Goal: Task Accomplishment & Management: Use online tool/utility

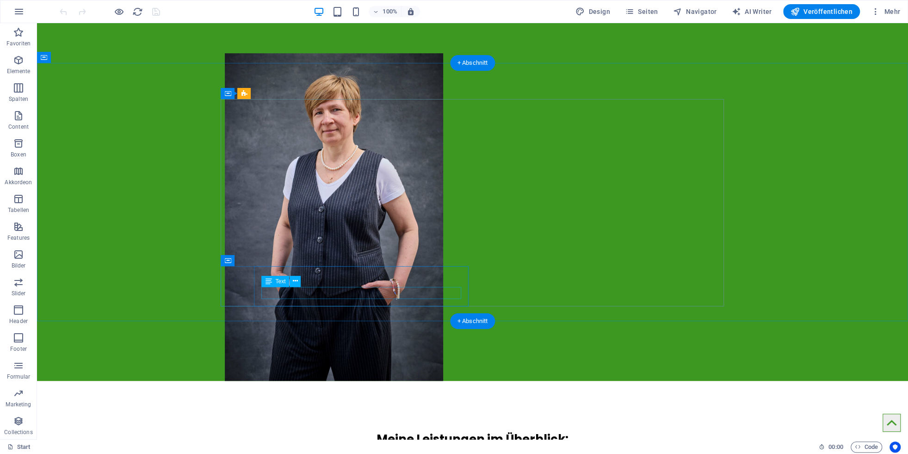
scroll to position [430, 0]
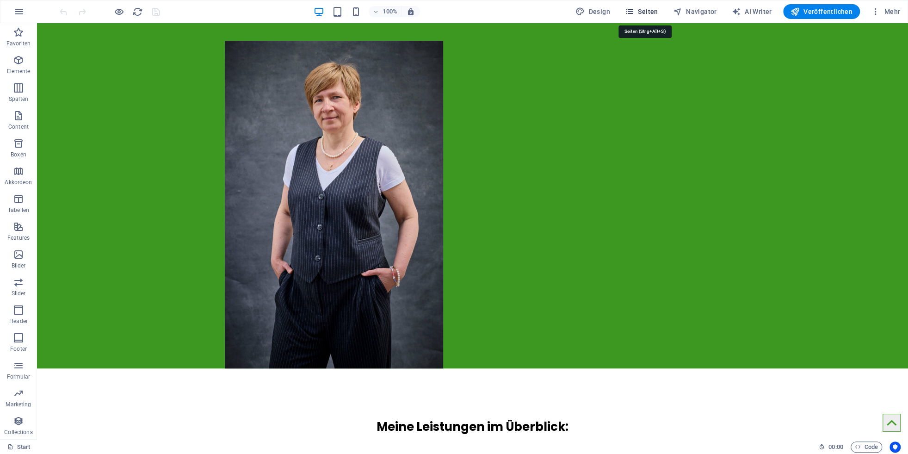
click at [642, 10] on span "Seiten" at bounding box center [641, 11] width 33 height 9
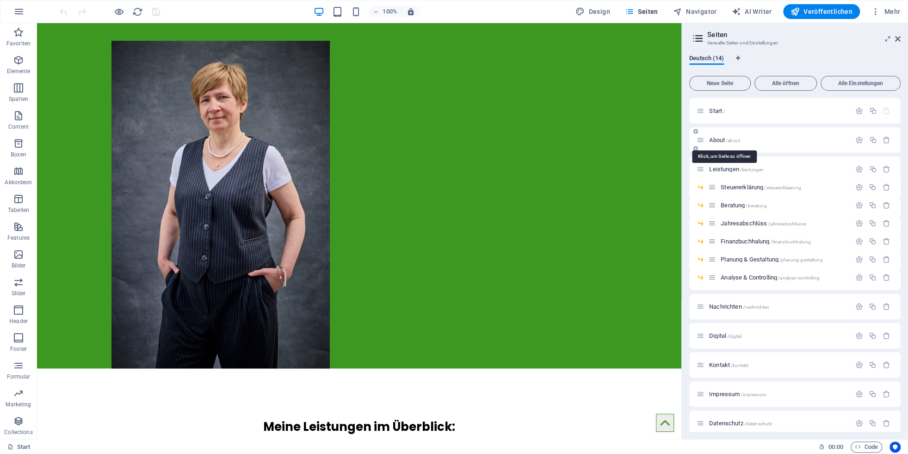
click at [642, 142] on span "About /about" at bounding box center [724, 139] width 31 height 7
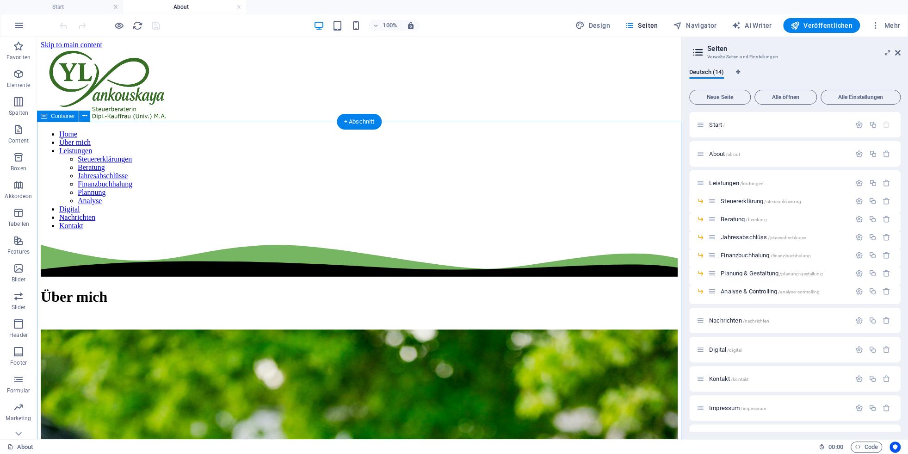
scroll to position [204, 0]
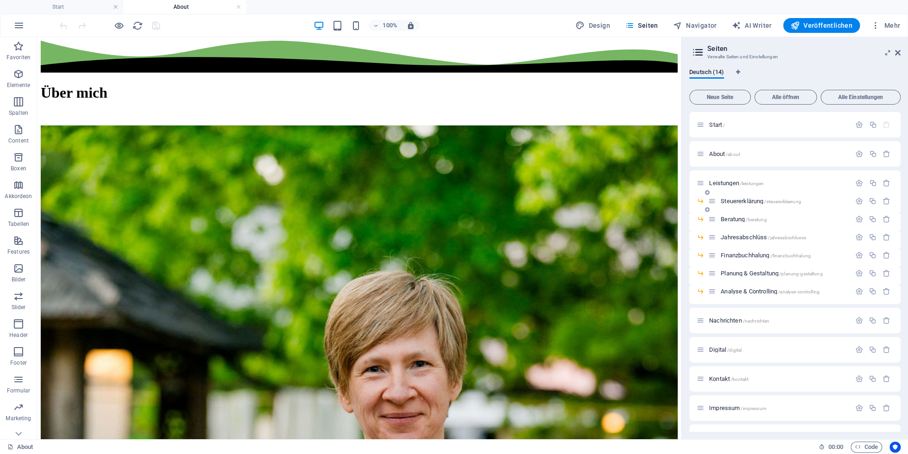
click at [642, 201] on span "Steuererklärung /steuererklaerung" at bounding box center [761, 201] width 80 height 7
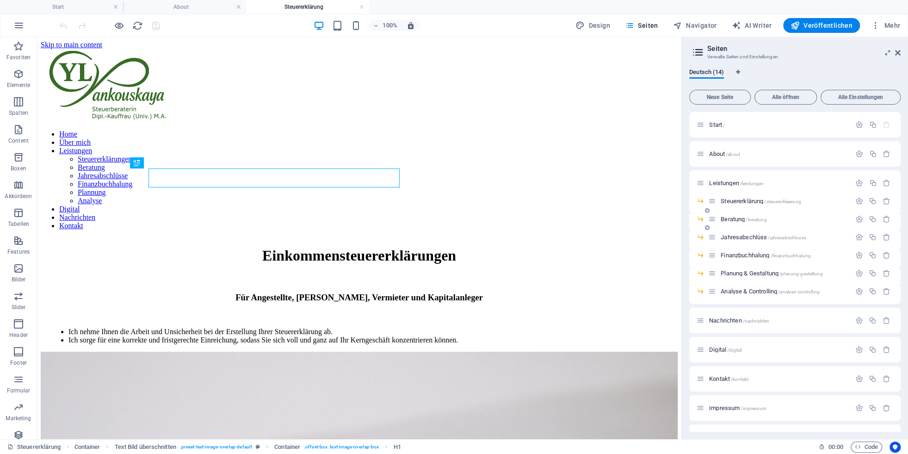
scroll to position [0, 0]
click at [642, 218] on span "Beratung /beratung" at bounding box center [744, 219] width 46 height 7
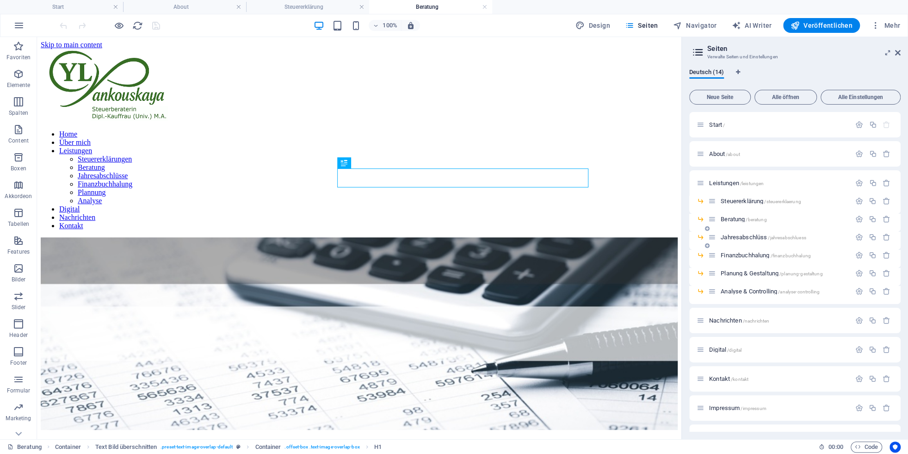
click at [642, 236] on span "Jahresabschlüss /jahresabschluess" at bounding box center [763, 237] width 85 height 7
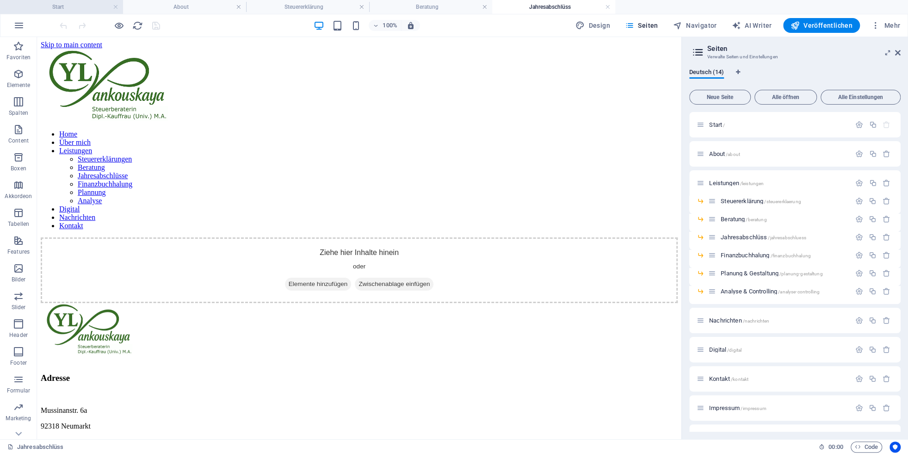
click at [68, 7] on h4 "Start" at bounding box center [61, 7] width 123 height 10
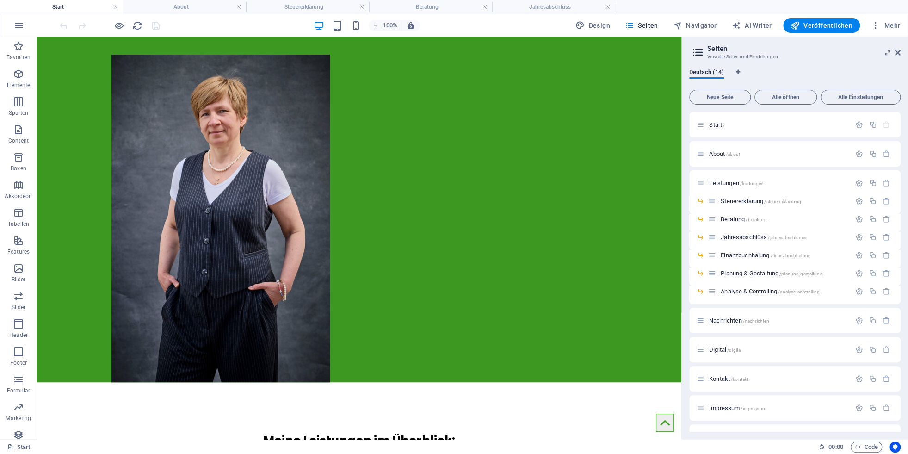
scroll to position [406, 0]
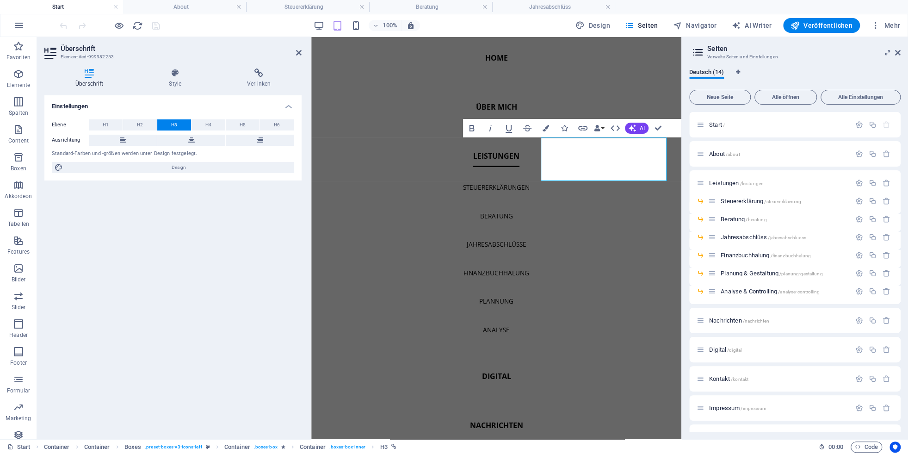
click at [642, 53] on aside "Seiten Verwalte Seiten und Einstellungen Deutsch (14) Neue Seite Alle öffnen Al…" at bounding box center [794, 238] width 227 height 402
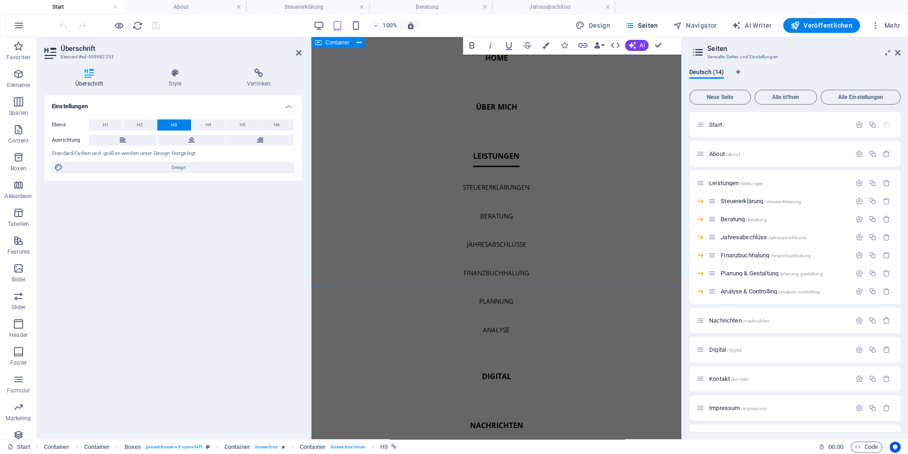
scroll to position [587, 0]
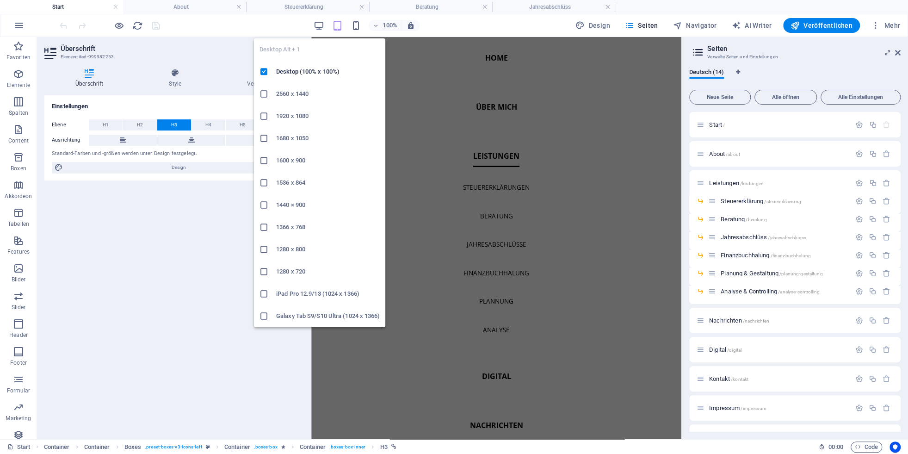
click at [313, 19] on div "100% Design Seiten Navigator AI Writer Veröffentlichen Mehr" at bounding box center [481, 25] width 846 height 15
click at [318, 20] on icon "button" at bounding box center [318, 25] width 11 height 11
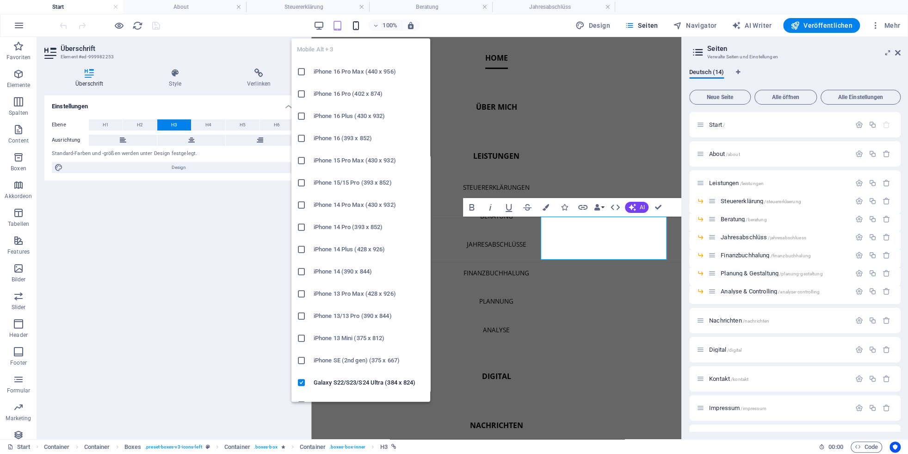
click at [358, 23] on icon "button" at bounding box center [355, 25] width 11 height 11
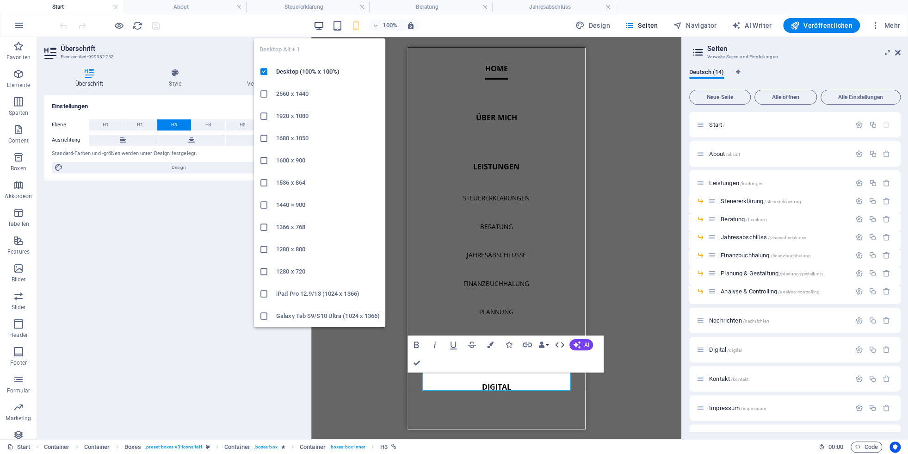
click at [320, 22] on icon "button" at bounding box center [318, 25] width 11 height 11
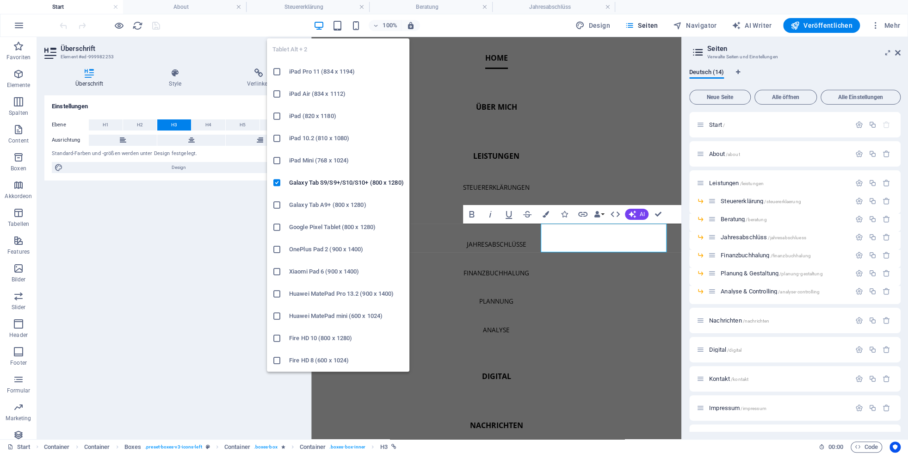
scroll to position [320, 0]
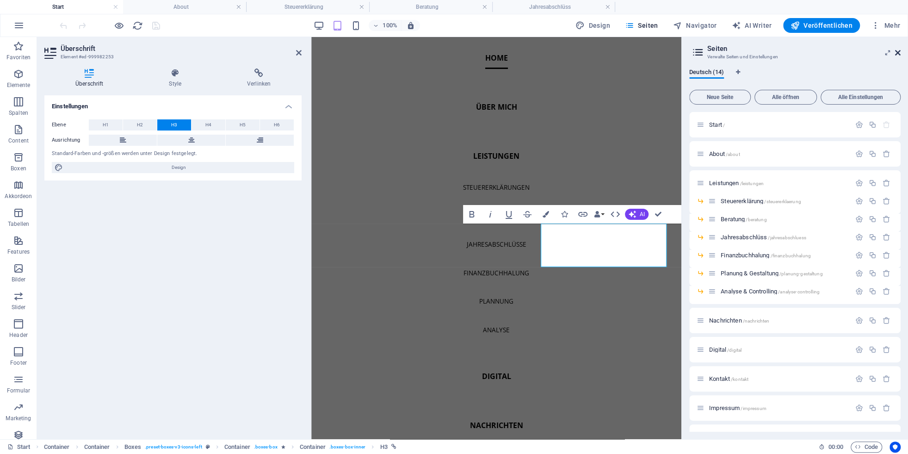
click at [642, 54] on icon at bounding box center [898, 52] width 6 height 7
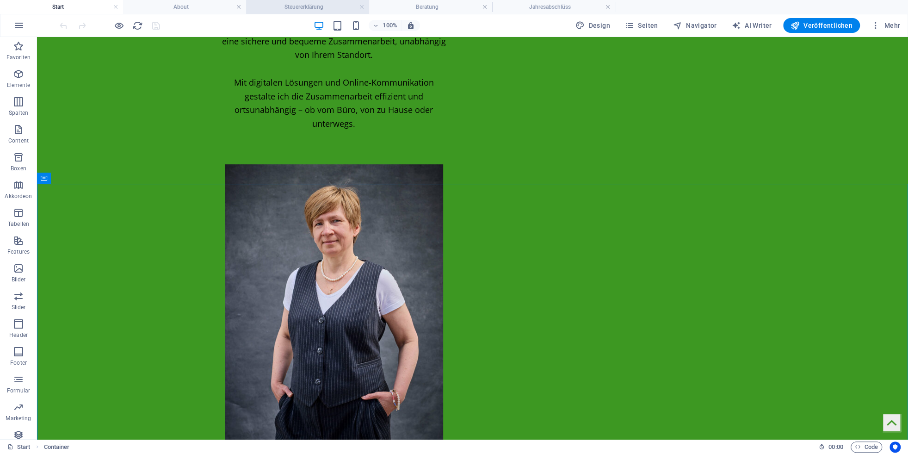
click at [318, 10] on h4 "Steuererklärung" at bounding box center [307, 7] width 123 height 10
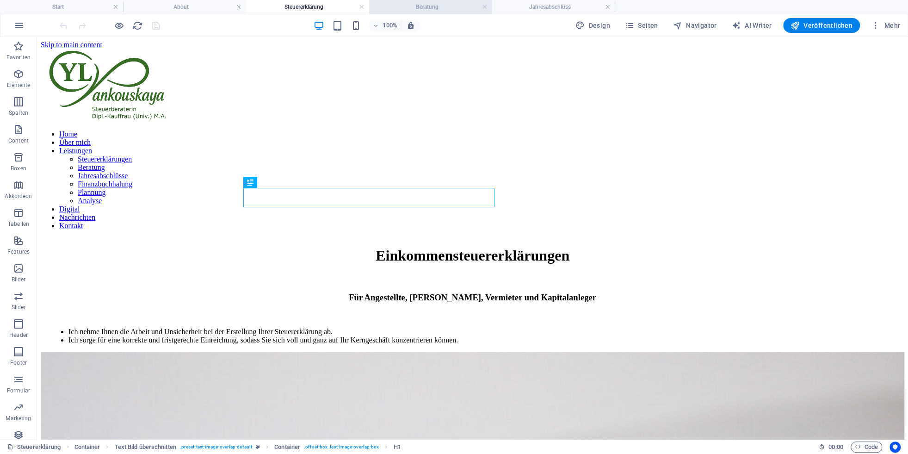
click at [433, 6] on h4 "Beratung" at bounding box center [430, 7] width 123 height 10
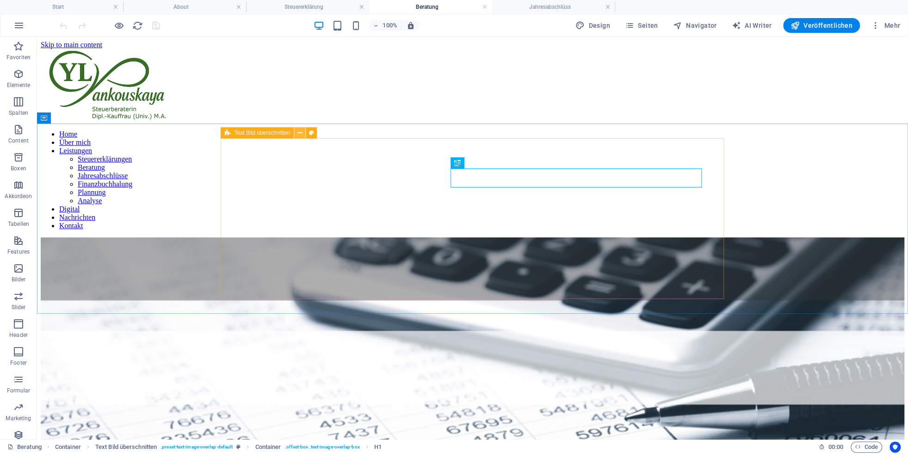
click at [300, 132] on icon at bounding box center [299, 133] width 5 height 10
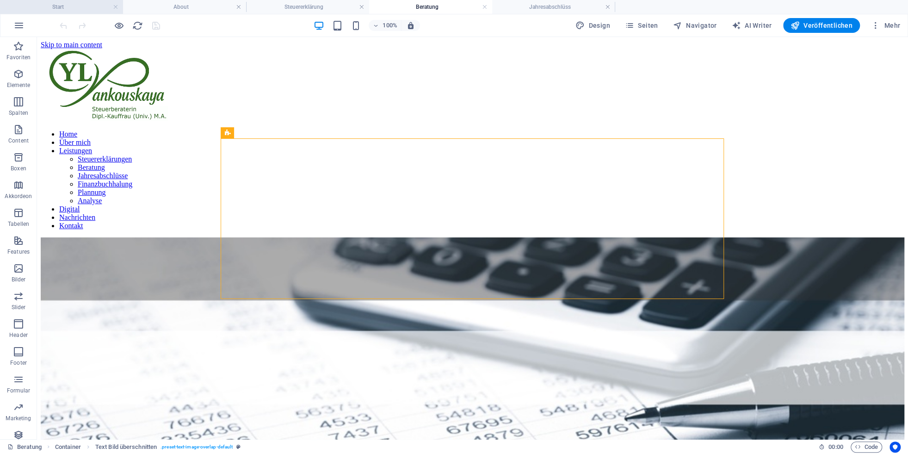
click at [66, 4] on h4 "Start" at bounding box center [61, 7] width 123 height 10
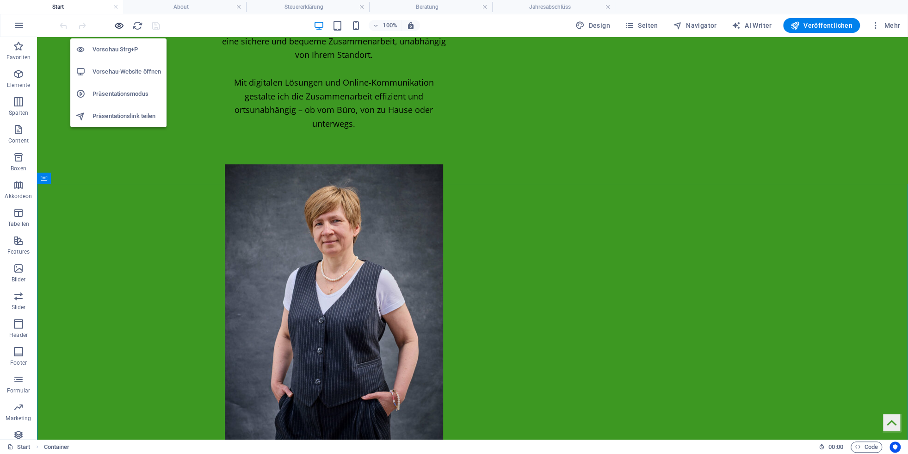
click at [120, 27] on icon "button" at bounding box center [119, 25] width 11 height 11
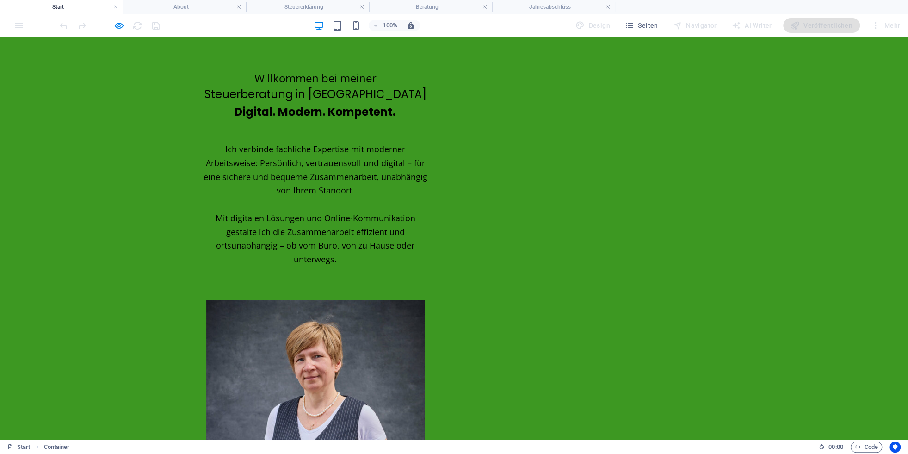
scroll to position [0, 0]
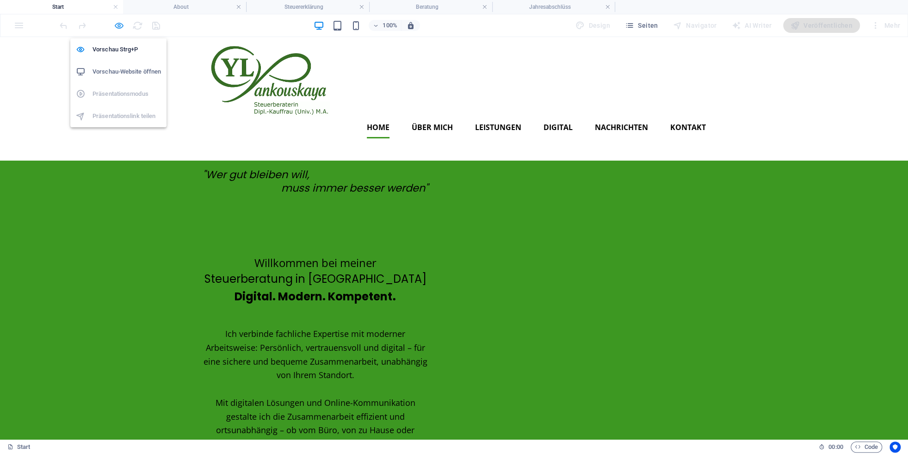
click at [120, 28] on icon "button" at bounding box center [119, 25] width 11 height 11
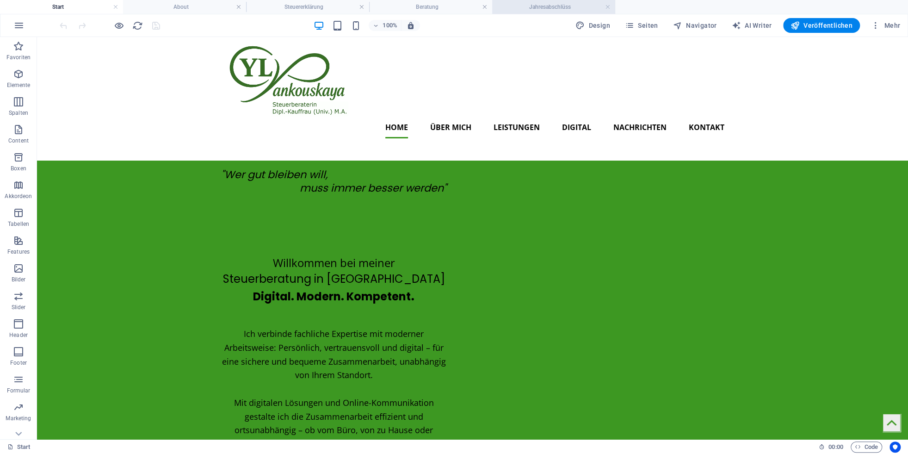
click at [574, 12] on li "Jahresabschlüss" at bounding box center [553, 7] width 123 height 14
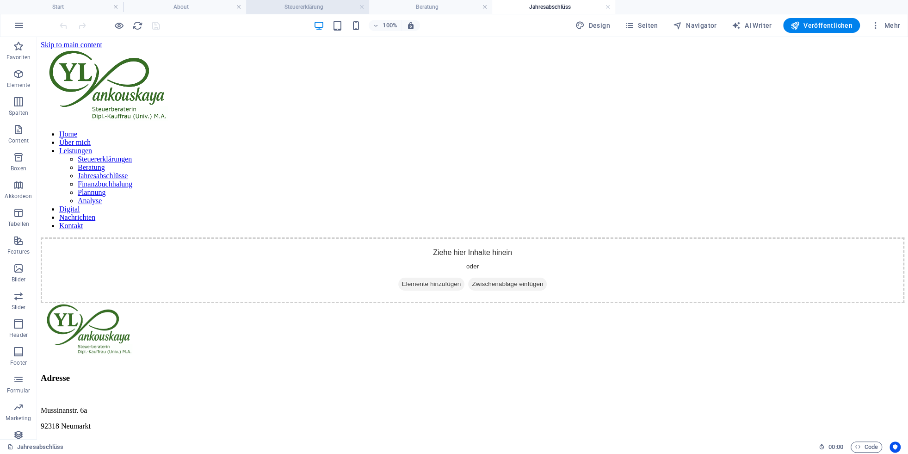
click at [296, 7] on h4 "Steuererklärung" at bounding box center [307, 7] width 123 height 10
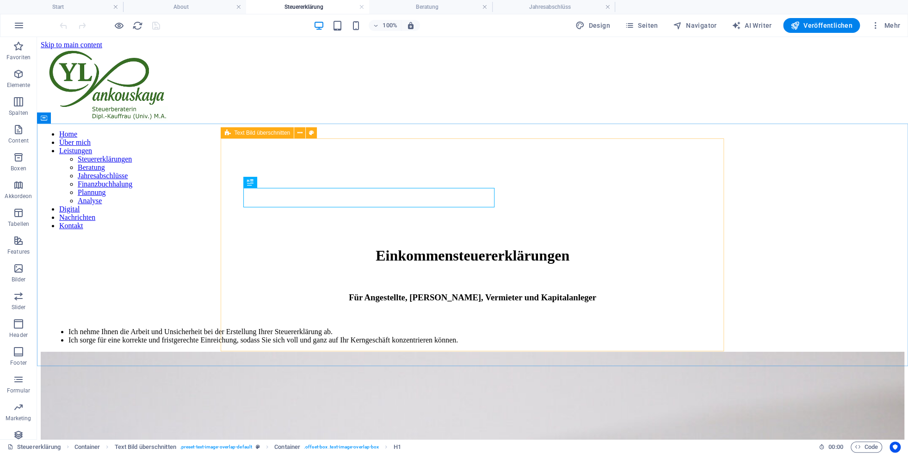
click at [245, 136] on span "Text Bild überschnitten" at bounding box center [262, 133] width 56 height 6
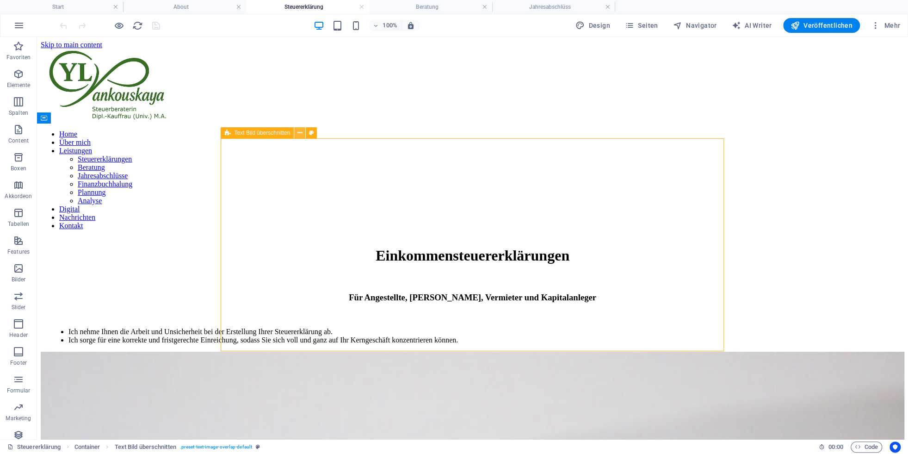
click at [302, 135] on button at bounding box center [299, 132] width 11 height 11
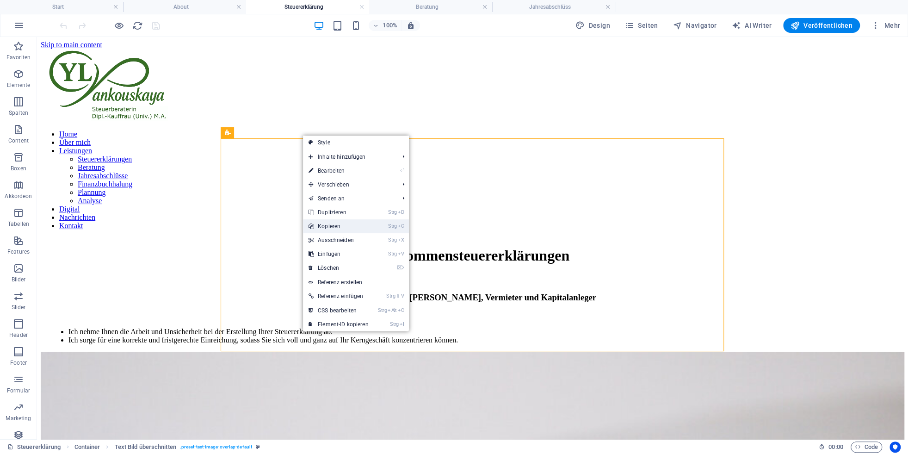
drag, startPoint x: 331, startPoint y: 226, endPoint x: 368, endPoint y: 77, distance: 153.6
click at [331, 226] on link "Strg C Kopieren" at bounding box center [338, 226] width 71 height 14
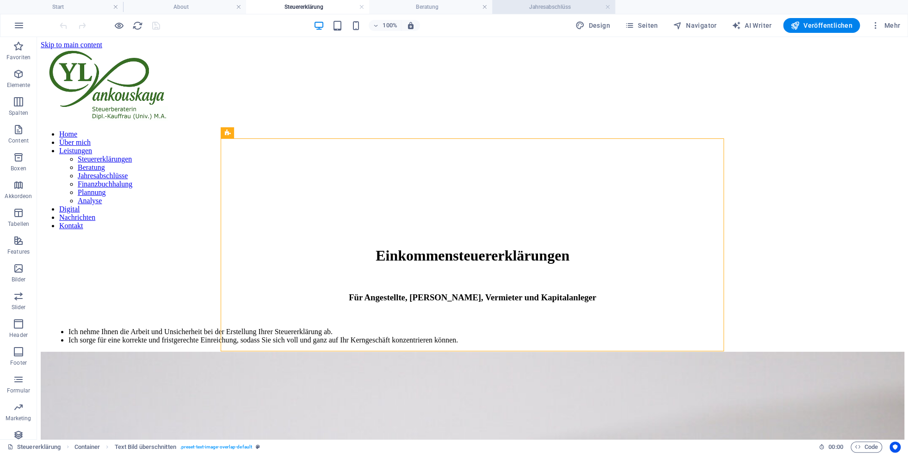
click at [536, 8] on h4 "Jahresabschlüss" at bounding box center [553, 7] width 123 height 10
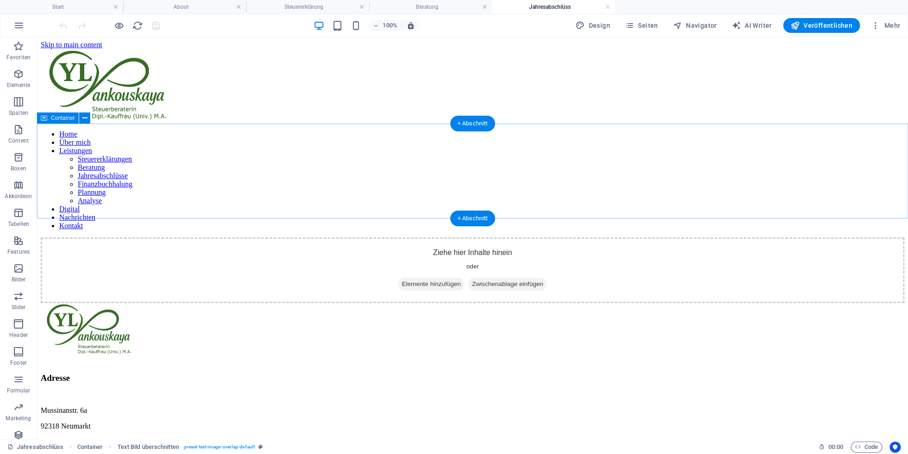
click at [506, 278] on span "Zwischenablage einfügen" at bounding box center [507, 284] width 79 height 13
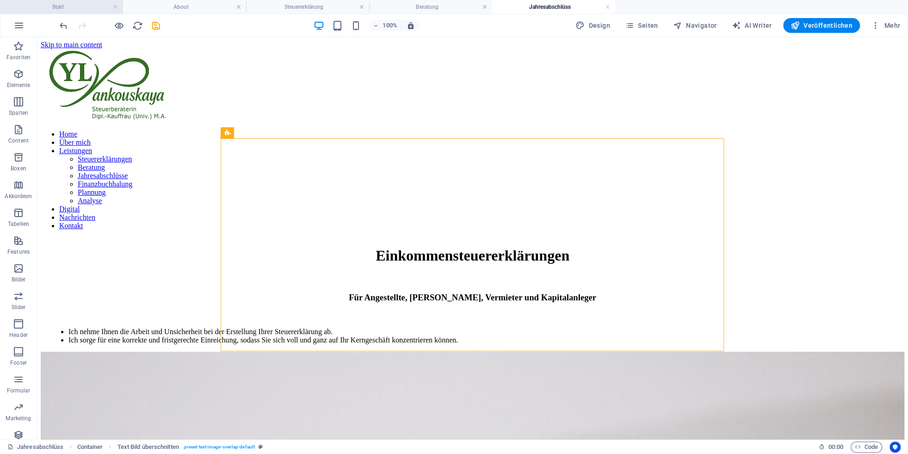
click at [69, 1] on li "Start" at bounding box center [61, 7] width 123 height 14
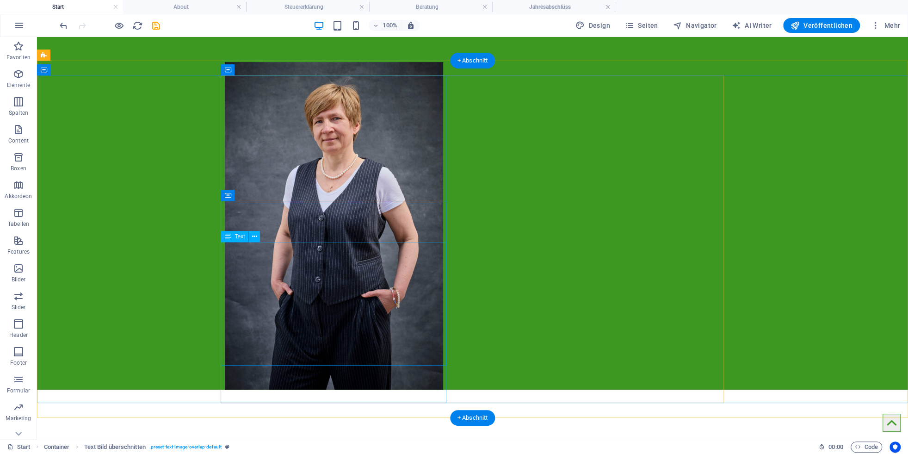
scroll to position [444, 0]
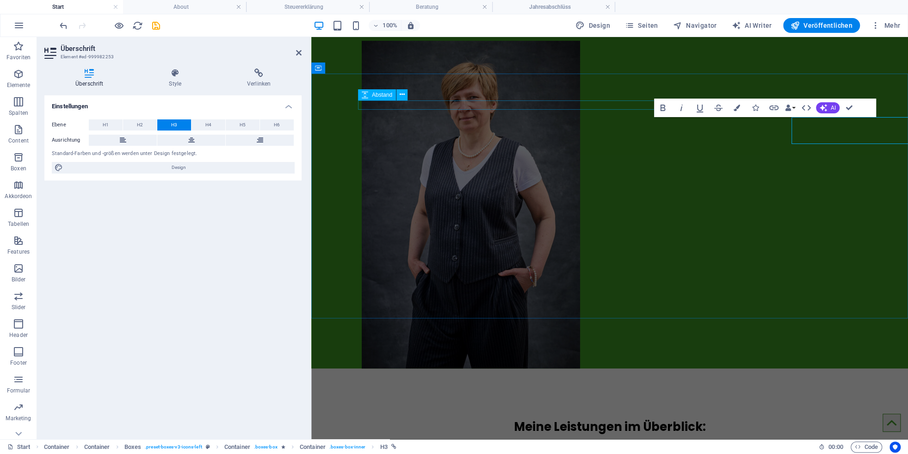
scroll to position [430, 0]
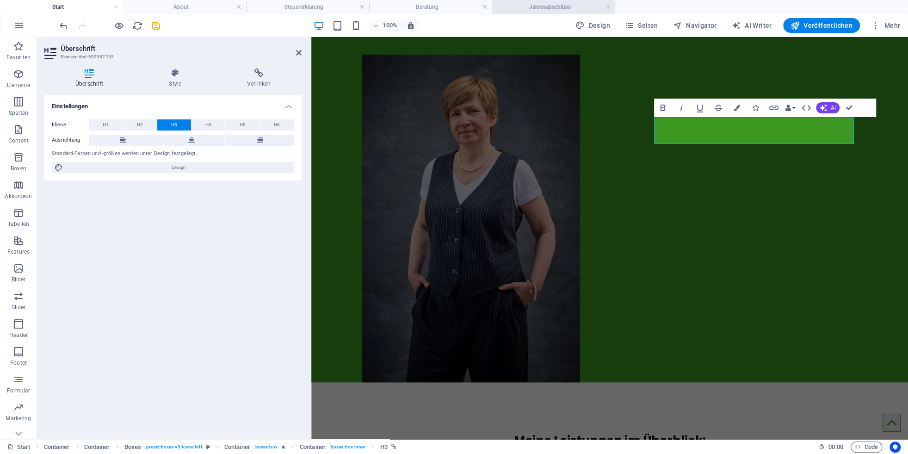
click at [545, 12] on li "Jahresabschlüss" at bounding box center [553, 7] width 123 height 14
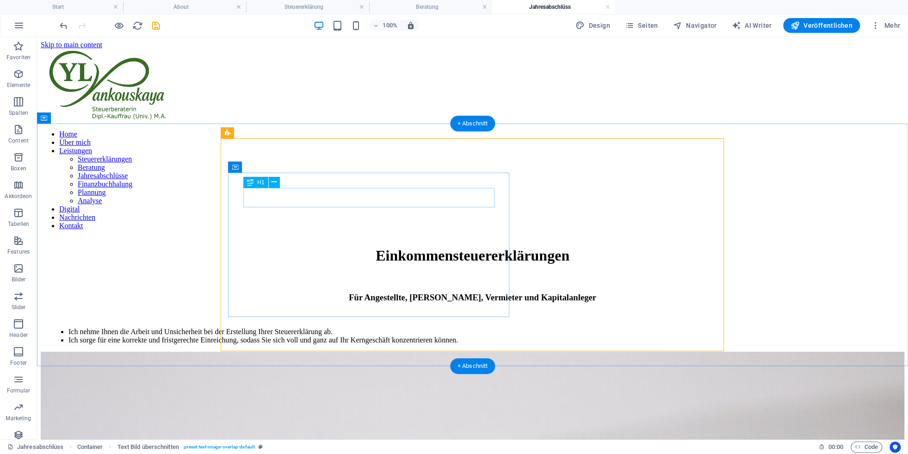
click at [365, 247] on div "Einkommensteuererklärungen" at bounding box center [473, 255] width 864 height 17
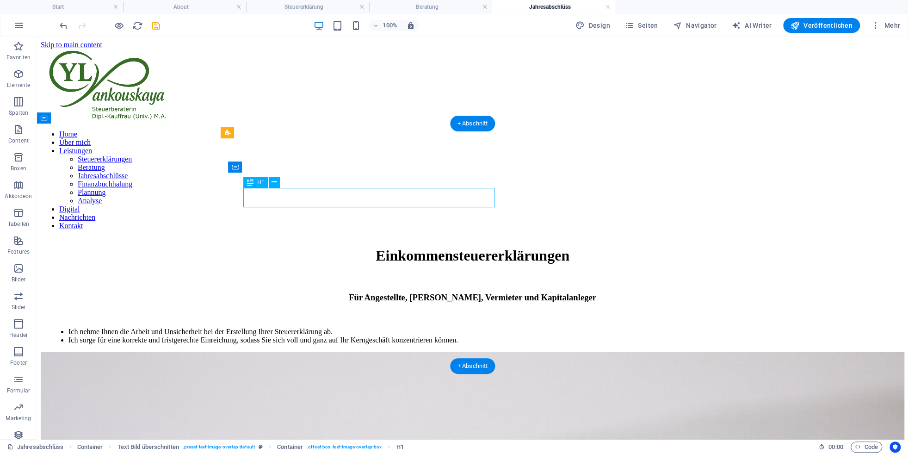
click at [365, 247] on div "Einkommensteuererklärungen" at bounding box center [473, 255] width 864 height 17
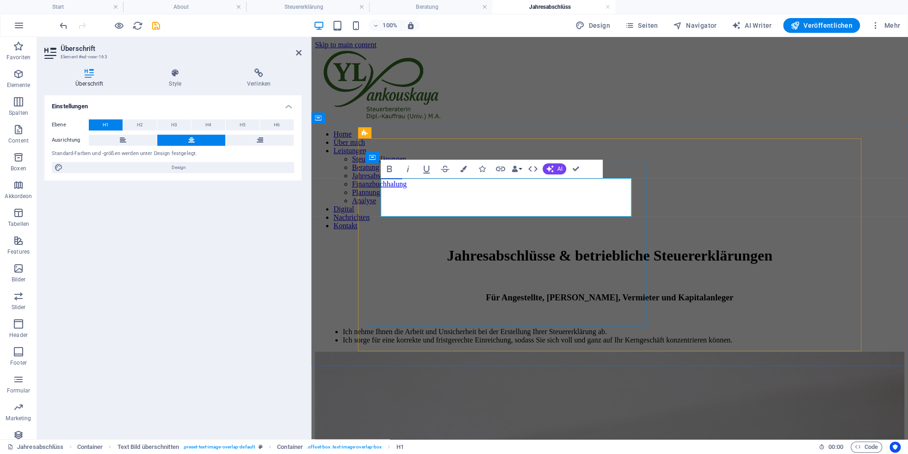
click at [537, 247] on h1 "Jahresabschlüsse & betriebliche Steuererklärungen" at bounding box center [609, 255] width 589 height 17
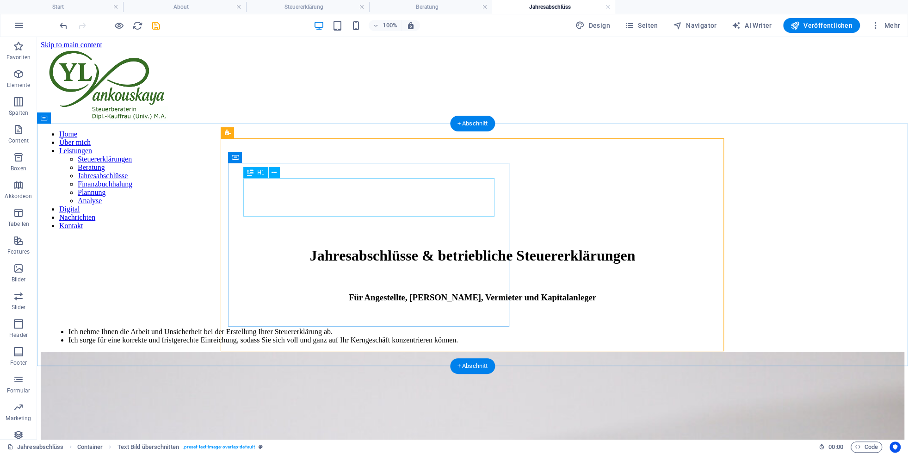
click at [403, 247] on div "Jahresabschlüsse & betriebliche Steuererklärungen" at bounding box center [473, 255] width 864 height 17
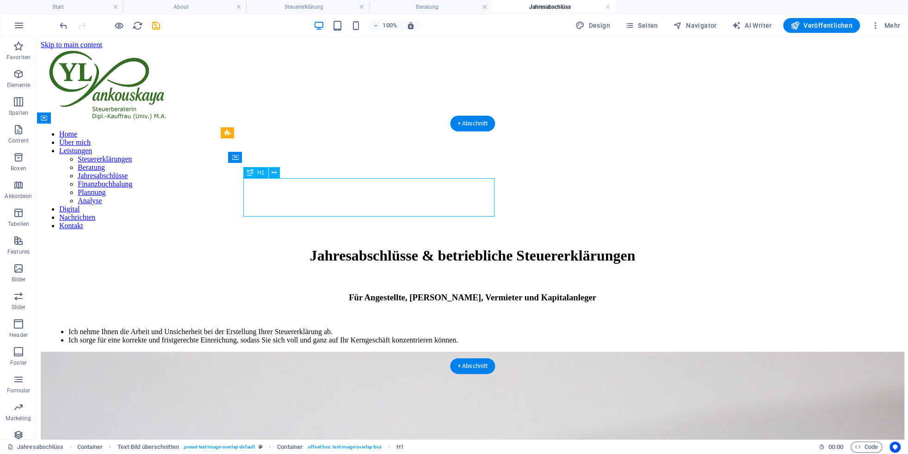
click at [403, 247] on div "Jahresabschlüsse & betriebliche Steuererklärungen" at bounding box center [473, 255] width 864 height 17
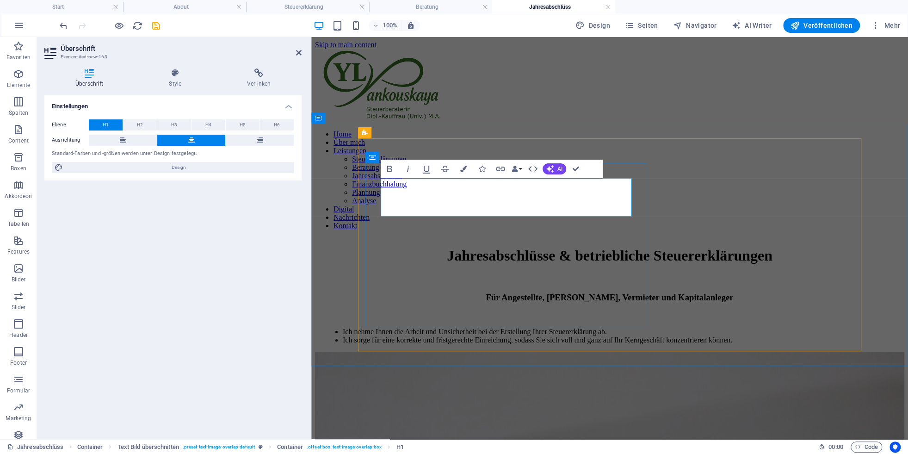
click at [539, 247] on h1 "Jahresabschlüsse & betriebliche Steuererklärungen" at bounding box center [609, 255] width 589 height 17
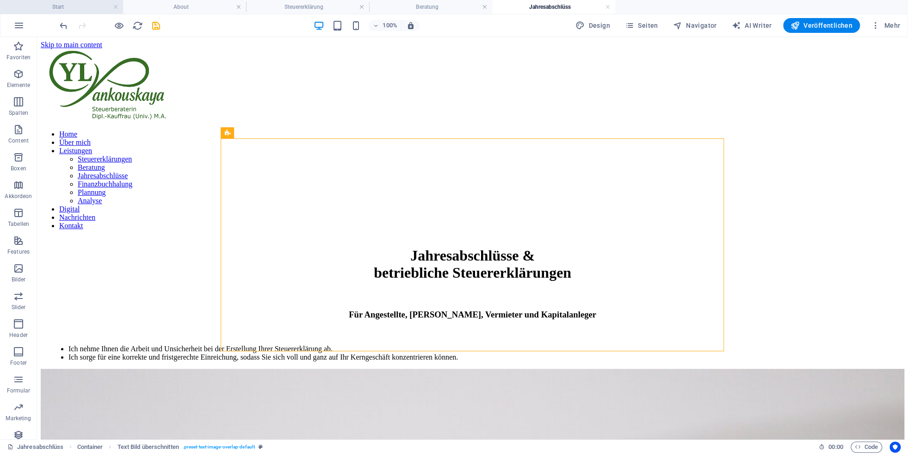
click at [65, 8] on h4 "Start" at bounding box center [61, 7] width 123 height 10
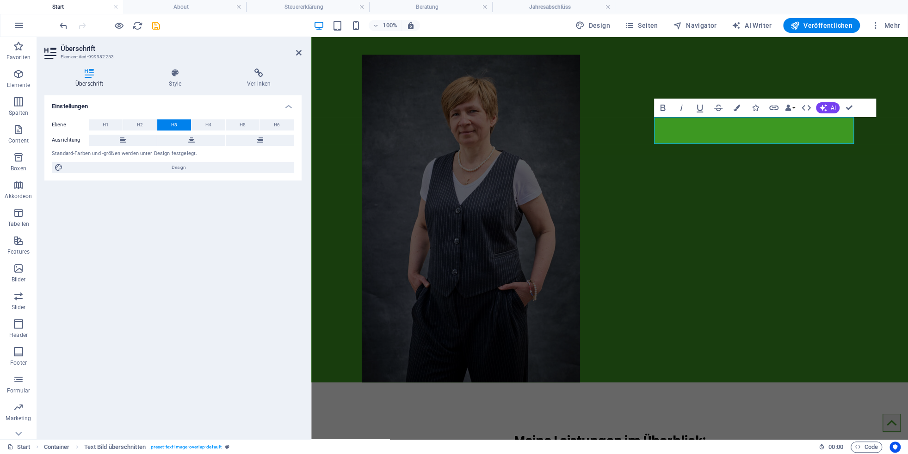
scroll to position [416, 0]
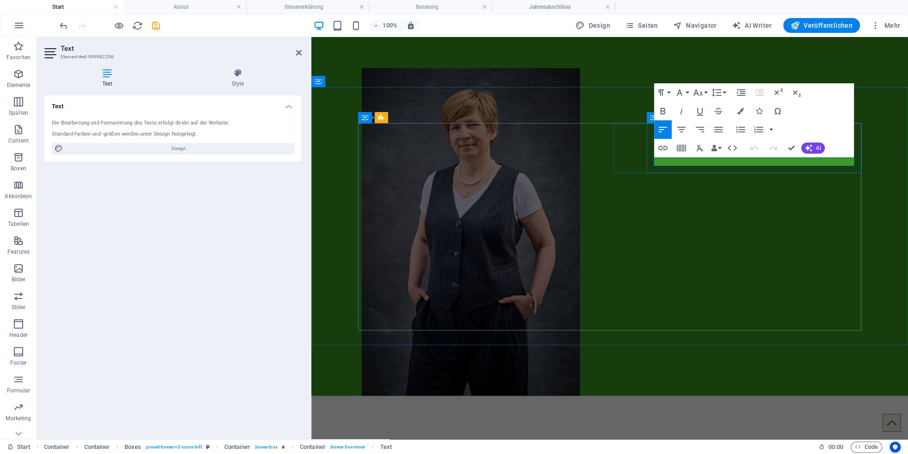
drag, startPoint x: 803, startPoint y: 163, endPoint x: 651, endPoint y: 165, distance: 152.2
copy p "Für Personen- und Kapitalgesellschaften"
click at [537, 7] on h4 "Jahresabschlüss" at bounding box center [553, 7] width 123 height 10
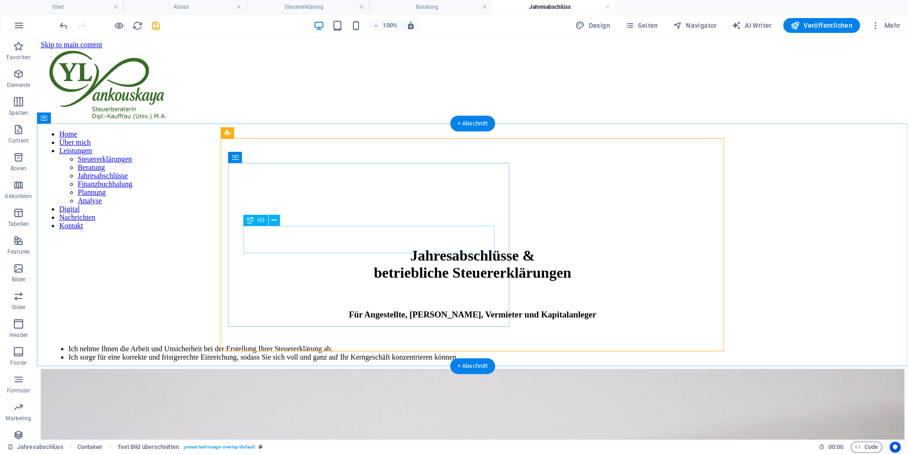
click at [358, 309] on div "Für Angestellte, [PERSON_NAME], Vermieter und Kapitalanleger" at bounding box center [473, 314] width 864 height 10
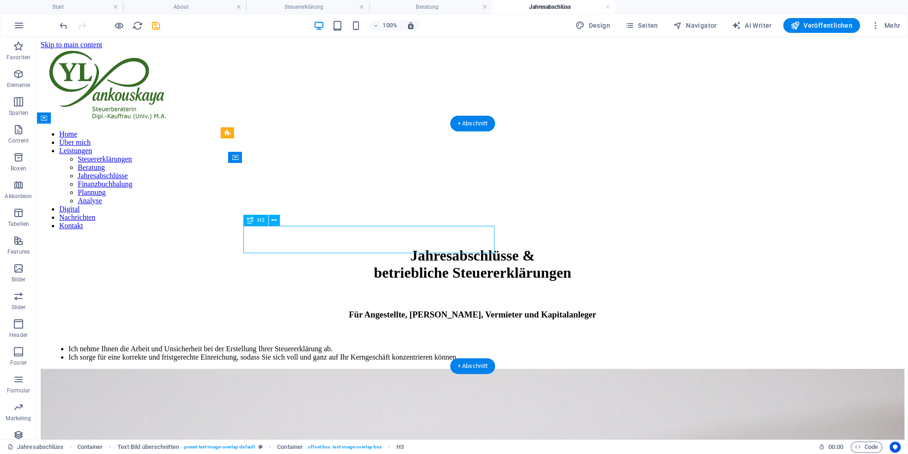
click at [358, 309] on div "Für Angestellte, [PERSON_NAME], Vermieter und Kapitalanleger" at bounding box center [473, 314] width 864 height 10
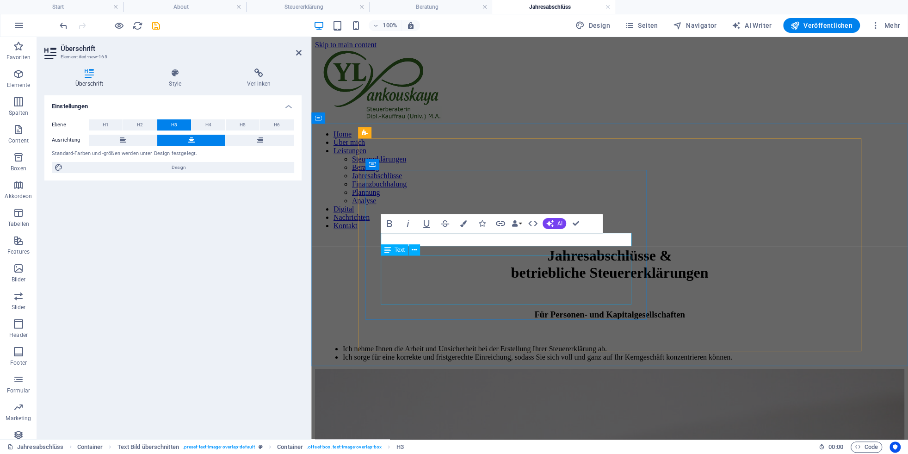
click at [471, 345] on div "Ich nehme Ihnen die Arbeit und Unsicherheit bei der Erstellung Ihrer Steuererkl…" at bounding box center [609, 353] width 589 height 17
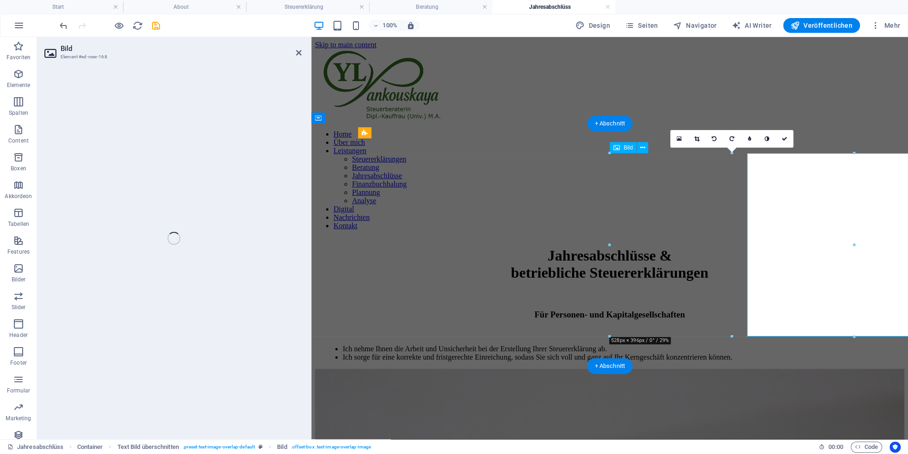
select select "%"
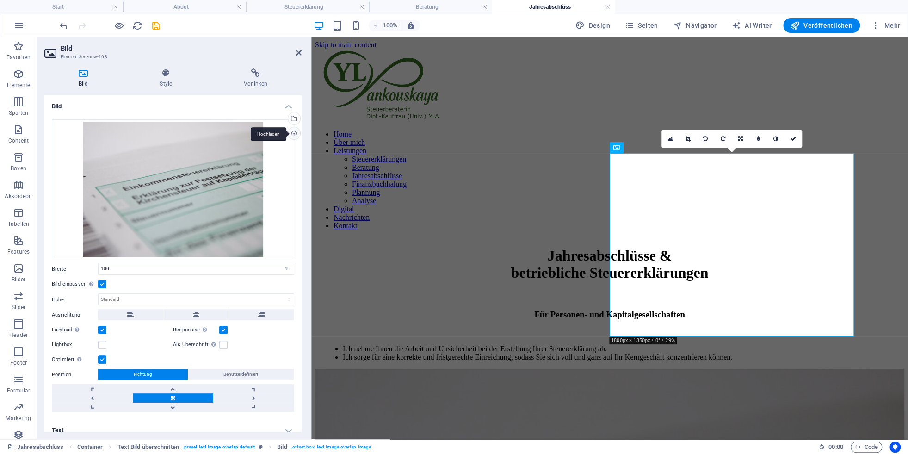
click at [294, 133] on div "Hochladen" at bounding box center [293, 134] width 14 height 14
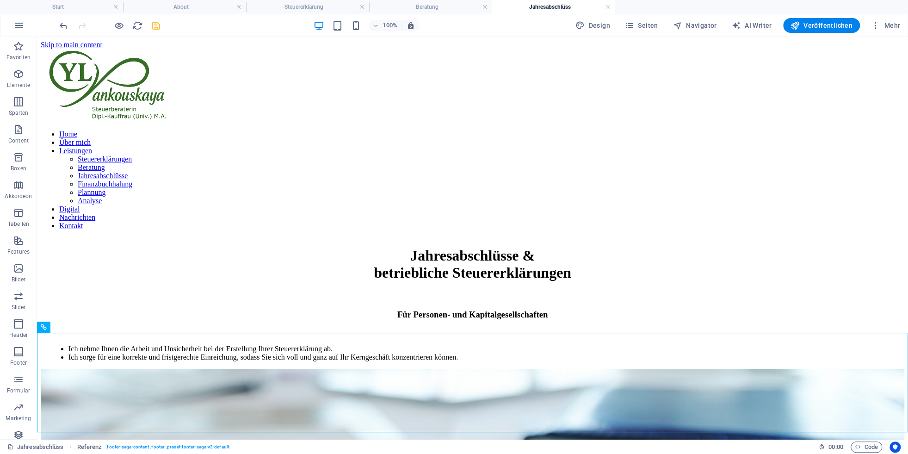
click at [153, 25] on icon "save" at bounding box center [156, 25] width 11 height 11
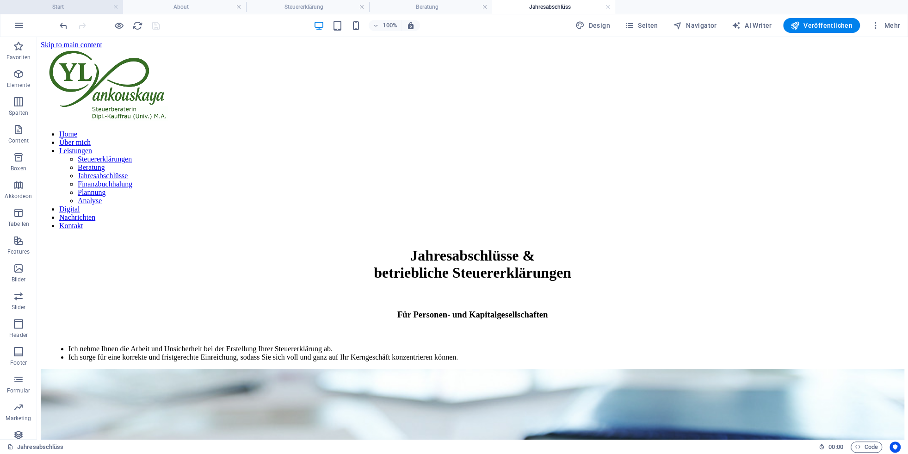
click at [58, 10] on h4 "Start" at bounding box center [61, 7] width 123 height 10
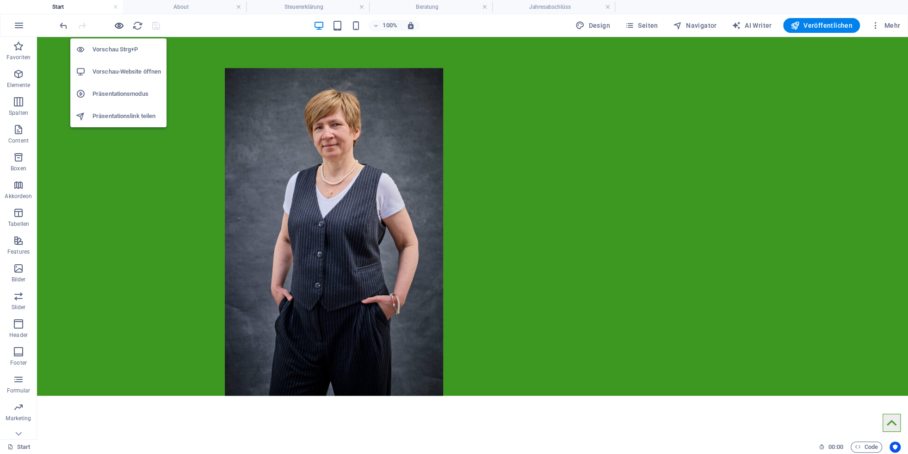
click at [124, 23] on span "button" at bounding box center [118, 25] width 11 height 11
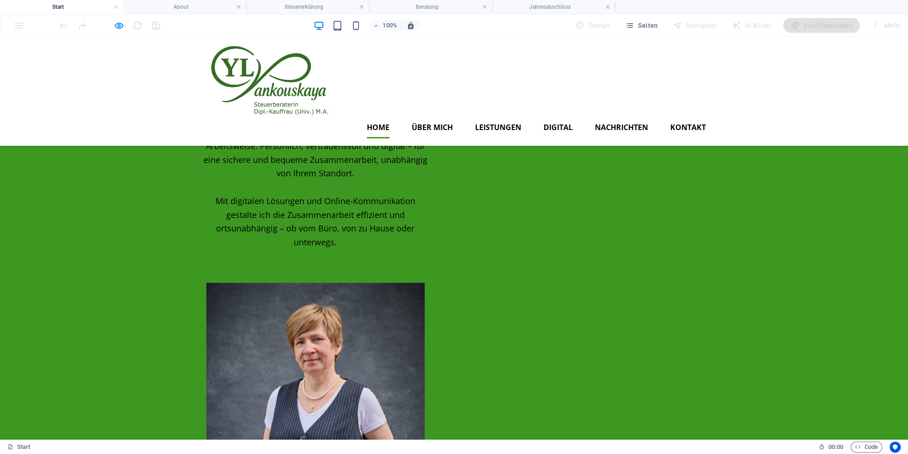
scroll to position [59, 0]
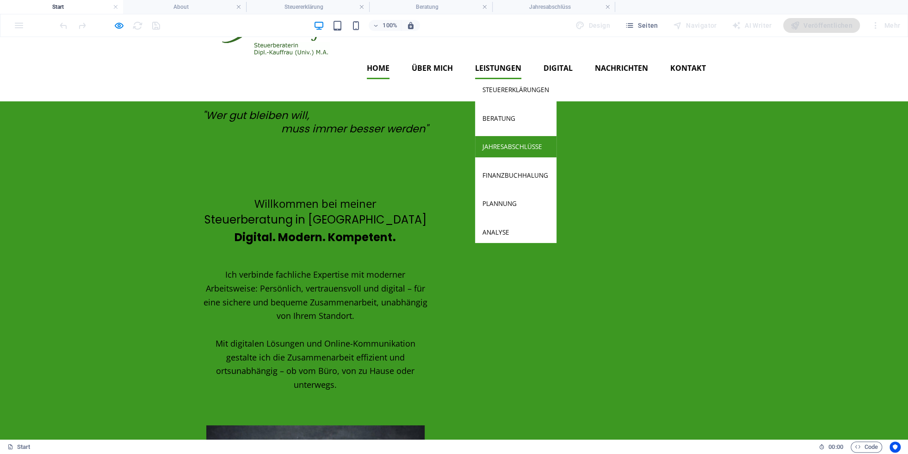
click at [496, 136] on link "Jahresabschlüsse" at bounding box center [515, 146] width 81 height 21
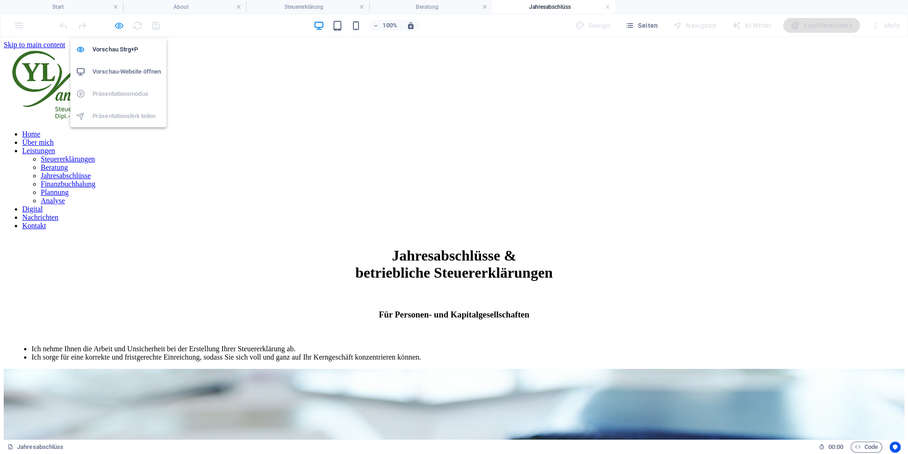
click at [120, 27] on icon "button" at bounding box center [119, 25] width 11 height 11
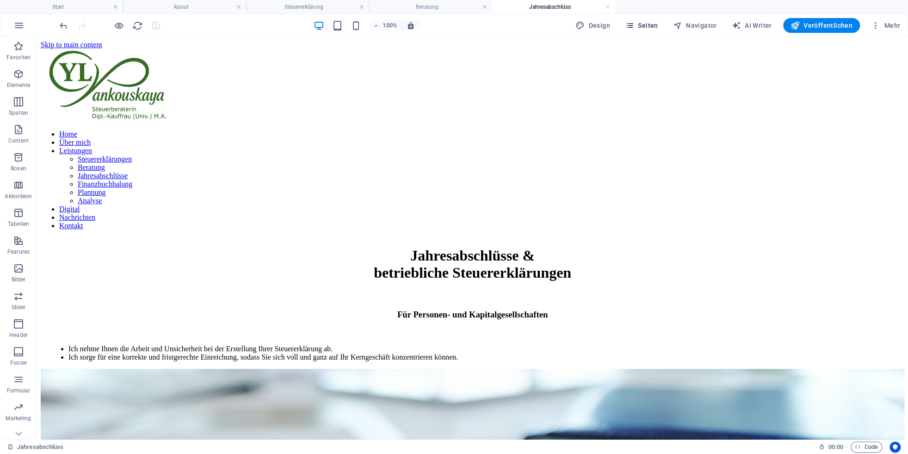
drag, startPoint x: 647, startPoint y: 26, endPoint x: 627, endPoint y: 27, distance: 19.9
click at [642, 26] on span "Seiten" at bounding box center [641, 25] width 33 height 9
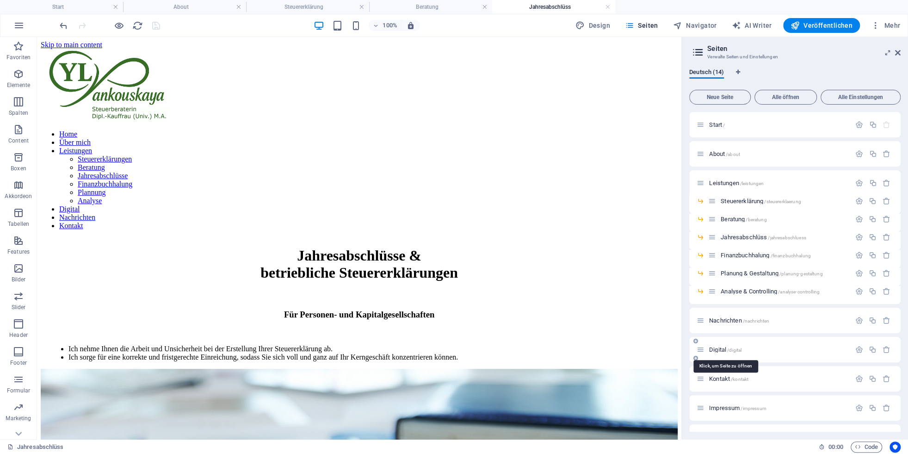
click at [642, 350] on span "Digital /digital" at bounding box center [725, 349] width 32 height 7
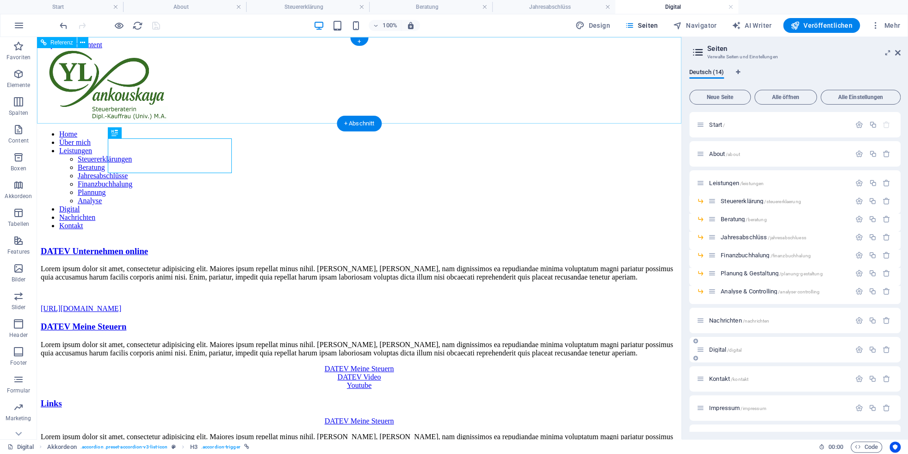
scroll to position [0, 0]
click at [642, 49] on aside "Seiten Verwalte Seiten und Einstellungen Deutsch (14) Neue Seite Alle öffnen Al…" at bounding box center [794, 238] width 227 height 402
click at [642, 54] on aside "Seiten Verwalte Seiten und Einstellungen Deutsch (14) Neue Seite Alle öffnen Al…" at bounding box center [794, 238] width 227 height 402
drag, startPoint x: 899, startPoint y: 55, endPoint x: 710, endPoint y: 111, distance: 197.2
click at [642, 55] on icon at bounding box center [898, 52] width 6 height 7
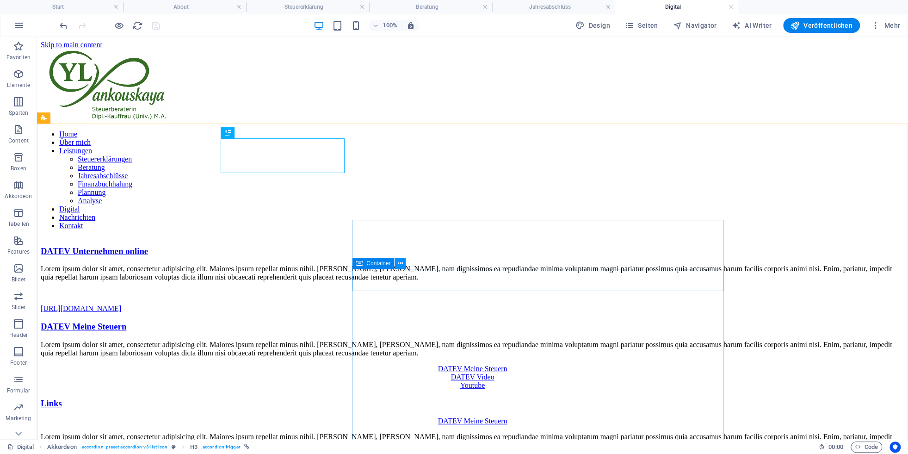
click at [397, 264] on button at bounding box center [400, 263] width 11 height 11
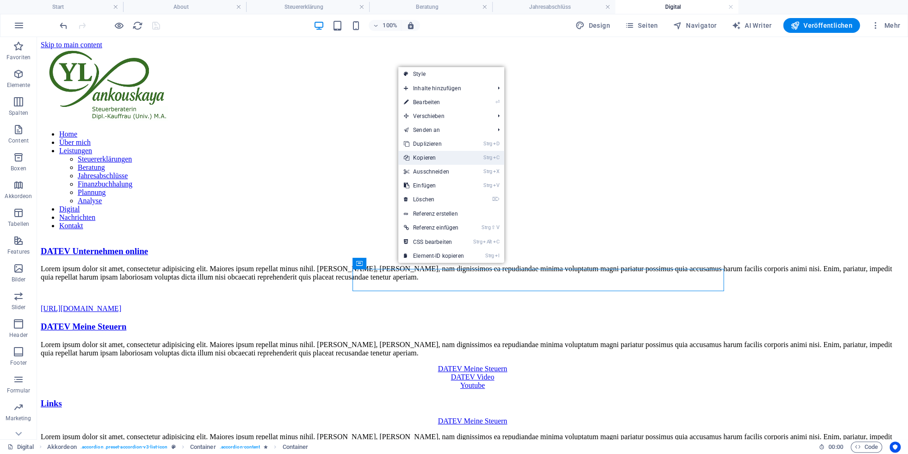
click at [429, 156] on link "Strg C Kopieren" at bounding box center [433, 158] width 71 height 14
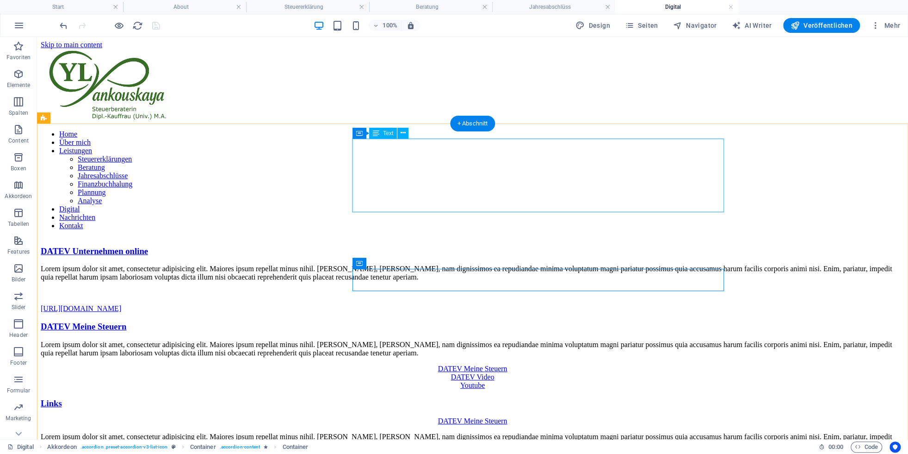
click at [428, 265] on div "Lorem ipsum dolor sit amet, consectetur adipisicing elit. Maiores ipsum repella…" at bounding box center [473, 289] width 864 height 48
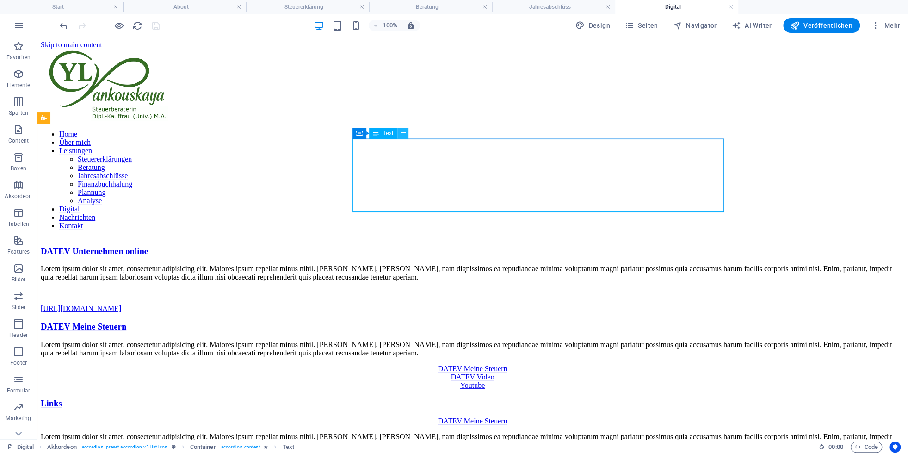
click at [401, 135] on icon at bounding box center [403, 133] width 5 height 10
click at [404, 135] on icon at bounding box center [403, 133] width 5 height 10
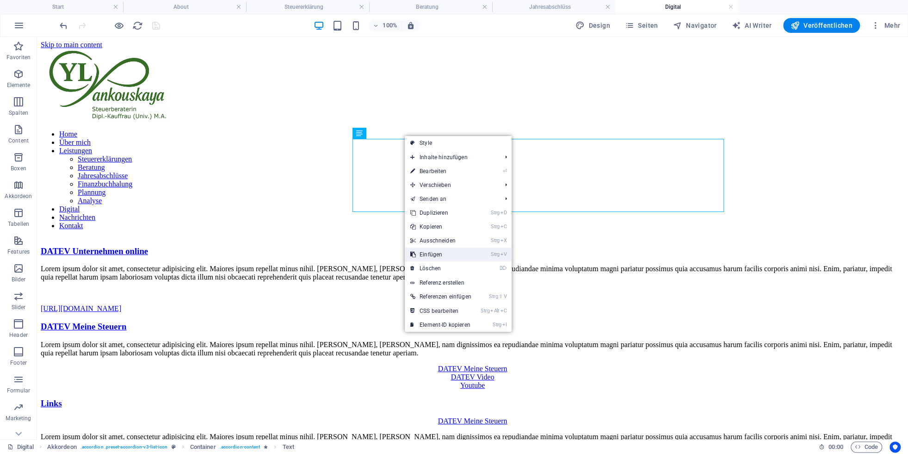
click at [431, 254] on link "Strg V Einfügen" at bounding box center [441, 254] width 72 height 14
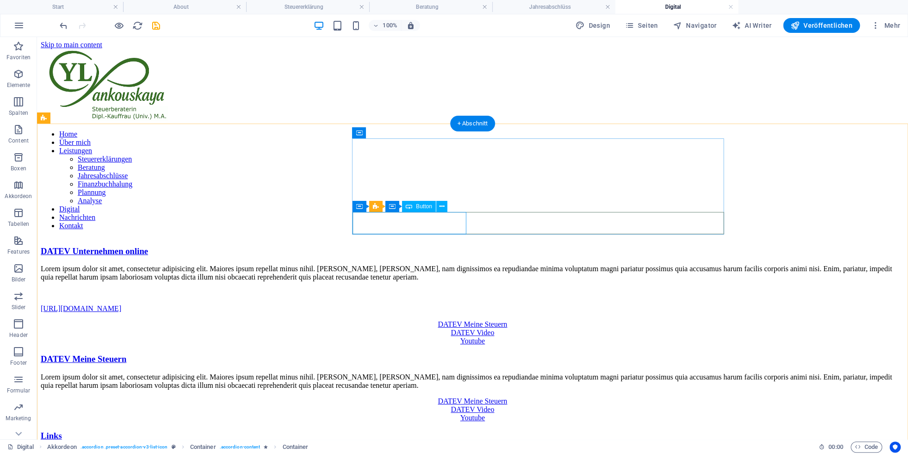
click at [405, 320] on div "DATEV Meine Steuern" at bounding box center [473, 324] width 864 height 8
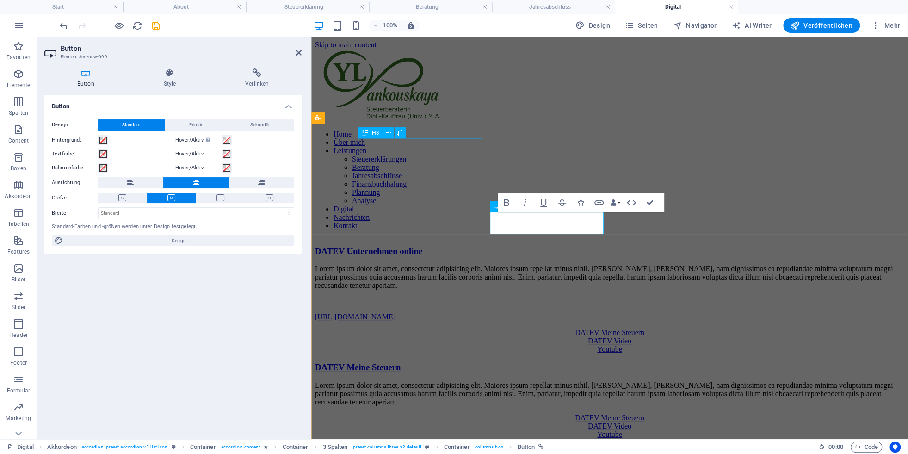
click at [380, 246] on div "DATEV Unternehmen online" at bounding box center [609, 251] width 589 height 10
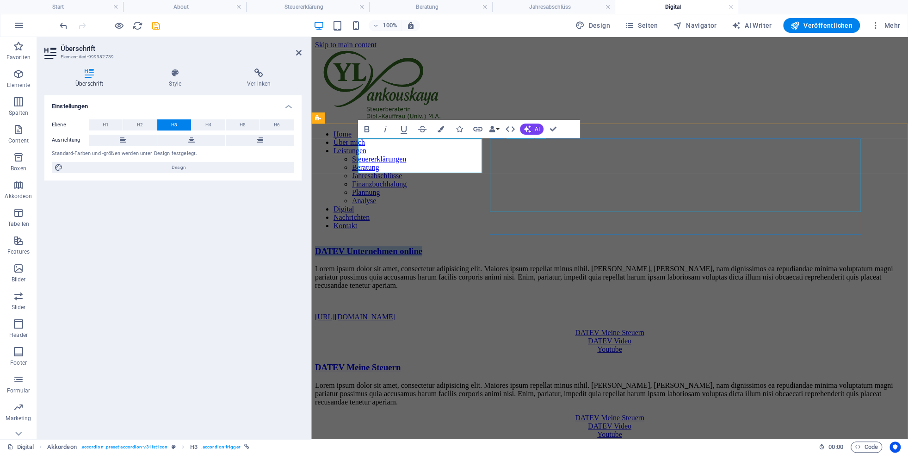
click at [570, 265] on div "Lorem ipsum dolor sit amet, consectetur adipisicing elit. Maiores ipsum repella…" at bounding box center [609, 293] width 589 height 56
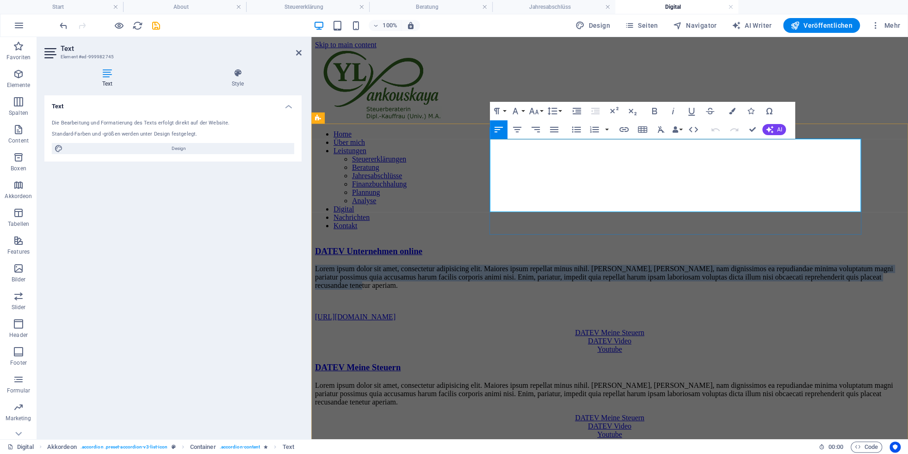
drag, startPoint x: 766, startPoint y: 180, endPoint x: 488, endPoint y: 140, distance: 280.9
click at [488, 265] on div "Lorem ipsum dolor sit amet, consectetur adipisicing elit. Maiores ipsum repella…" at bounding box center [609, 309] width 589 height 89
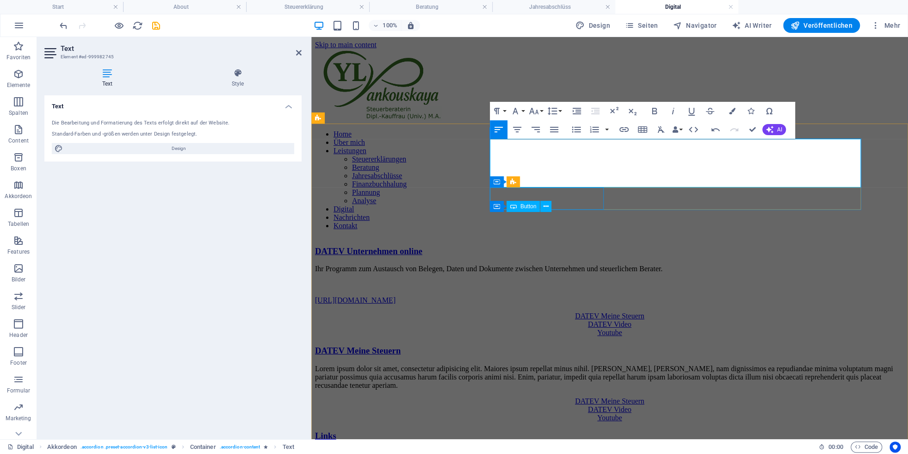
click at [578, 312] on div "DATEV Meine Steuern" at bounding box center [609, 316] width 589 height 8
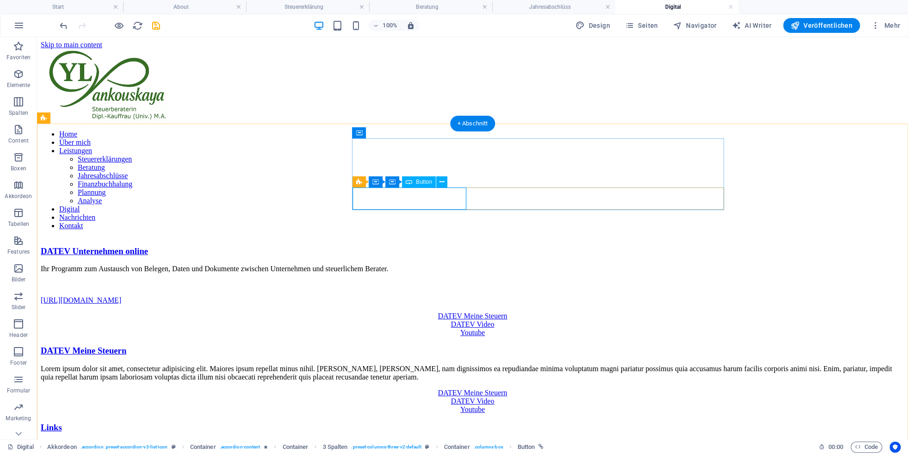
click at [417, 312] on div "DATEV Meine Steuern" at bounding box center [473, 316] width 864 height 8
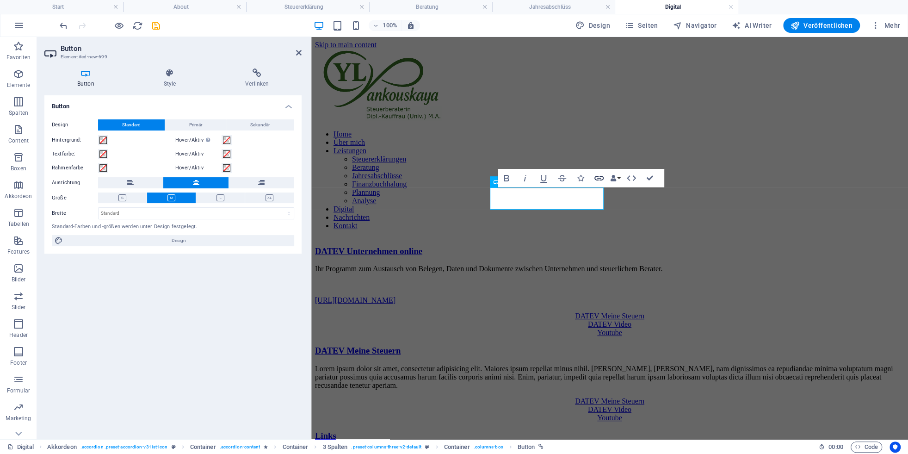
click at [601, 177] on icon "button" at bounding box center [598, 178] width 11 height 11
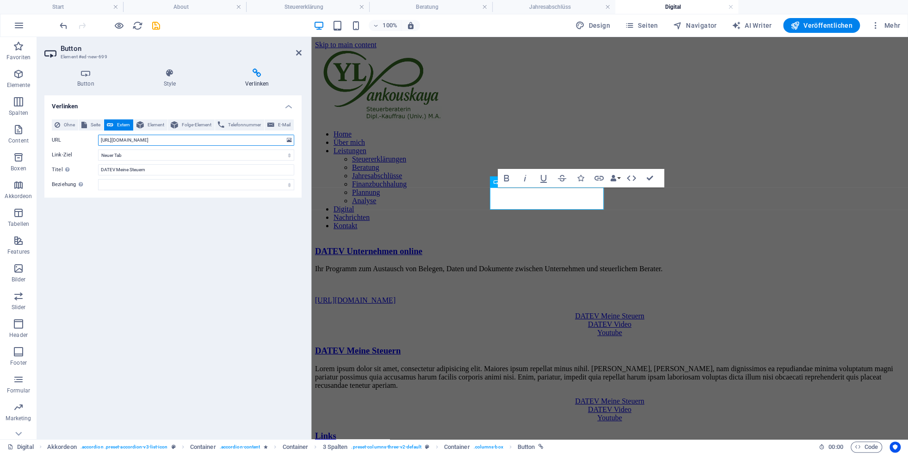
drag, startPoint x: 167, startPoint y: 140, endPoint x: 173, endPoint y: 140, distance: 6.0
click at [165, 140] on input "[URL][DOMAIN_NAME]" at bounding box center [196, 140] width 196 height 11
drag, startPoint x: 176, startPoint y: 140, endPoint x: 54, endPoint y: 135, distance: 122.2
click at [98, 135] on input "[URL][DOMAIN_NAME]" at bounding box center [196, 140] width 196 height 11
paste input "[DOMAIN_NAME][URL]"
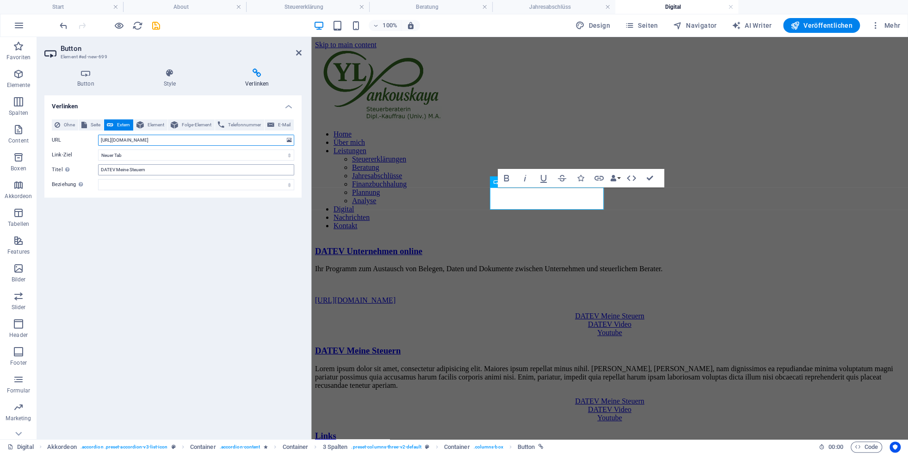
type input "[URL][DOMAIN_NAME]"
drag, startPoint x: 153, startPoint y: 168, endPoint x: 64, endPoint y: 165, distance: 88.9
click at [98, 165] on input "DATEV Meine Steuern" at bounding box center [196, 169] width 196 height 11
type input "Zum Login"
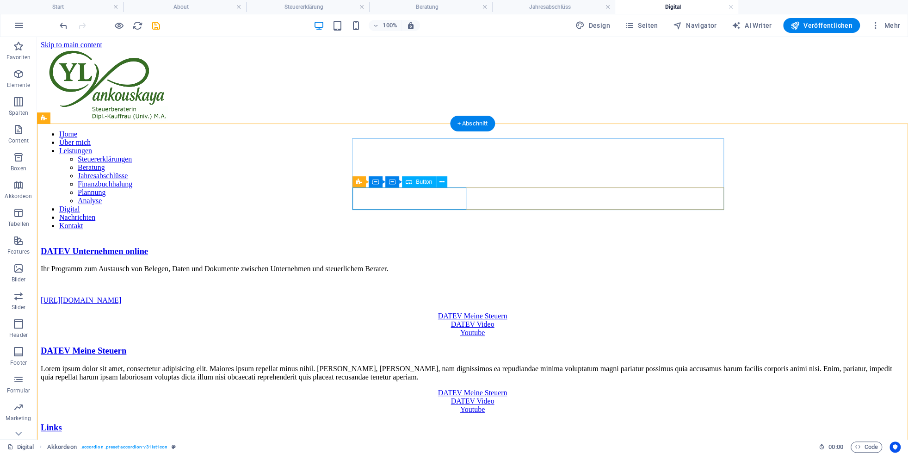
click at [400, 312] on div "DATEV Meine Steuern" at bounding box center [473, 316] width 864 height 8
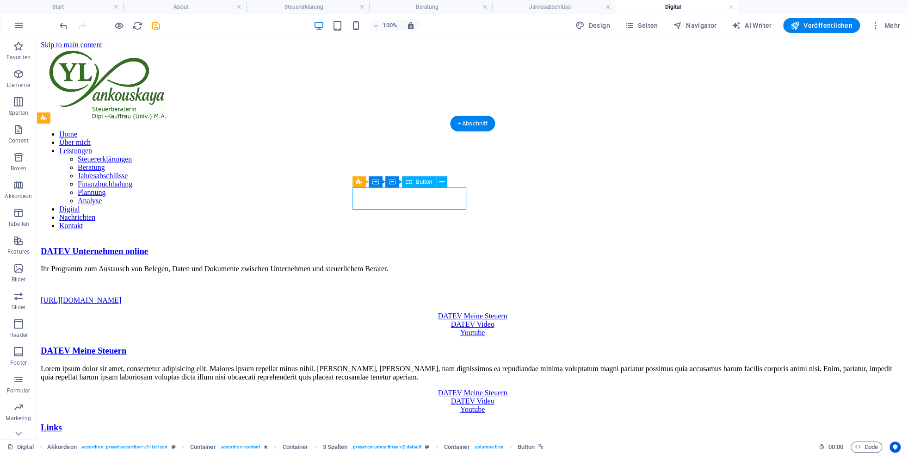
click at [400, 312] on div "DATEV Meine Steuern" at bounding box center [473, 316] width 864 height 8
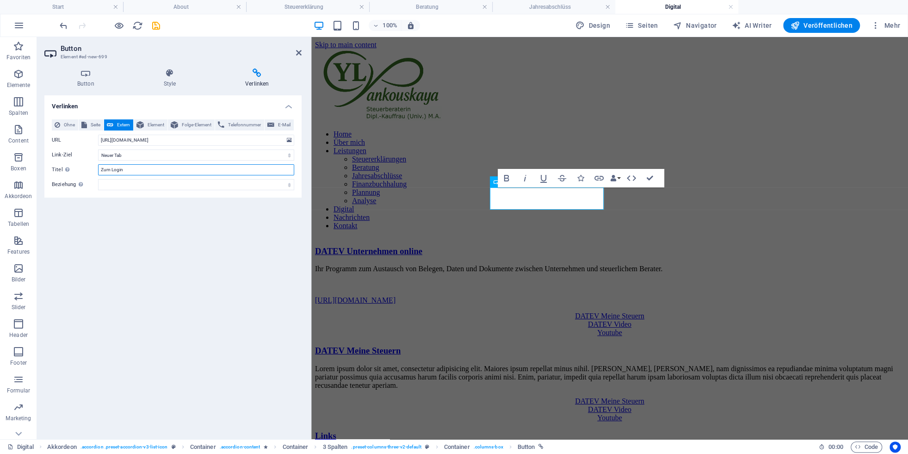
drag, startPoint x: 145, startPoint y: 169, endPoint x: 61, endPoint y: 163, distance: 84.4
click at [98, 164] on input "Zum Login" at bounding box center [196, 169] width 196 height 11
type input "DATEV Unternehmen online Login"
click at [575, 312] on link "DATEV Meine Steuern" at bounding box center [609, 316] width 69 height 8
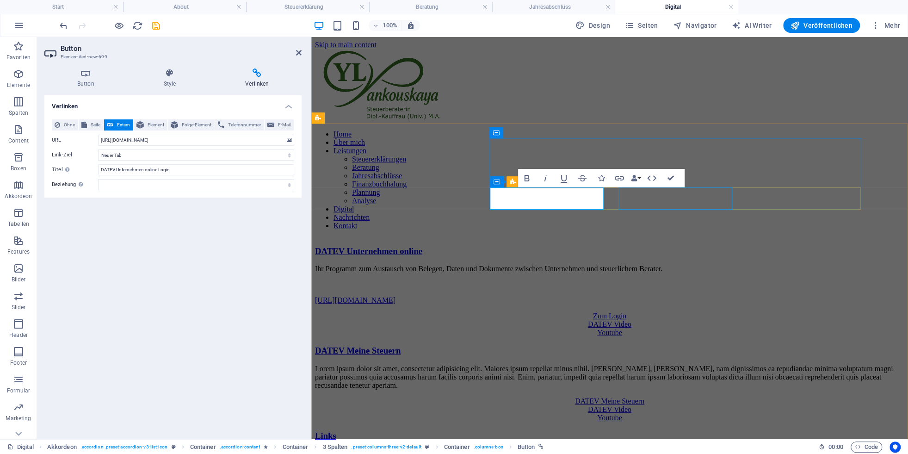
click at [642, 320] on div "DATEV Video" at bounding box center [609, 324] width 589 height 8
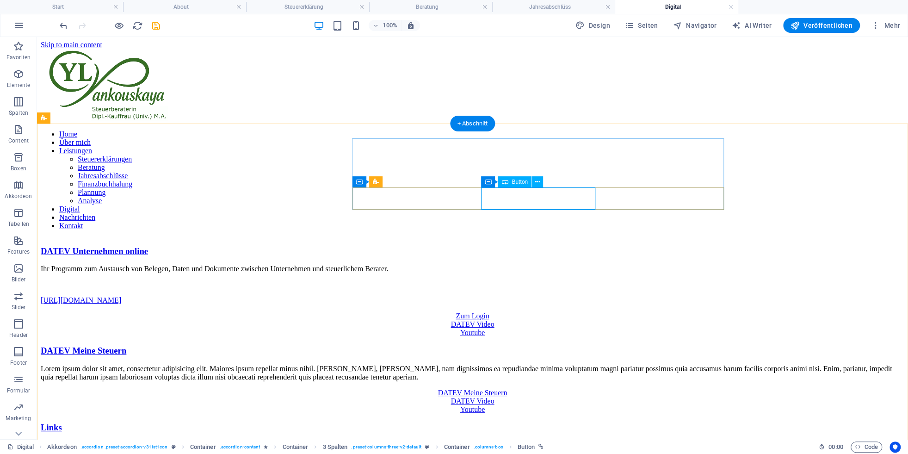
click at [533, 320] on div "DATEV Video" at bounding box center [473, 324] width 864 height 8
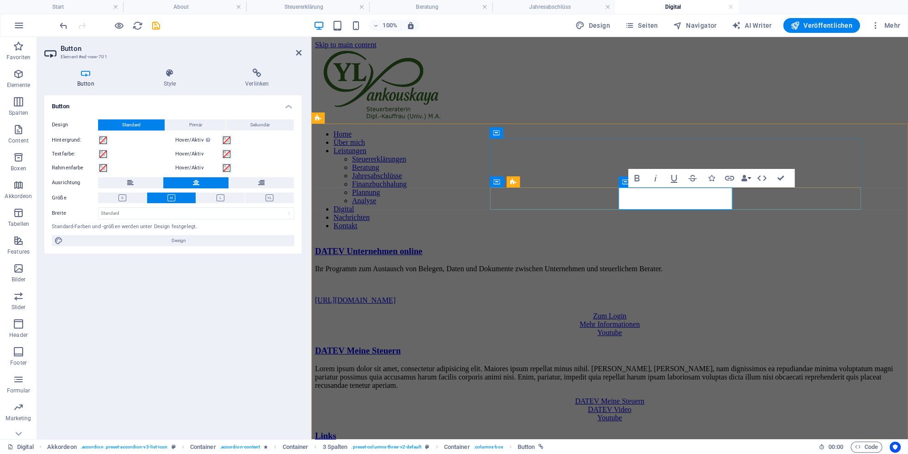
click at [640, 320] on link "Mehr Informationen" at bounding box center [610, 324] width 60 height 8
click at [80, 77] on icon at bounding box center [85, 72] width 83 height 9
click at [636, 265] on div "Ihr Programm zum Austausch von Belegen, Daten und Dokumente zwischen Unternehme…" at bounding box center [609, 285] width 589 height 40
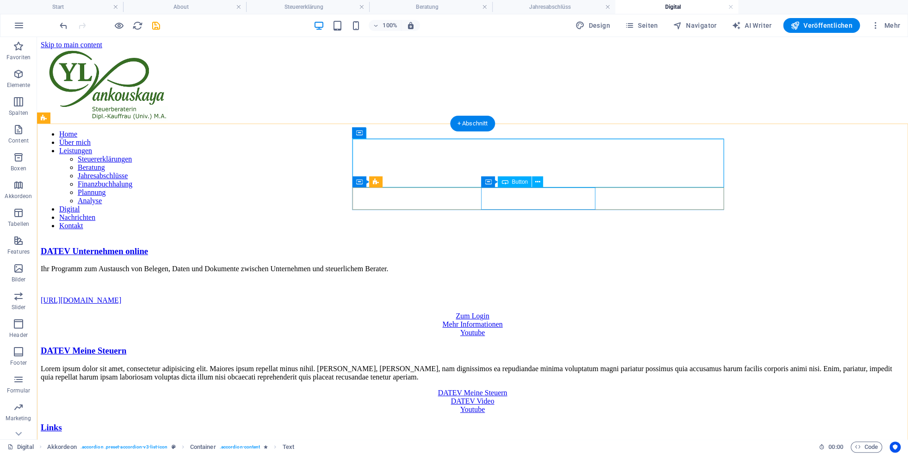
click at [528, 320] on div "Mehr Informationen" at bounding box center [473, 324] width 864 height 8
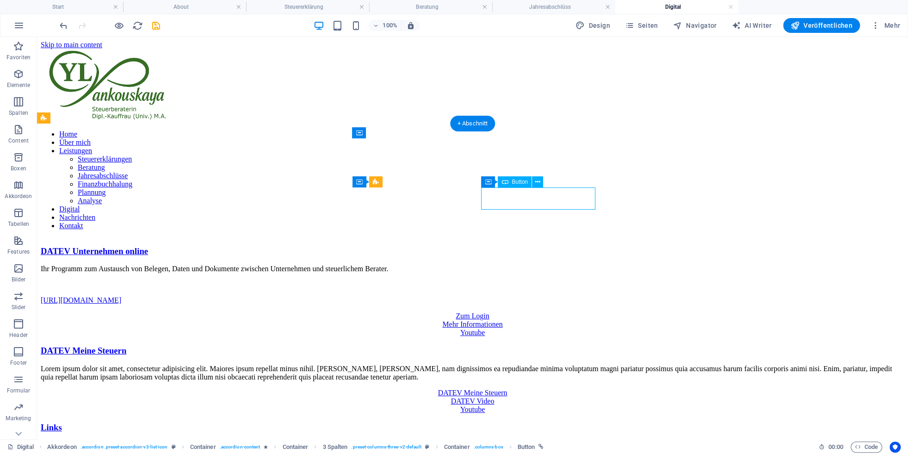
click at [528, 320] on div "Mehr Informationen" at bounding box center [473, 324] width 864 height 8
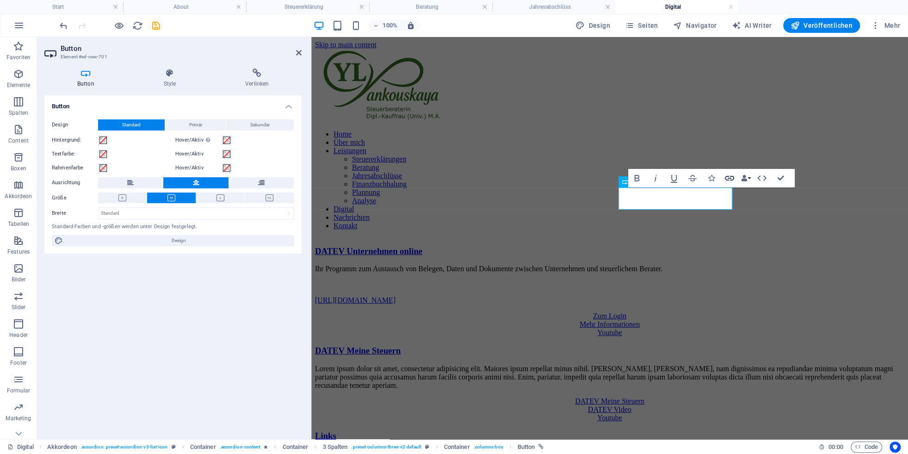
click at [642, 179] on icon "button" at bounding box center [729, 178] width 9 height 5
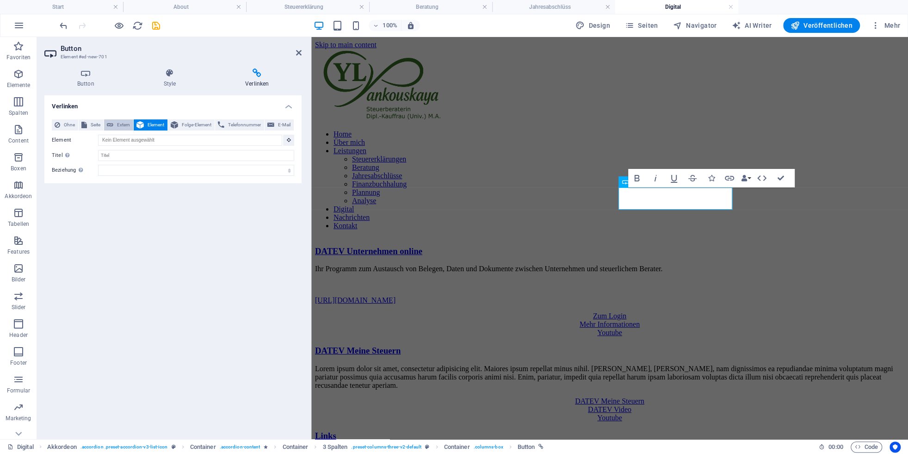
click at [118, 125] on span "Extern" at bounding box center [123, 124] width 14 height 11
select select "blank"
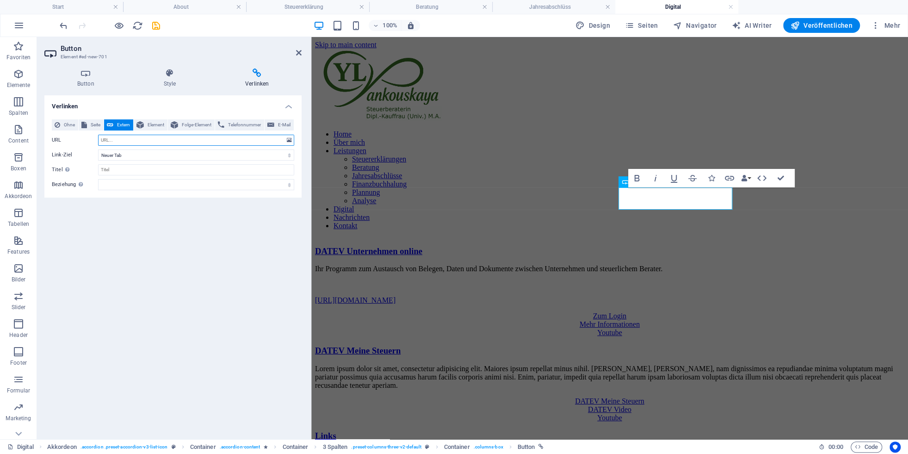
paste input "[URL][DOMAIN_NAME]"
type input "[URL][DOMAIN_NAME]"
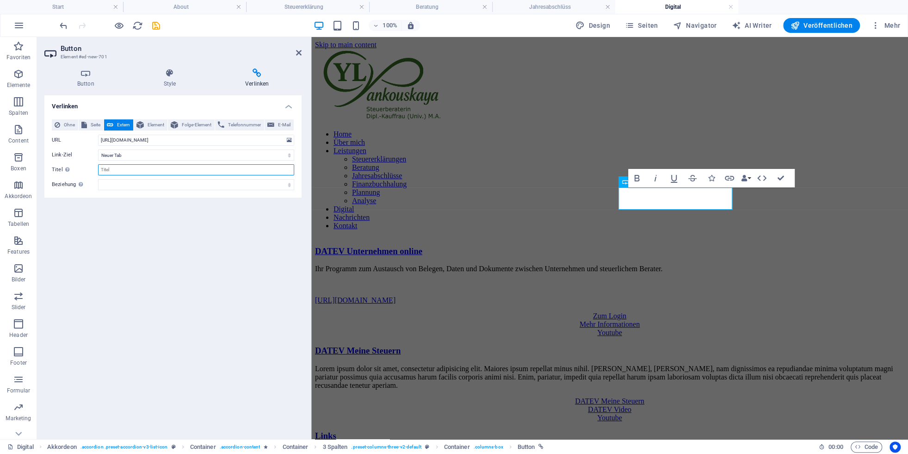
click at [115, 170] on input "Titel Zusätzliche Linkbeschreibung, sollte nicht mit dem Linktext identisch sei…" at bounding box center [196, 169] width 196 height 11
click at [124, 167] on input "Titel Zusätzliche Linkbeschreibung, sollte nicht mit dem Linktext identisch sei…" at bounding box center [196, 169] width 196 height 11
paste input "Einrichtungs-Tour DATEV Unternehmen online mit Belege"
paste input "Einrichtungs-Tour"
type input "Einrichtungs-Tour DATEV Unternehmen online mit Belege"
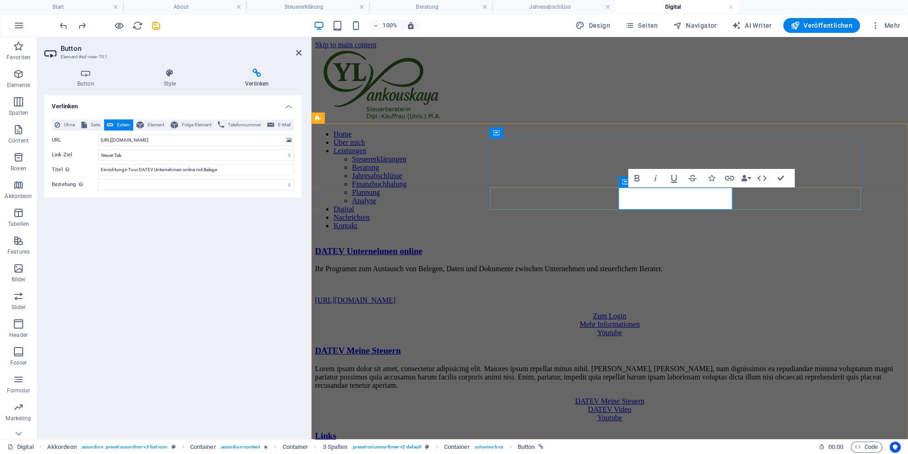
click at [640, 320] on link "Mehr Informationen" at bounding box center [610, 324] width 60 height 8
drag, startPoint x: 705, startPoint y: 198, endPoint x: 636, endPoint y: 195, distance: 69.0
click at [636, 320] on link "Mehr Informationen" at bounding box center [610, 324] width 60 height 8
click at [642, 265] on div "Ihr Programm zum Austausch von Belegen, Daten und Dokumente zwischen Unternehme…" at bounding box center [609, 285] width 589 height 40
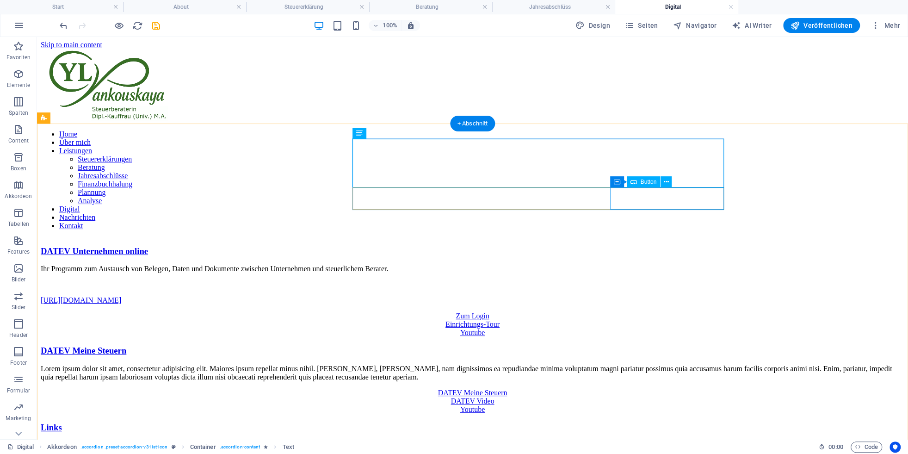
click at [642, 328] on div "Youtube" at bounding box center [473, 332] width 864 height 8
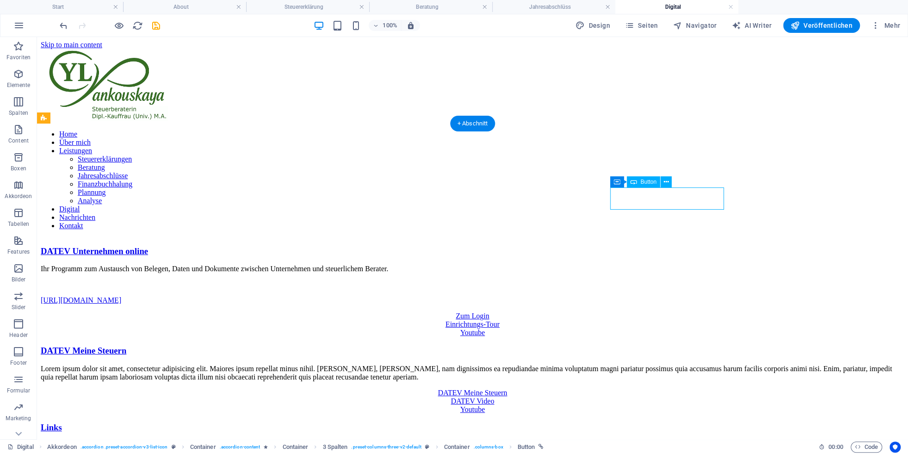
click at [642, 328] on div "Youtube" at bounding box center [473, 332] width 864 height 8
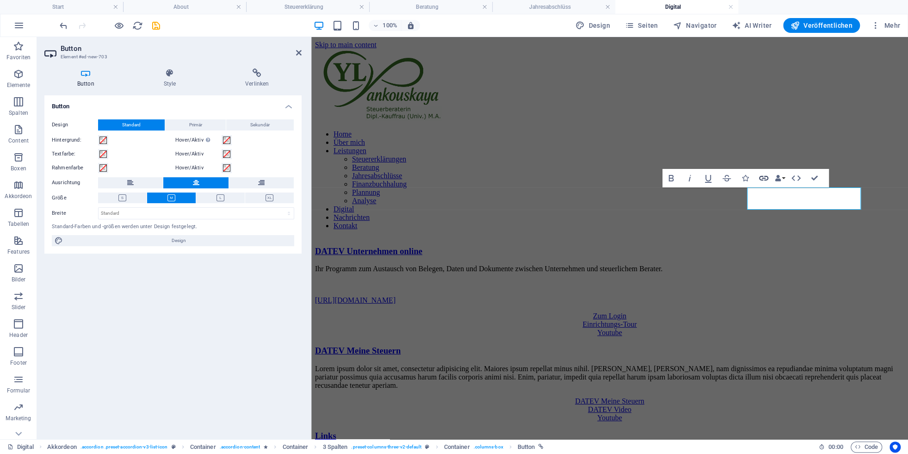
click at [642, 179] on icon "button" at bounding box center [763, 178] width 11 height 11
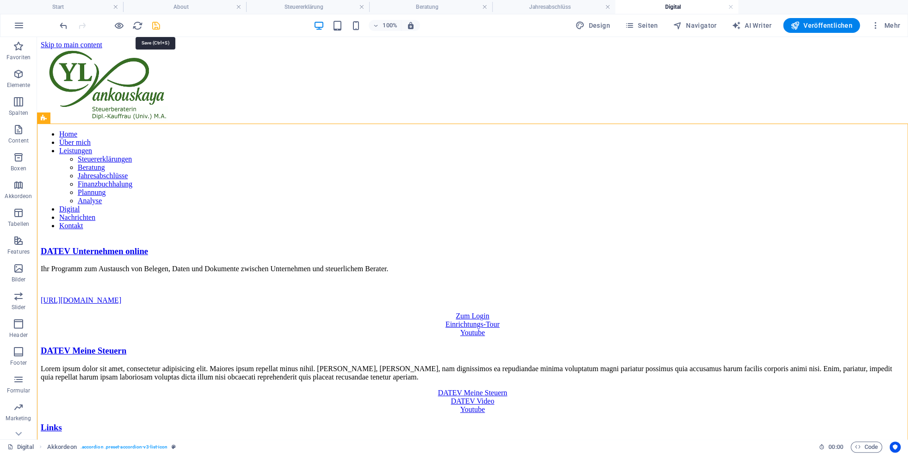
click at [154, 25] on icon "save" at bounding box center [156, 25] width 11 height 11
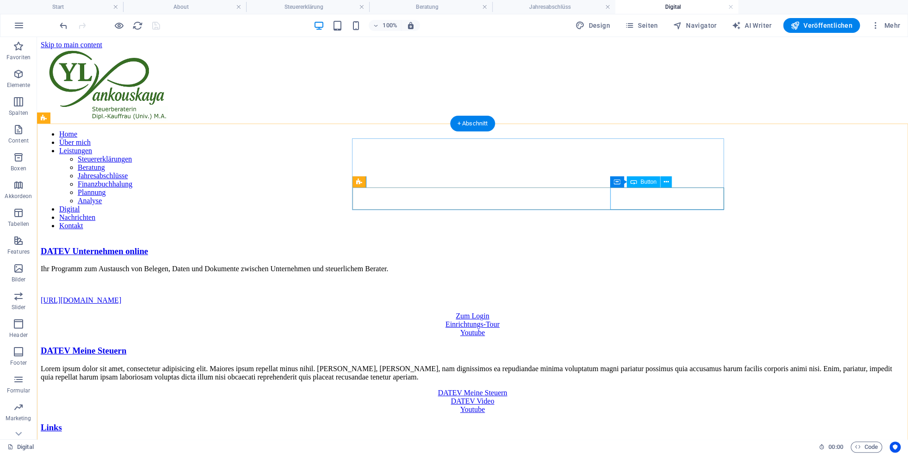
click at [642, 328] on div "Youtube" at bounding box center [473, 332] width 864 height 8
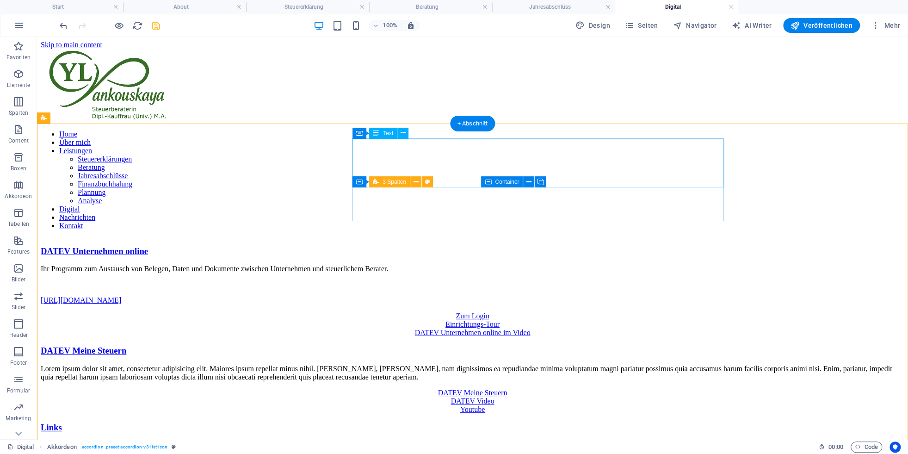
click at [437, 265] on div "Ihr Programm zum Austausch von Belegen, Daten und Dokumente zwischen Unternehme…" at bounding box center [473, 285] width 864 height 40
click at [419, 265] on div "Ihr Programm zum Austausch von Belegen, Daten und Dokumente zwischen Unternehme…" at bounding box center [473, 285] width 864 height 40
drag, startPoint x: 419, startPoint y: 157, endPoint x: 149, endPoint y: 162, distance: 270.2
click at [419, 265] on div "Ihr Programm zum Austausch von Belegen, Daten und Dokumente zwischen Unternehme…" at bounding box center [473, 285] width 864 height 40
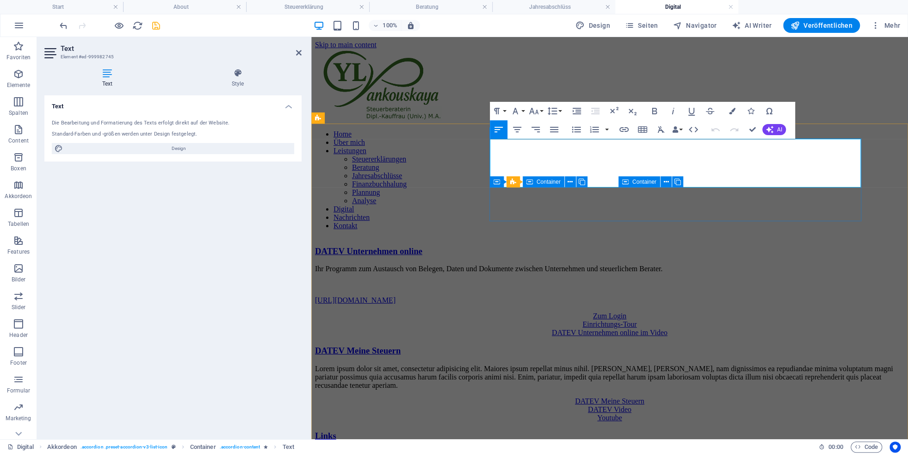
click at [573, 265] on p "Ihr Programm zum Austausch von Belegen, Daten und Dokumente zwischen Unternehme…" at bounding box center [609, 269] width 589 height 8
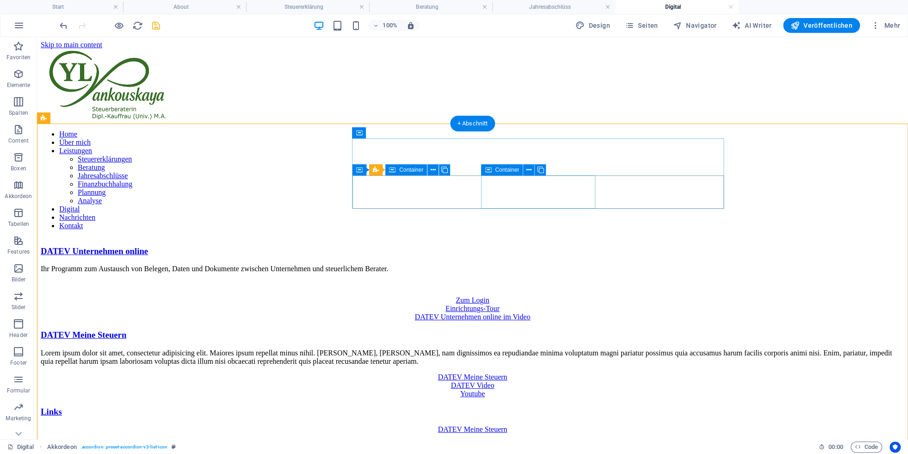
click at [525, 304] on div "Einrichtungs-Tour" at bounding box center [473, 308] width 864 height 8
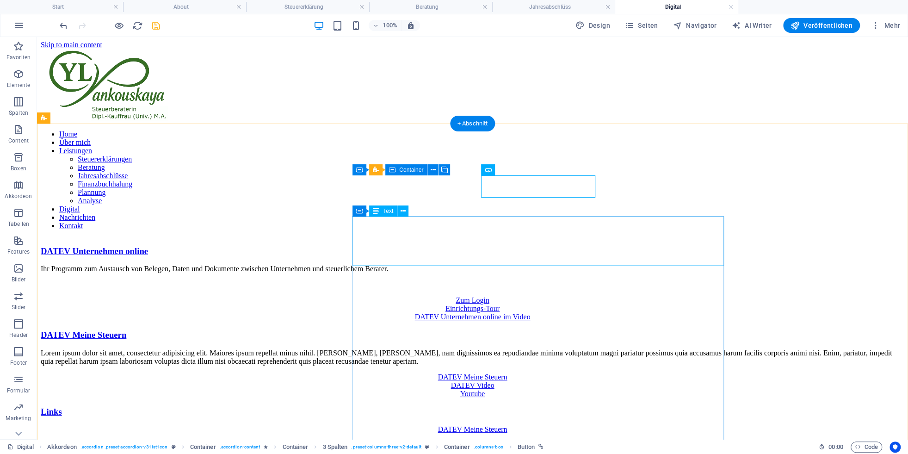
click at [467, 349] on div "Lorem ipsum dolor sit amet, consectetur adipisicing elit. Maiores ipsum repella…" at bounding box center [473, 357] width 864 height 17
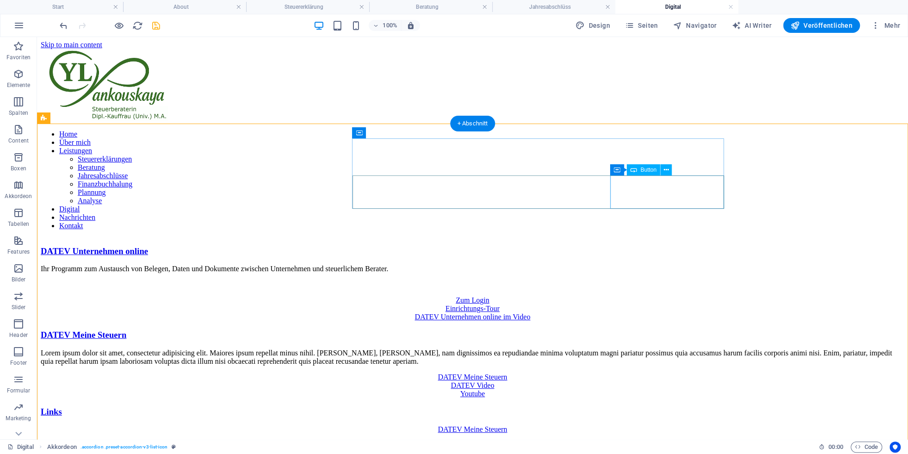
click at [642, 313] on div "DATEV Unternehmen online im Video" at bounding box center [473, 317] width 864 height 8
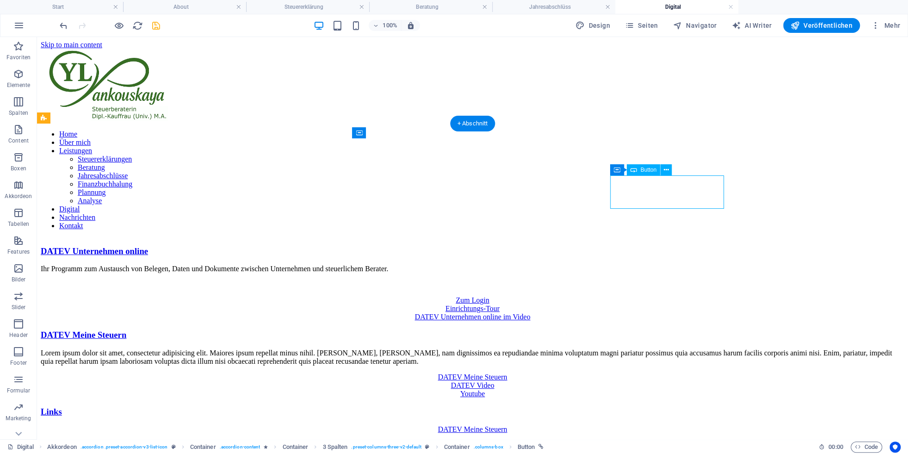
click at [642, 313] on div "DATEV Unternehmen online im Video" at bounding box center [473, 317] width 864 height 8
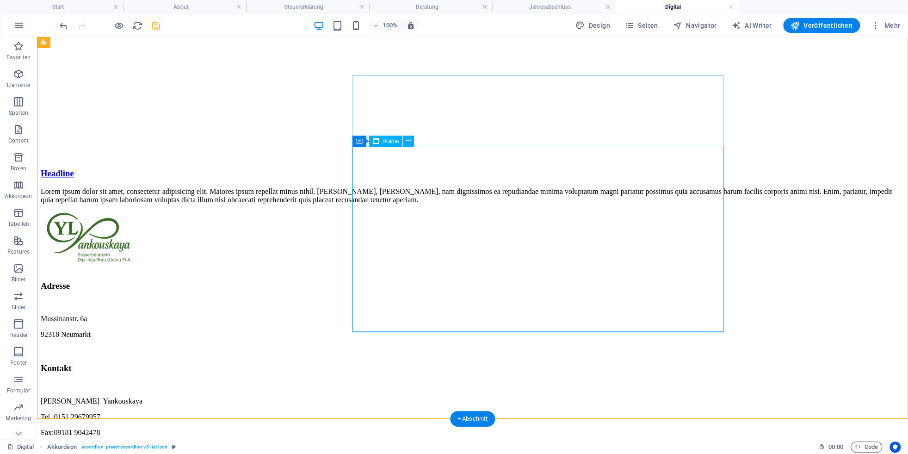
scroll to position [970, 0]
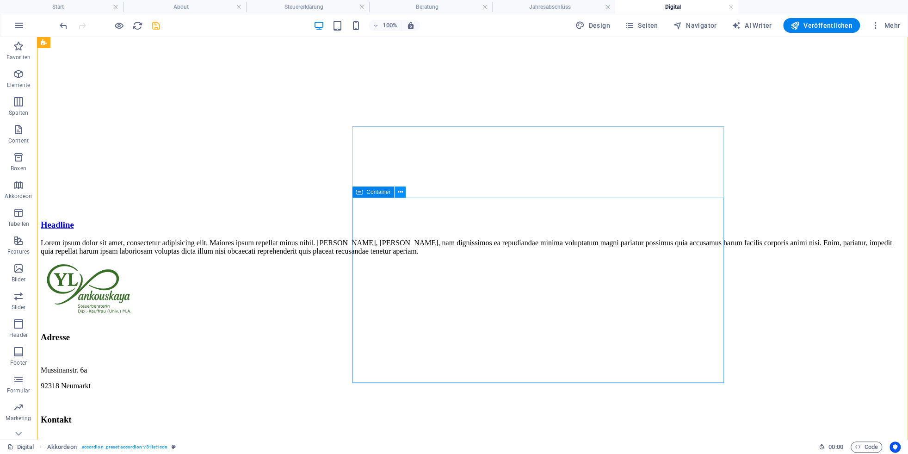
click at [400, 194] on icon at bounding box center [400, 192] width 5 height 10
click at [407, 193] on icon at bounding box center [408, 192] width 5 height 10
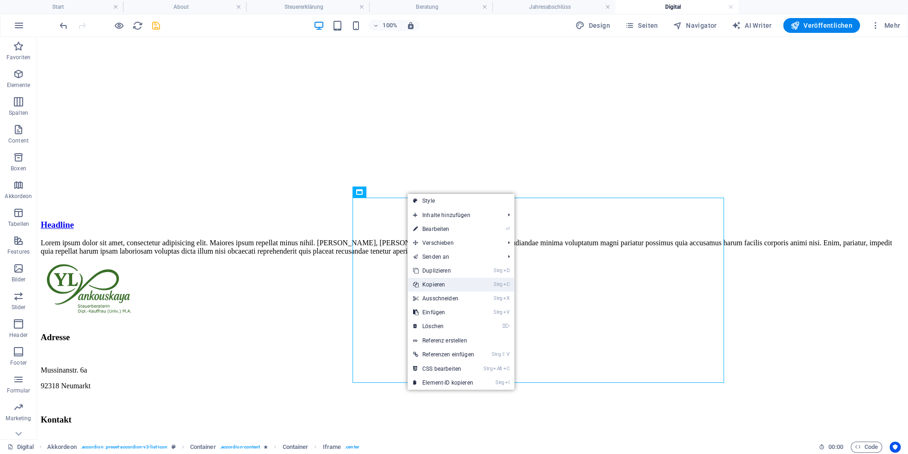
drag, startPoint x: 425, startPoint y: 282, endPoint x: 374, endPoint y: 185, distance: 109.8
click at [425, 282] on link "Strg C Kopieren" at bounding box center [443, 285] width 72 height 14
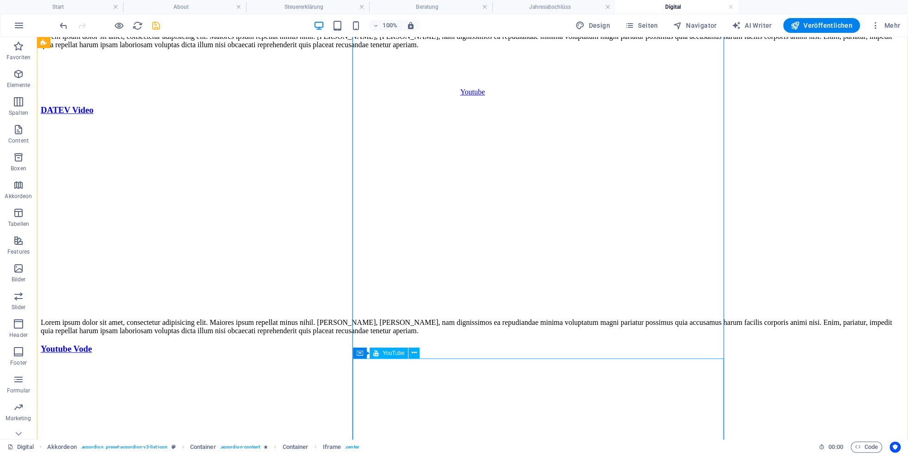
scroll to position [0, 0]
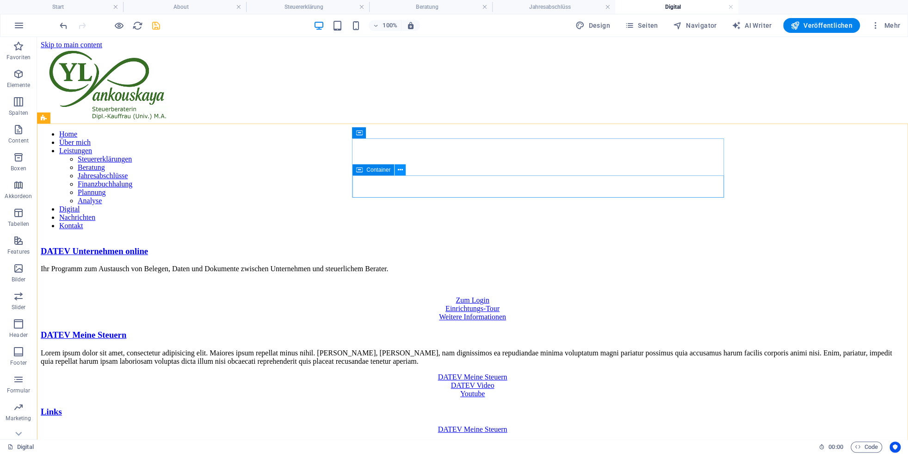
click at [397, 170] on button at bounding box center [400, 169] width 11 height 11
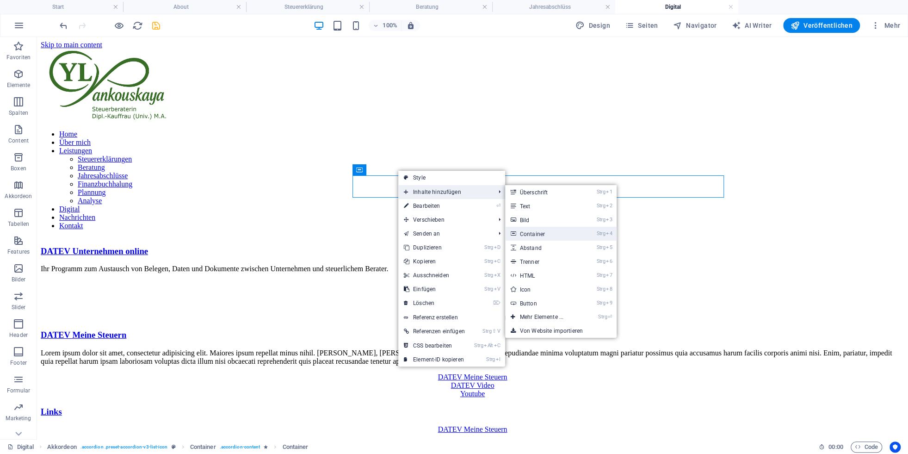
click at [540, 234] on link "Strg 4 Container" at bounding box center [543, 234] width 77 height 14
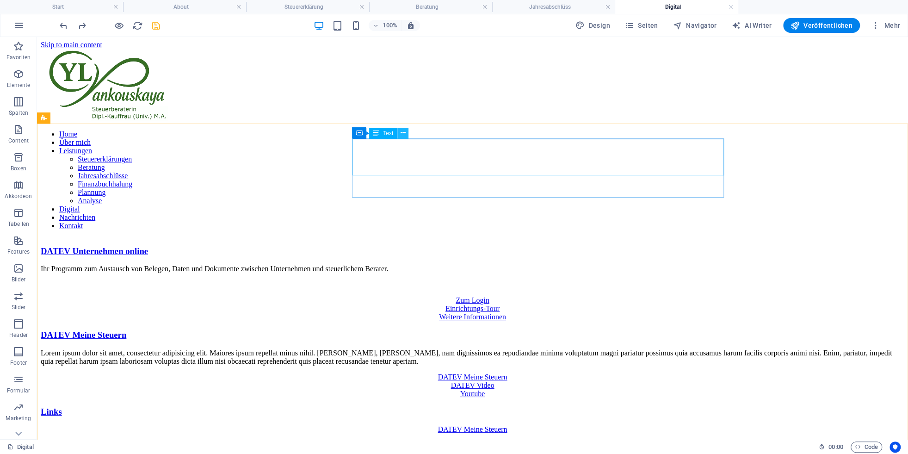
click at [402, 131] on icon at bounding box center [403, 133] width 5 height 10
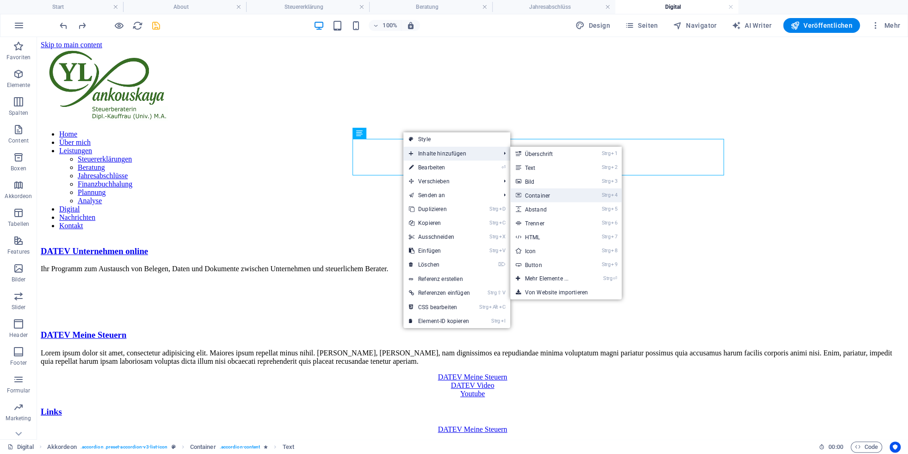
click at [548, 196] on link "Strg 4 Container" at bounding box center [548, 195] width 77 height 14
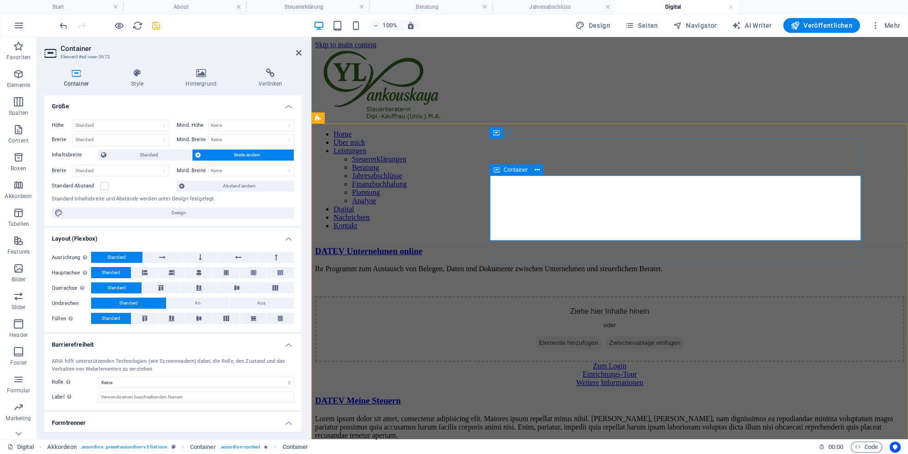
click at [642, 336] on span "Zwischenablage einfügen" at bounding box center [644, 342] width 79 height 13
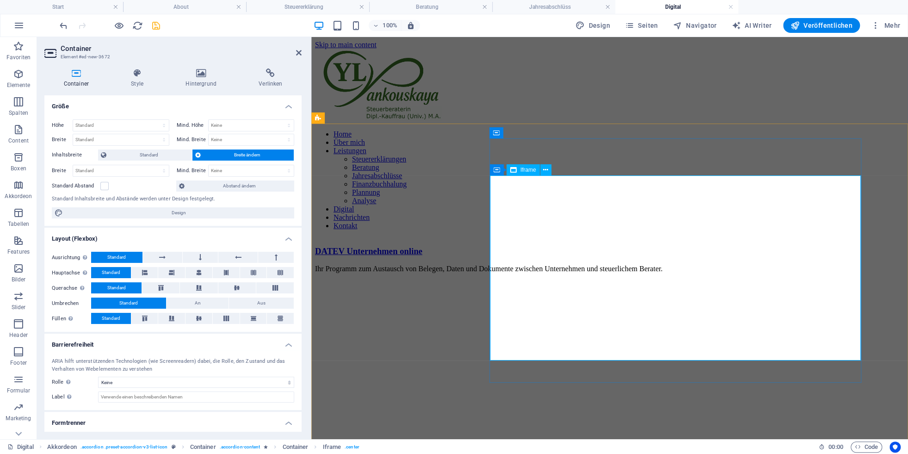
click at [555, 296] on div "</div>" at bounding box center [609, 389] width 589 height 187
select select "%"
select select "px"
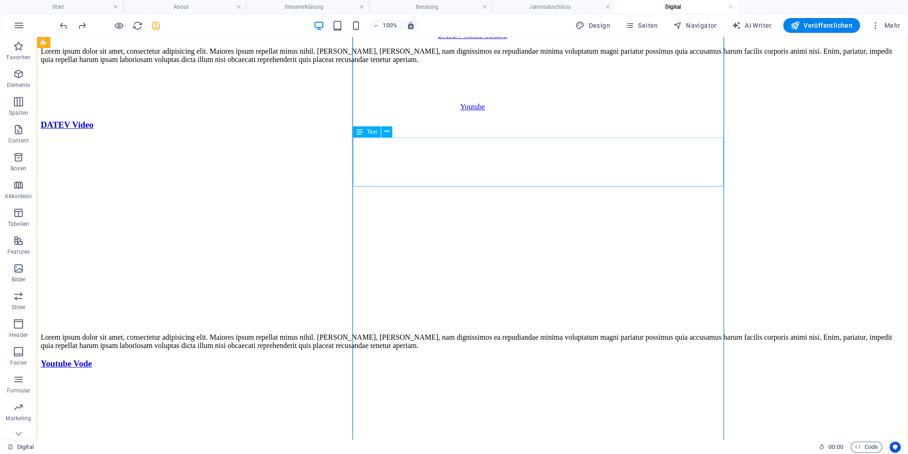
scroll to position [715, 0]
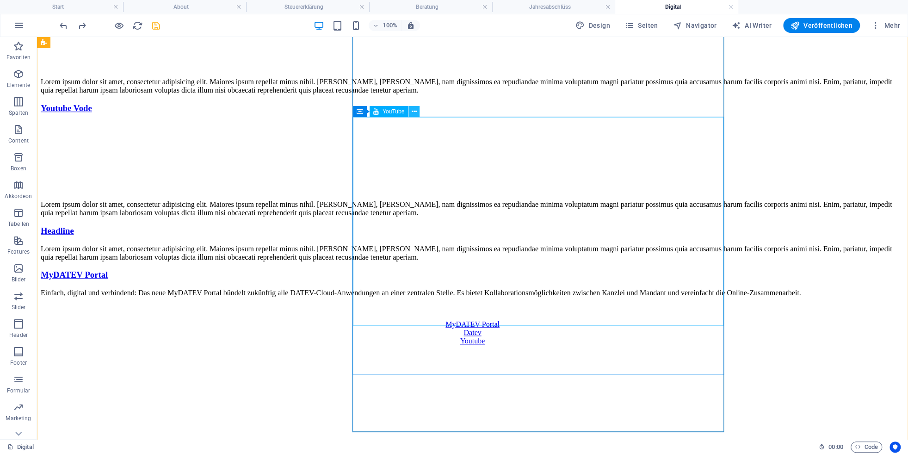
click at [412, 114] on icon at bounding box center [414, 112] width 5 height 10
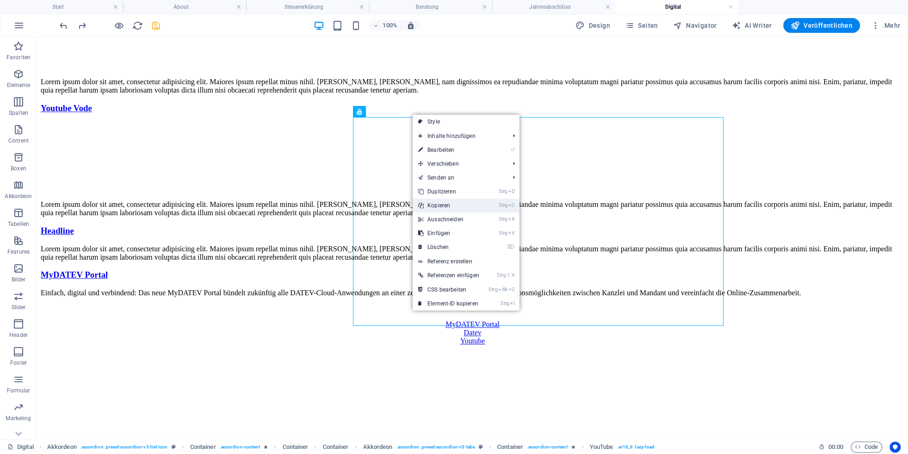
click at [442, 204] on link "Strg C Kopieren" at bounding box center [449, 205] width 72 height 14
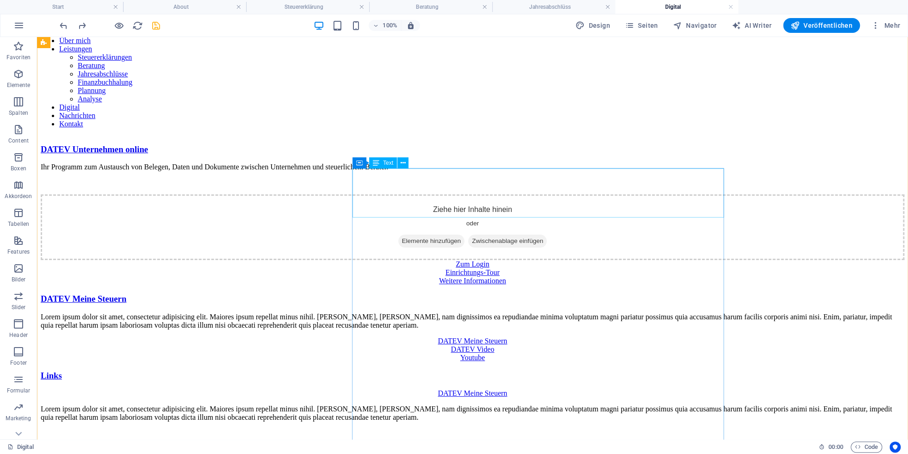
scroll to position [0, 0]
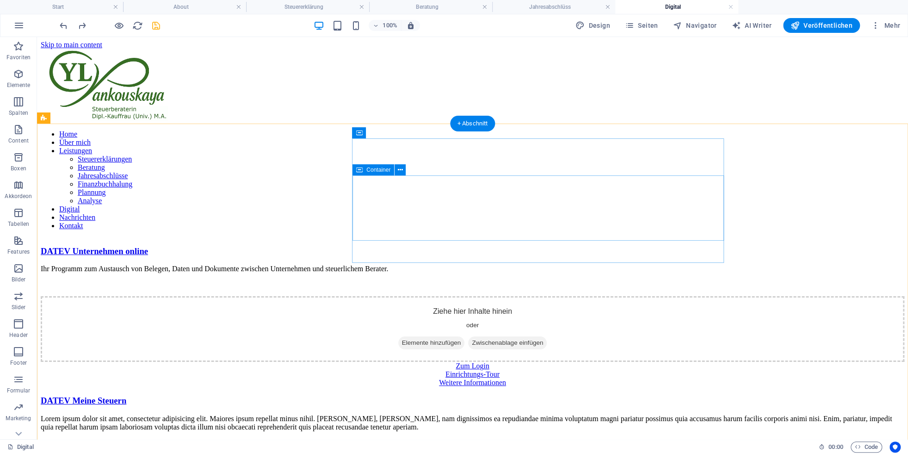
click at [547, 336] on span "Zwischenablage einfügen" at bounding box center [507, 342] width 79 height 13
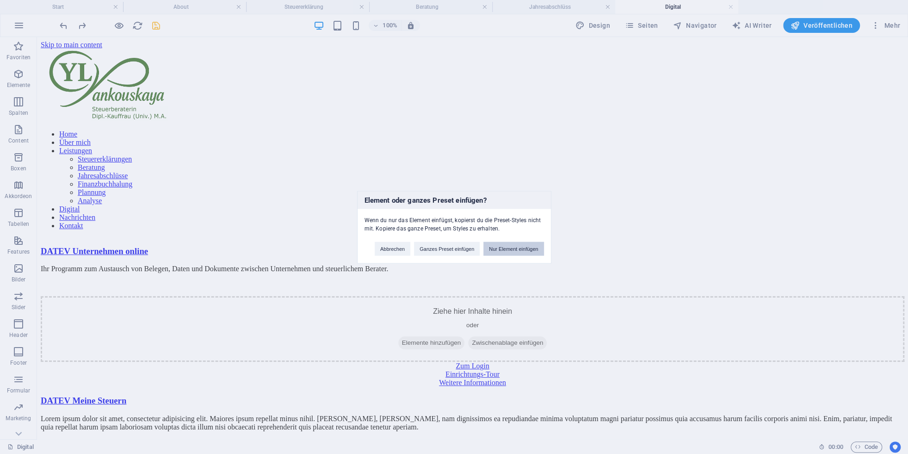
click at [511, 247] on button "Nur Element einfügen" at bounding box center [513, 248] width 60 height 14
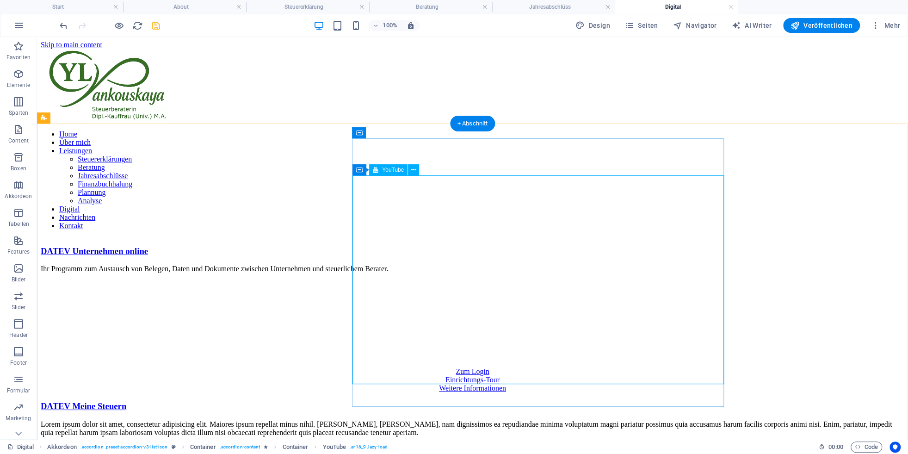
click at [415, 296] on div at bounding box center [473, 331] width 864 height 71
select select "ar16_9"
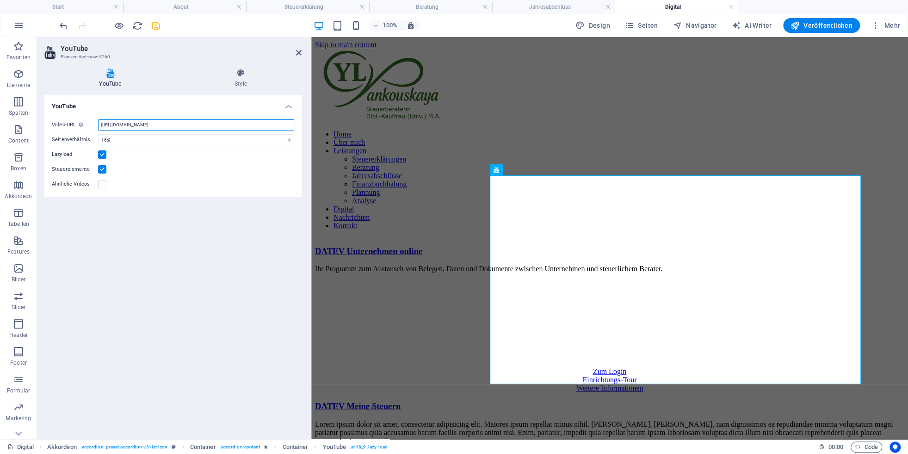
drag, startPoint x: 216, startPoint y: 123, endPoint x: 92, endPoint y: 120, distance: 124.9
click at [98, 120] on input "[URL][DOMAIN_NAME]" at bounding box center [196, 124] width 196 height 11
type input "[URL][DOMAIN_NAME]"
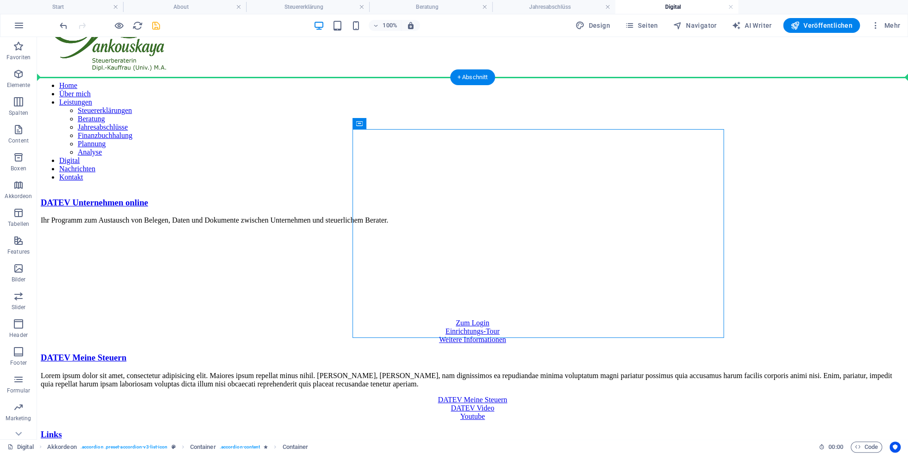
scroll to position [56, 0]
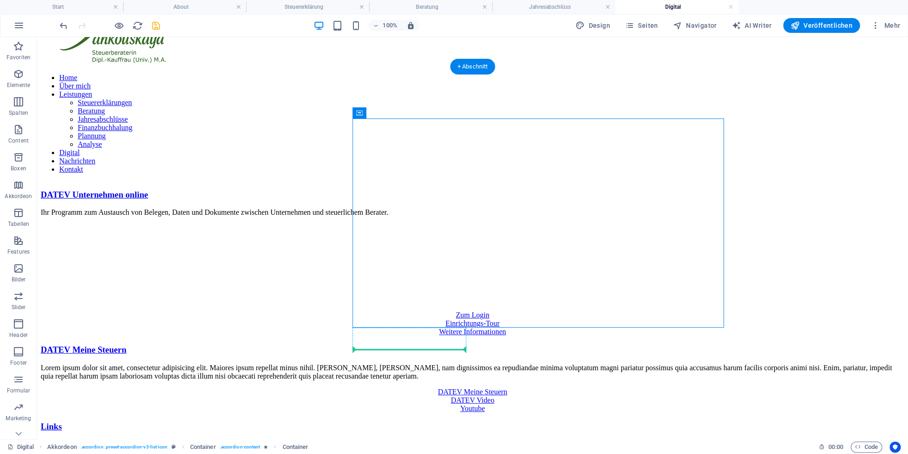
drag, startPoint x: 397, startPoint y: 206, endPoint x: 356, endPoint y: 346, distance: 145.6
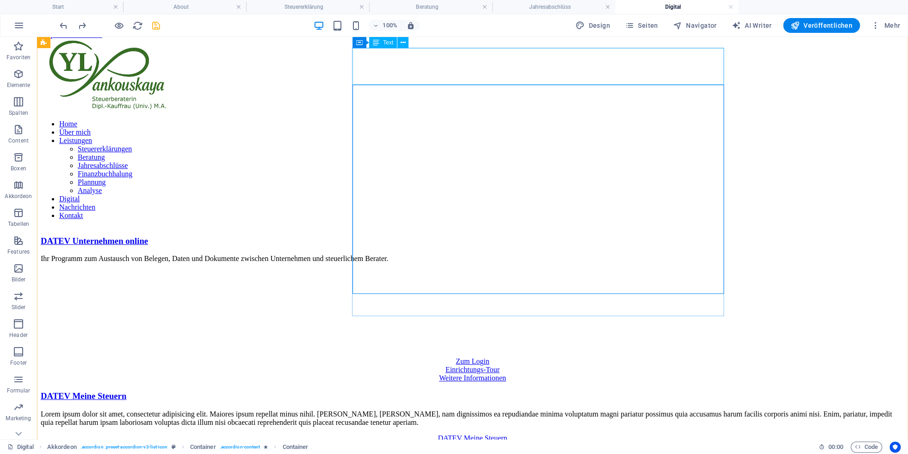
scroll to position [6, 0]
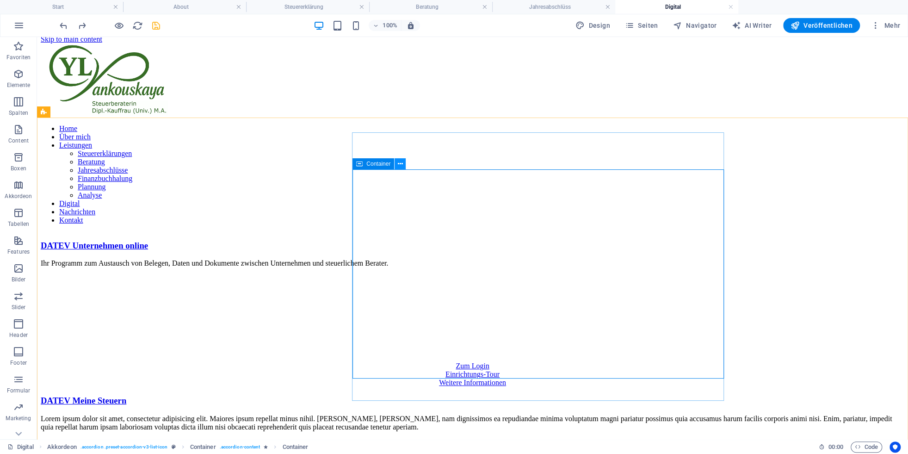
click at [402, 161] on icon at bounding box center [400, 164] width 5 height 10
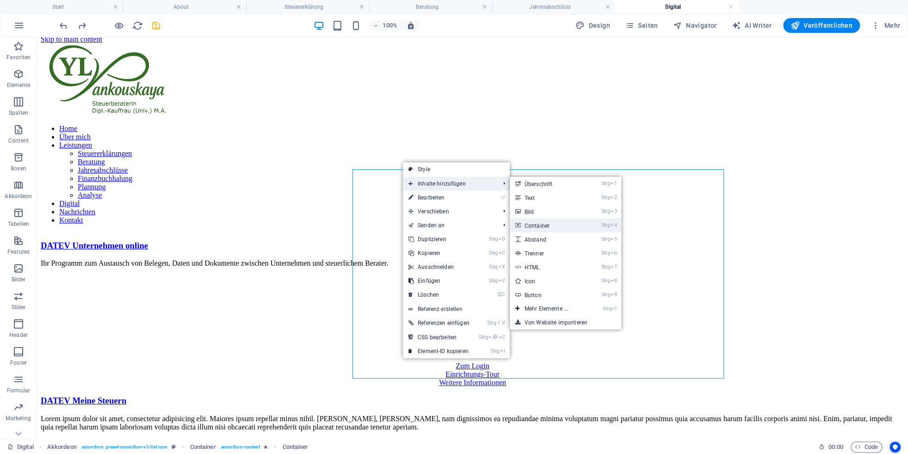
click at [567, 226] on link "Strg 4 Container" at bounding box center [548, 225] width 77 height 14
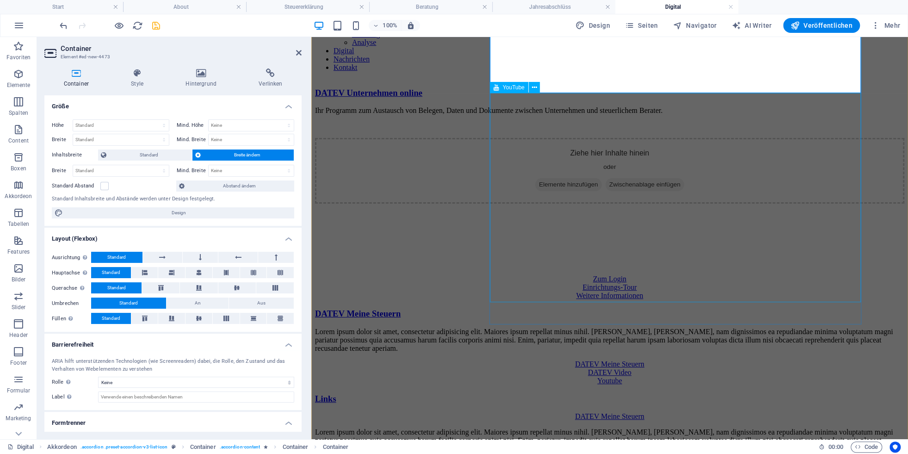
scroll to position [159, 0]
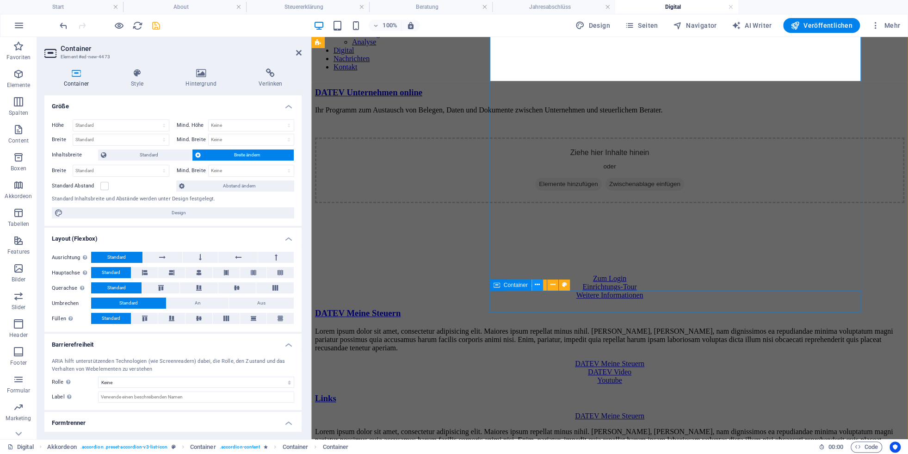
click at [539, 285] on icon at bounding box center [537, 285] width 5 height 10
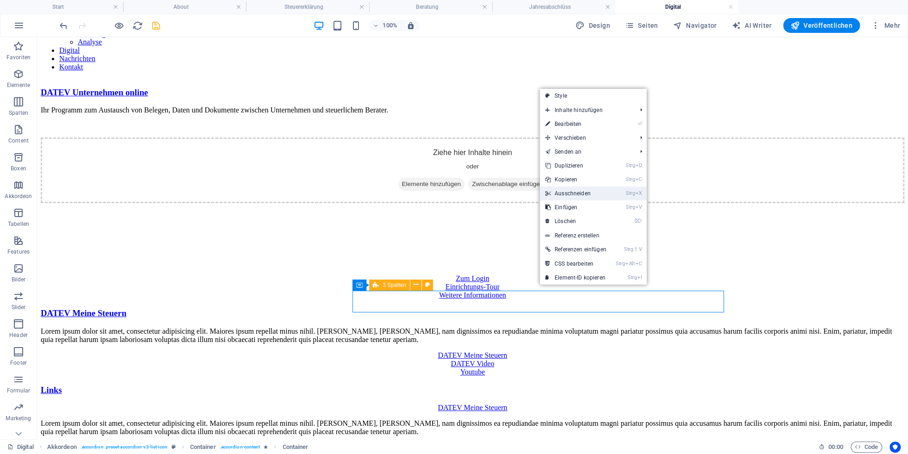
click at [574, 194] on link "Strg X Ausschneiden" at bounding box center [576, 193] width 72 height 14
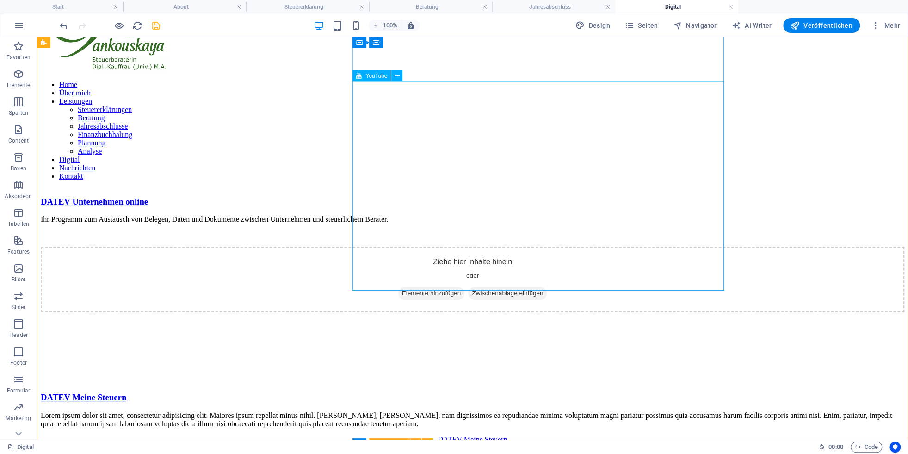
scroll to position [0, 0]
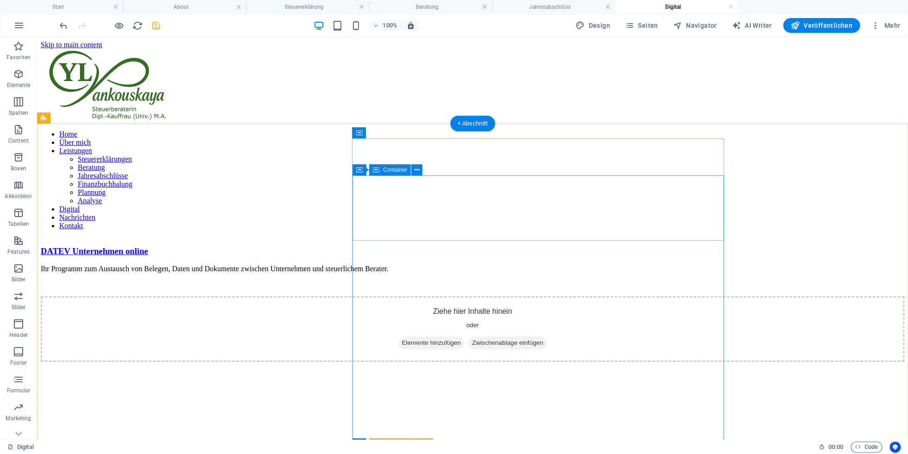
click at [547, 336] on span "Zwischenablage einfügen" at bounding box center [507, 342] width 79 height 13
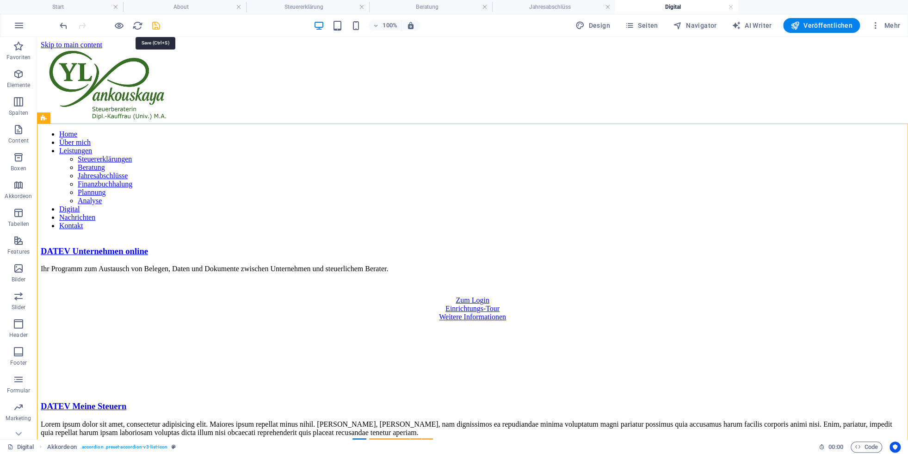
click at [154, 26] on icon "save" at bounding box center [156, 25] width 11 height 11
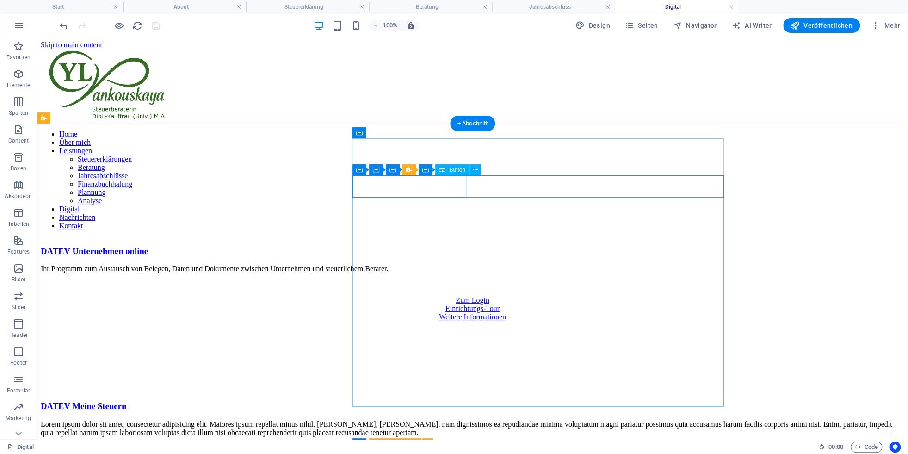
click at [399, 296] on div "Zum Login" at bounding box center [473, 300] width 864 height 8
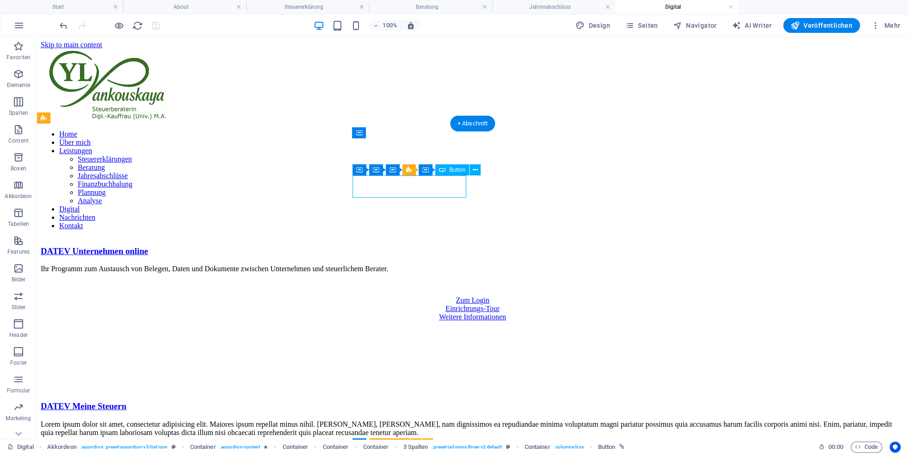
click at [399, 296] on div "Zum Login" at bounding box center [473, 300] width 864 height 8
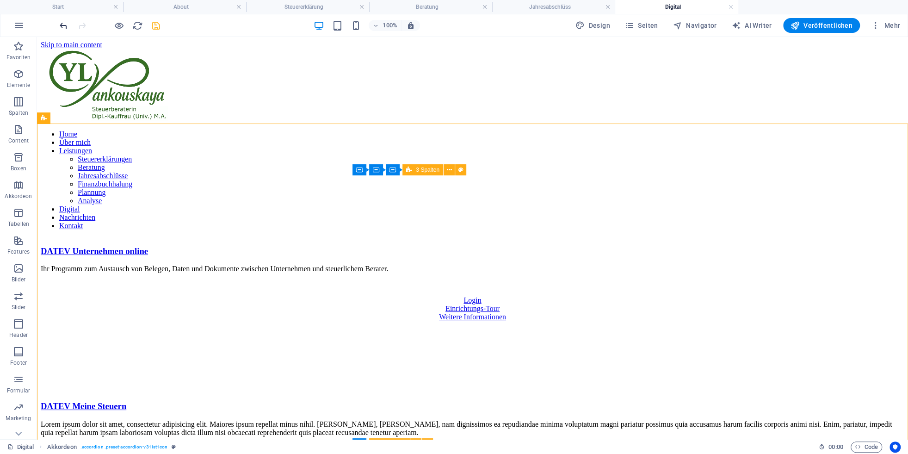
click at [59, 25] on icon "undo" at bounding box center [63, 25] width 11 height 11
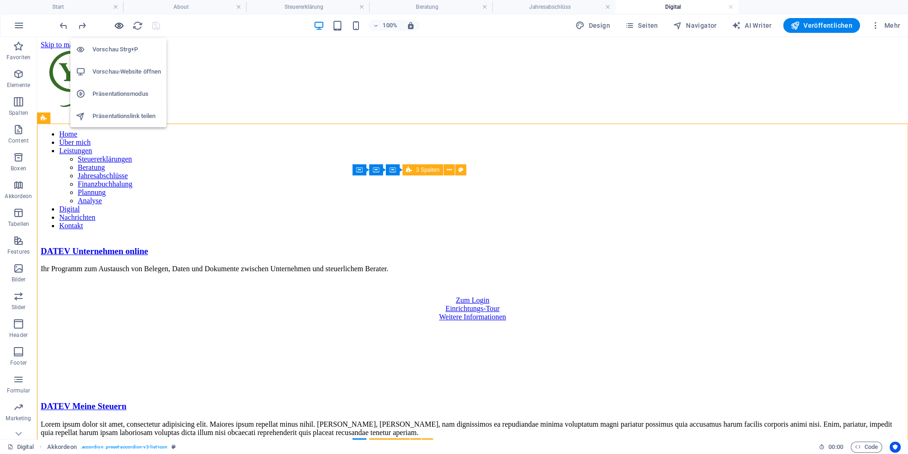
click at [120, 27] on icon "button" at bounding box center [119, 25] width 11 height 11
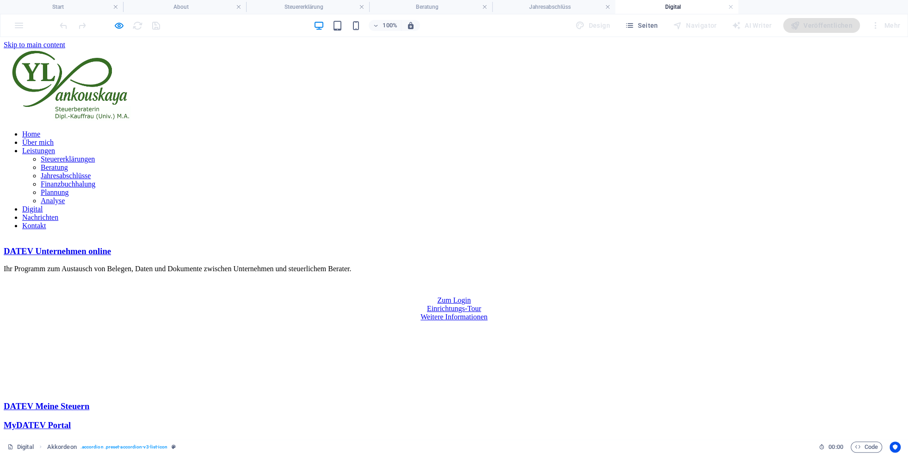
click at [89, 352] on link "DATEV Meine Steuern" at bounding box center [47, 406] width 86 height 10
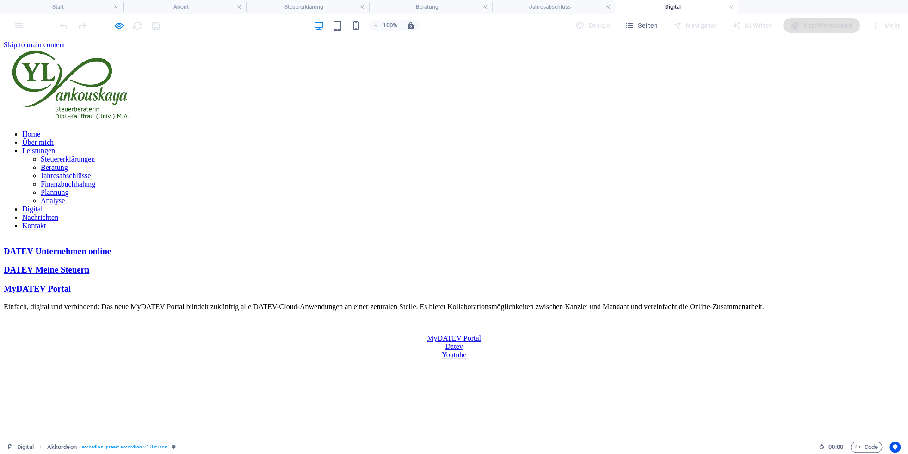
click at [111, 246] on link "DATEV Unternehmen online" at bounding box center [57, 251] width 107 height 10
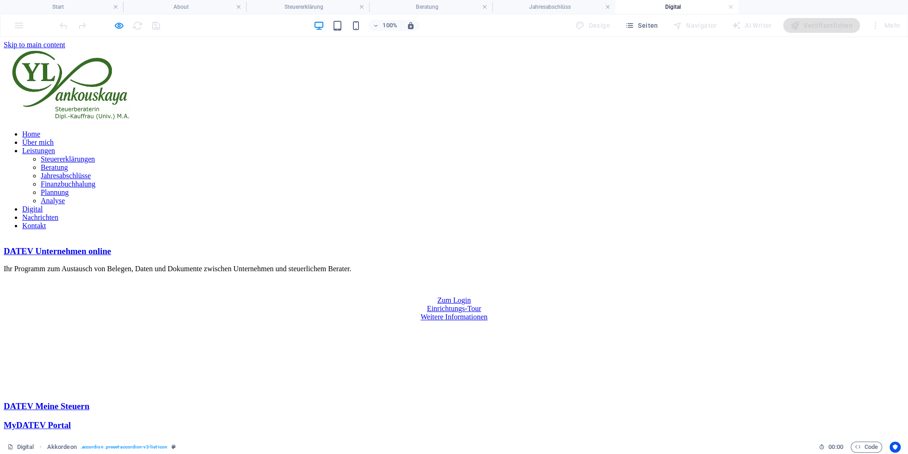
click at [481, 304] on link "Einrichtungs-Tour" at bounding box center [454, 308] width 54 height 8
drag, startPoint x: 388, startPoint y: 186, endPoint x: 399, endPoint y: 197, distance: 15.4
click at [437, 296] on link "Zum Login" at bounding box center [453, 300] width 33 height 8
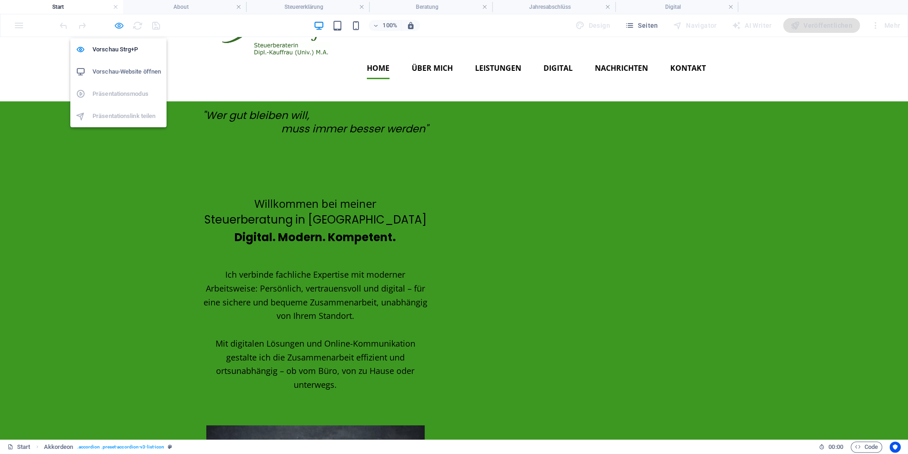
drag, startPoint x: 119, startPoint y: 25, endPoint x: 382, endPoint y: 73, distance: 267.1
click at [119, 25] on icon "button" at bounding box center [119, 25] width 11 height 11
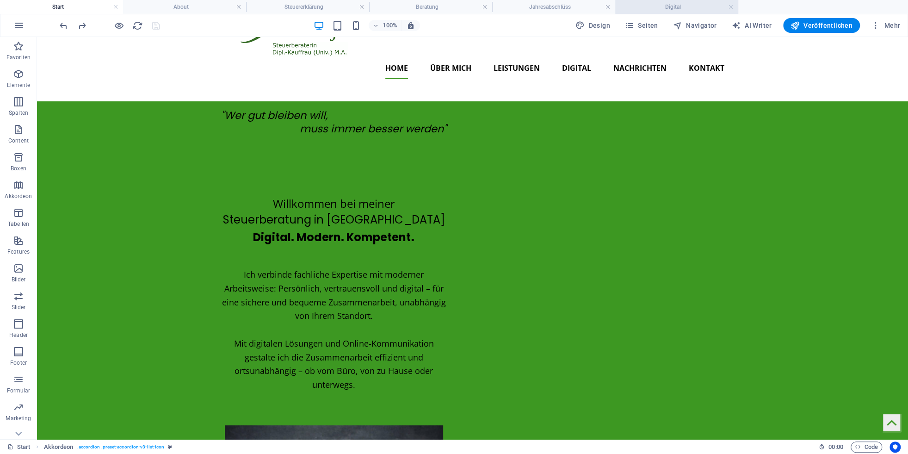
click at [642, 7] on h4 "Digital" at bounding box center [676, 7] width 123 height 10
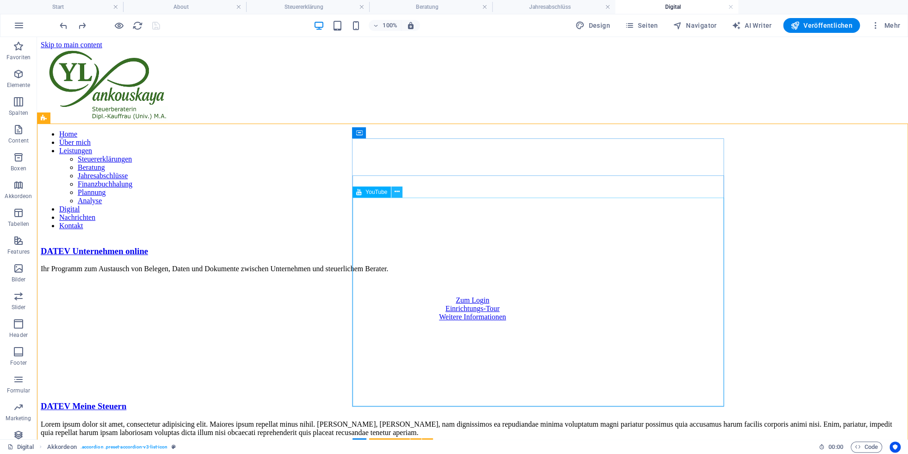
click at [396, 192] on icon at bounding box center [397, 192] width 5 height 10
click at [373, 321] on div "Content 1" at bounding box center [473, 356] width 864 height 71
select select "ar16_9"
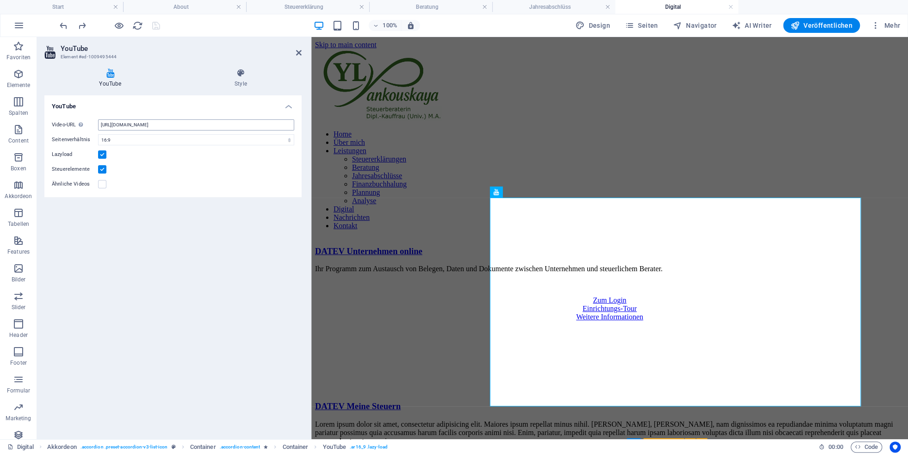
drag, startPoint x: 222, startPoint y: 122, endPoint x: 99, endPoint y: 115, distance: 123.3
click at [99, 119] on input "[URL][DOMAIN_NAME]" at bounding box center [196, 124] width 196 height 11
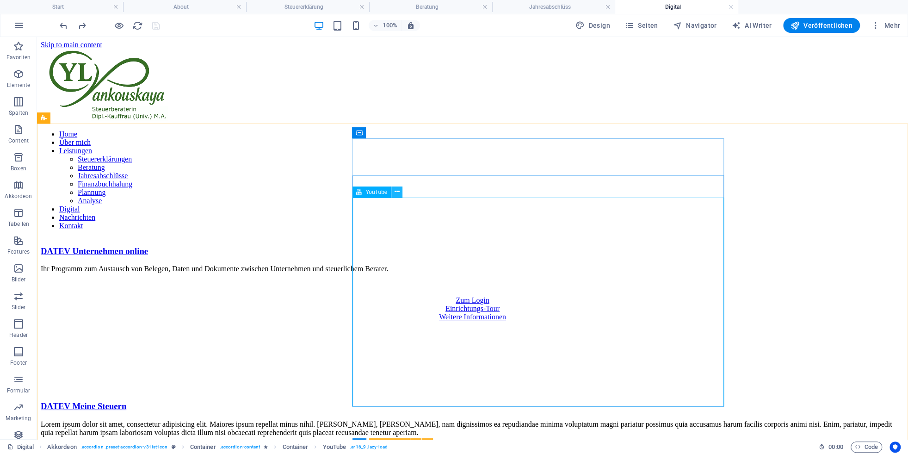
click at [396, 189] on icon at bounding box center [397, 192] width 5 height 10
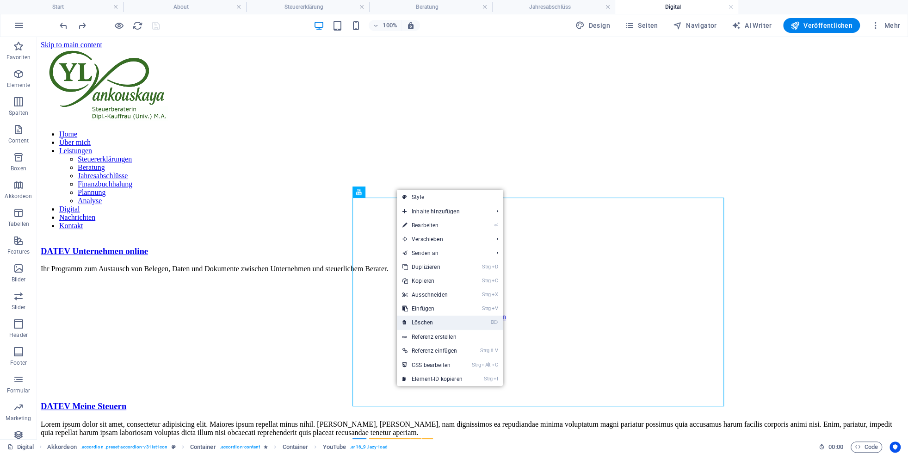
click at [425, 321] on link "⌦ Löschen" at bounding box center [432, 322] width 71 height 14
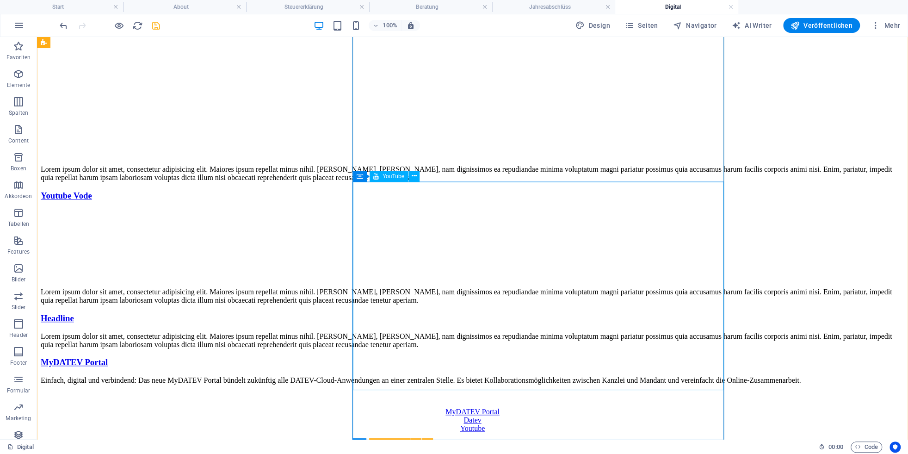
scroll to position [970, 0]
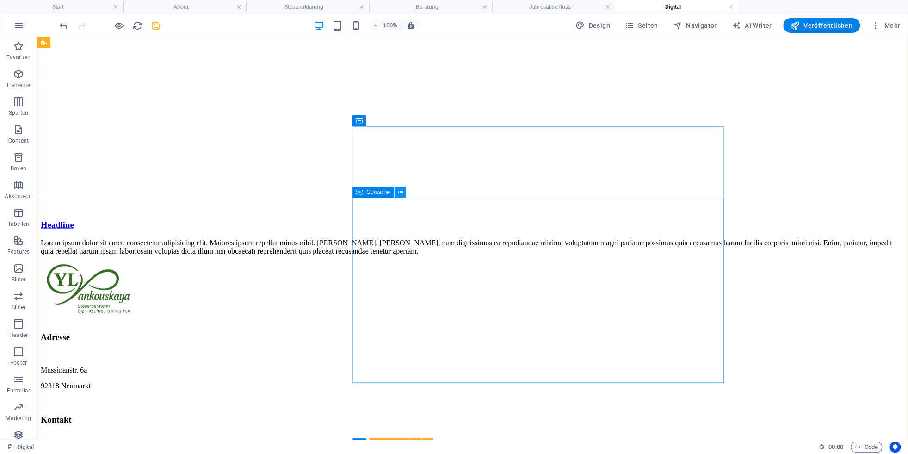
click at [397, 194] on button at bounding box center [400, 191] width 11 height 11
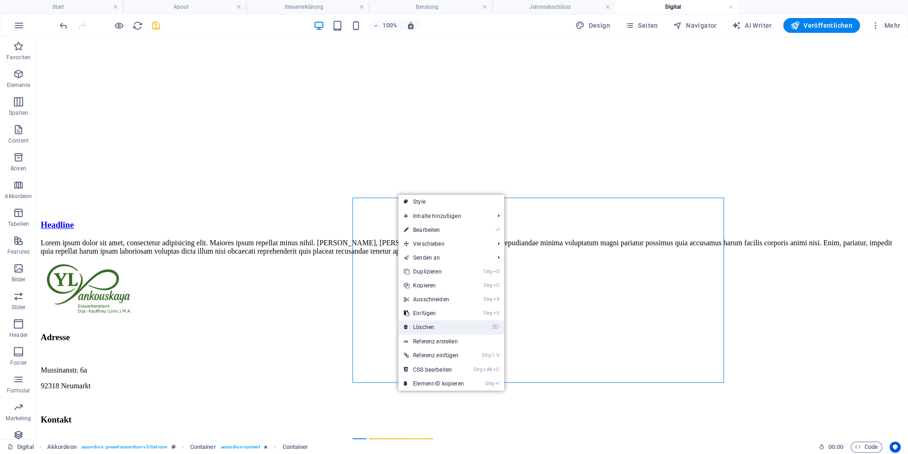
click at [426, 327] on link "⌦ Löschen" at bounding box center [433, 327] width 71 height 14
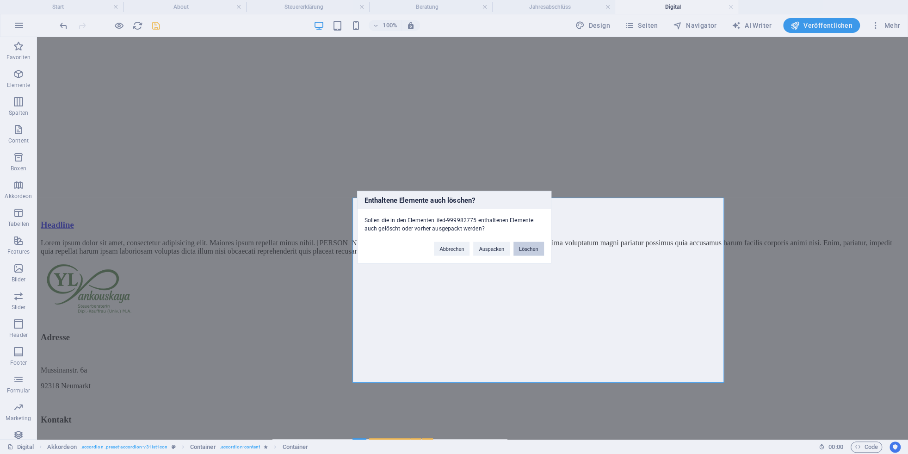
drag, startPoint x: 533, startPoint y: 249, endPoint x: 581, endPoint y: 270, distance: 52.8
click at [533, 249] on button "Löschen" at bounding box center [528, 248] width 31 height 14
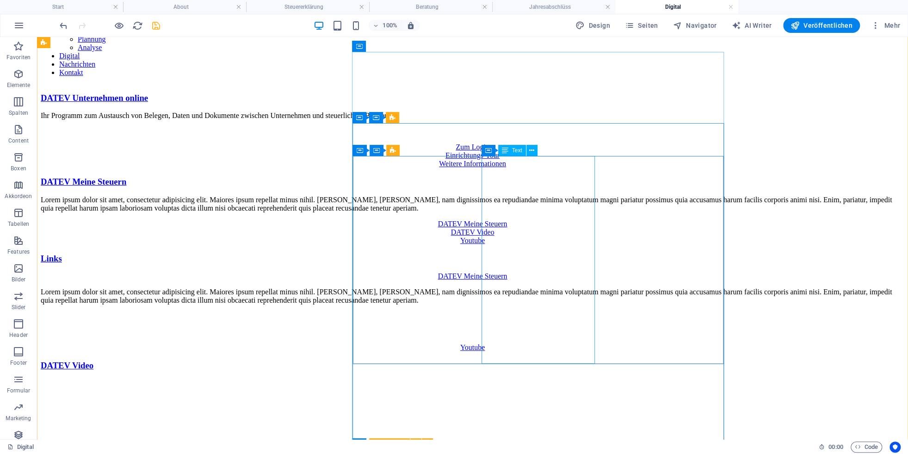
scroll to position [0, 0]
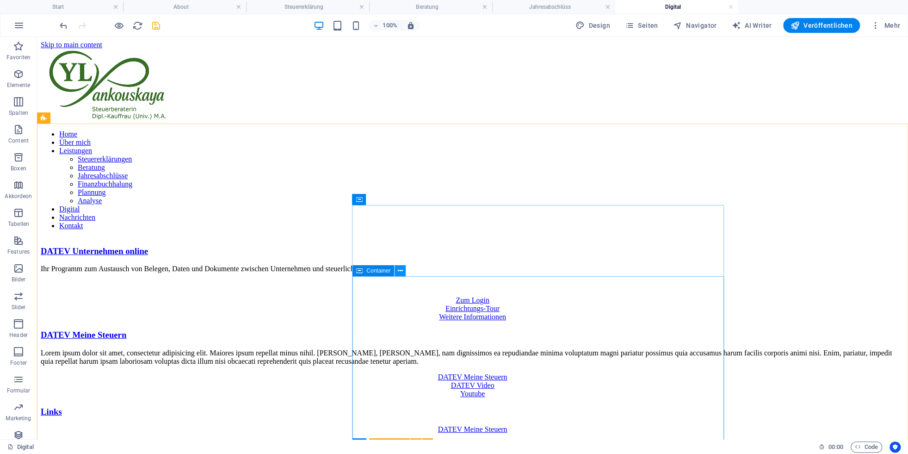
drag, startPoint x: 403, startPoint y: 272, endPoint x: 366, endPoint y: 241, distance: 48.6
click at [403, 272] on button at bounding box center [400, 270] width 11 height 11
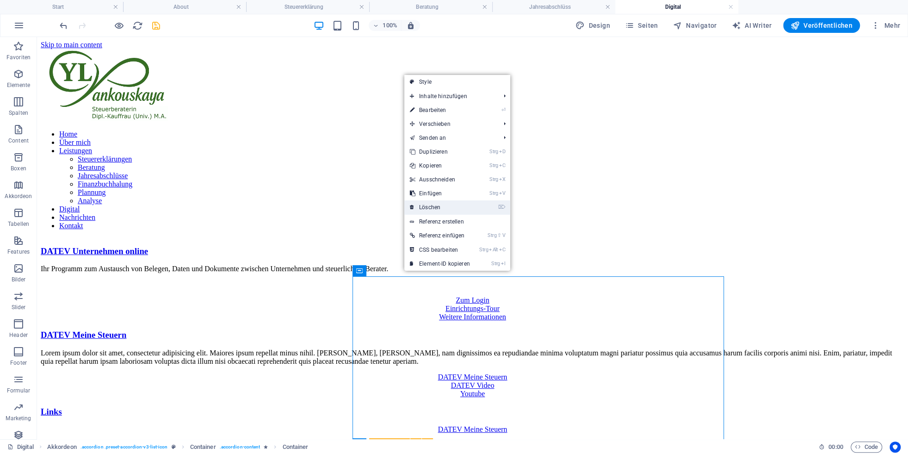
click at [441, 210] on link "⌦ Löschen" at bounding box center [439, 207] width 71 height 14
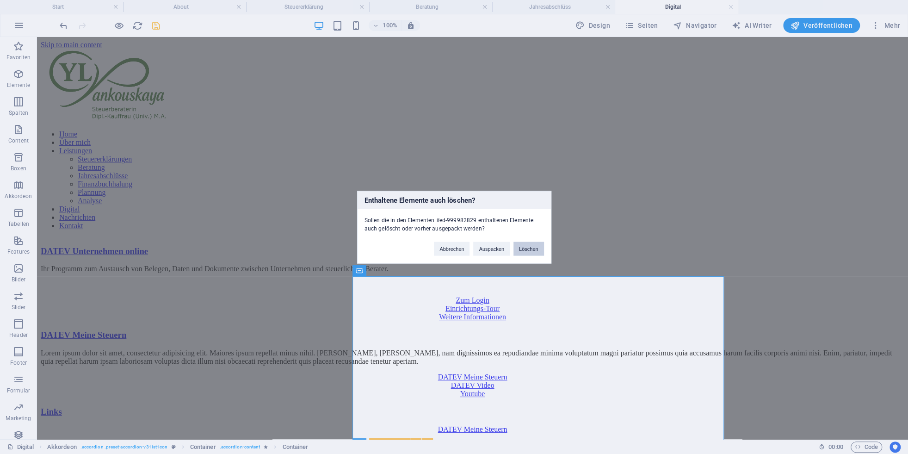
drag, startPoint x: 528, startPoint y: 247, endPoint x: 696, endPoint y: 275, distance: 170.3
click at [528, 247] on button "Löschen" at bounding box center [528, 248] width 31 height 14
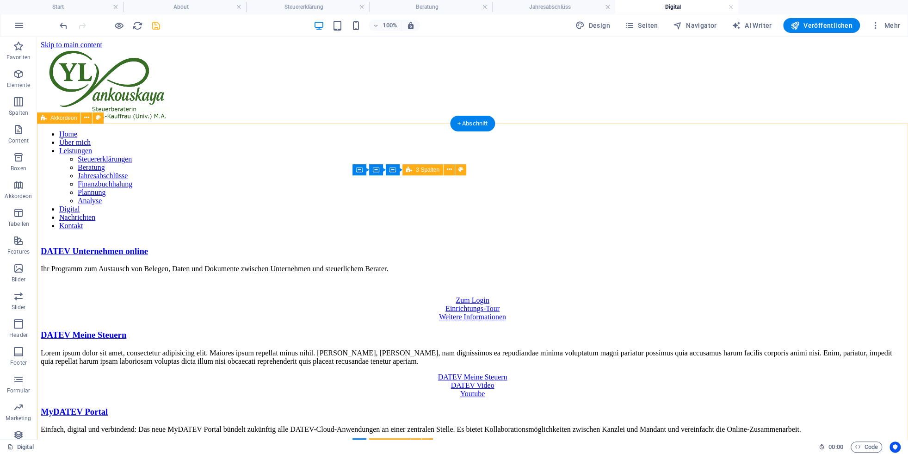
click at [642, 246] on div "DATEV Unternehmen online Ihr Programm zum Austausch von Belegen, Daten und Doku…" at bounding box center [473, 386] width 864 height 280
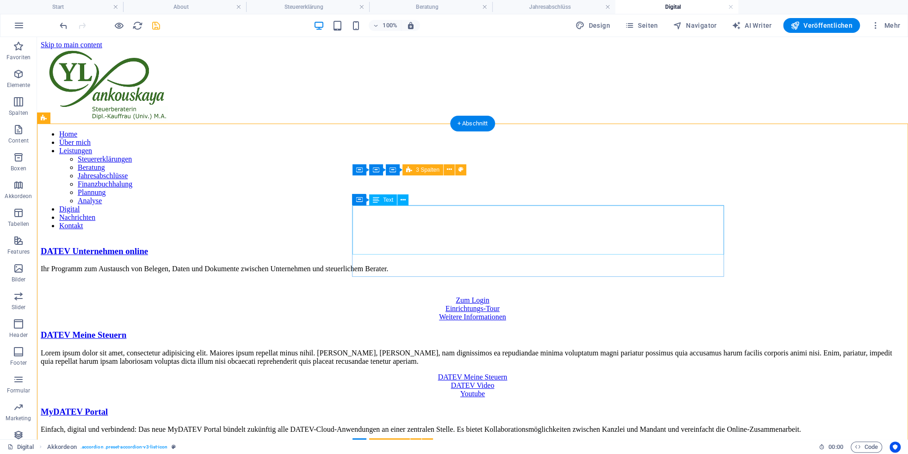
click at [438, 349] on div "Lorem ipsum dolor sit amet, consectetur adipisicing elit. Maiores ipsum repella…" at bounding box center [473, 357] width 864 height 17
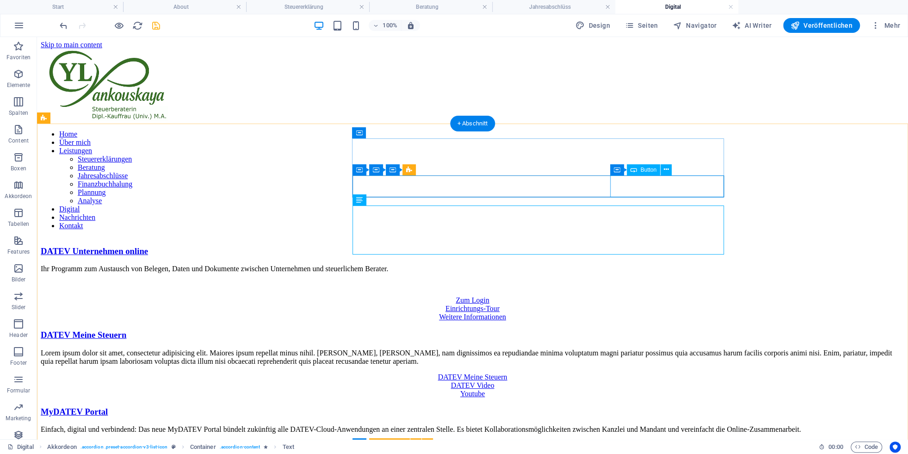
click at [642, 313] on div "Weitere Informationen" at bounding box center [473, 317] width 864 height 8
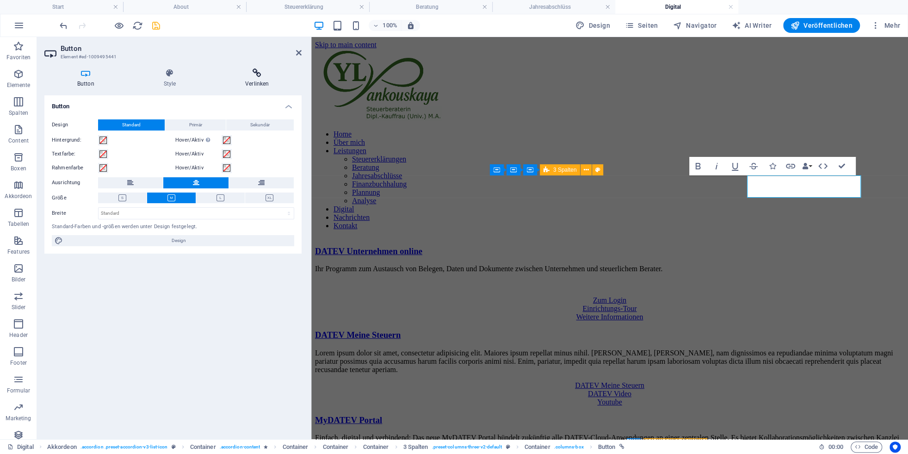
click at [253, 79] on h4 "Verlinken" at bounding box center [256, 77] width 89 height 19
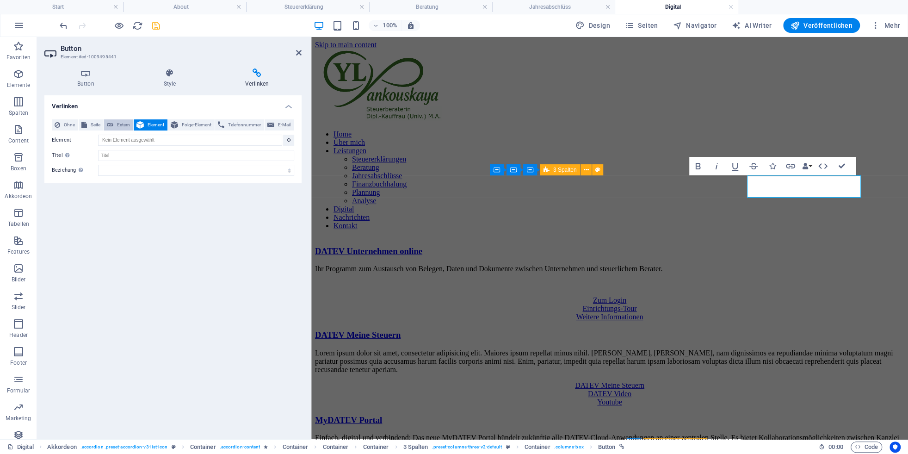
click at [117, 124] on span "Extern" at bounding box center [123, 124] width 14 height 11
select select "blank"
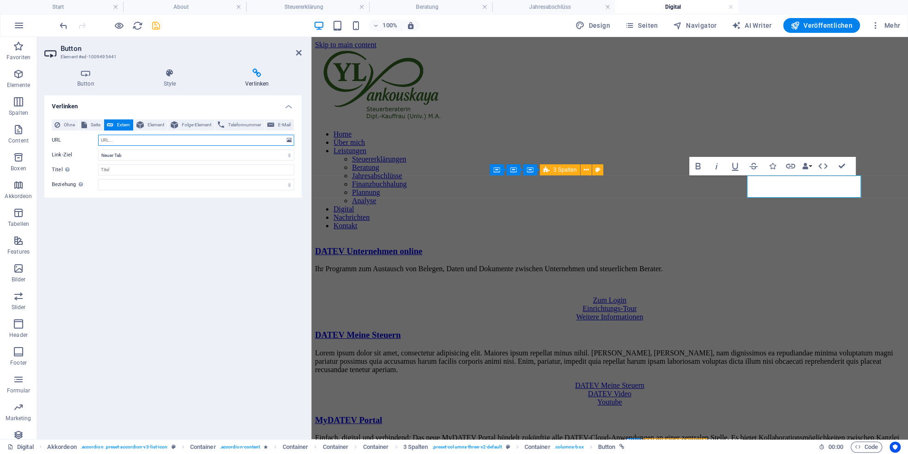
paste input "[URL][DOMAIN_NAME]"
type input "[URL][DOMAIN_NAME]"
drag, startPoint x: 160, startPoint y: 27, endPoint x: 216, endPoint y: 189, distance: 171.9
click at [160, 27] on icon "save" at bounding box center [156, 25] width 11 height 11
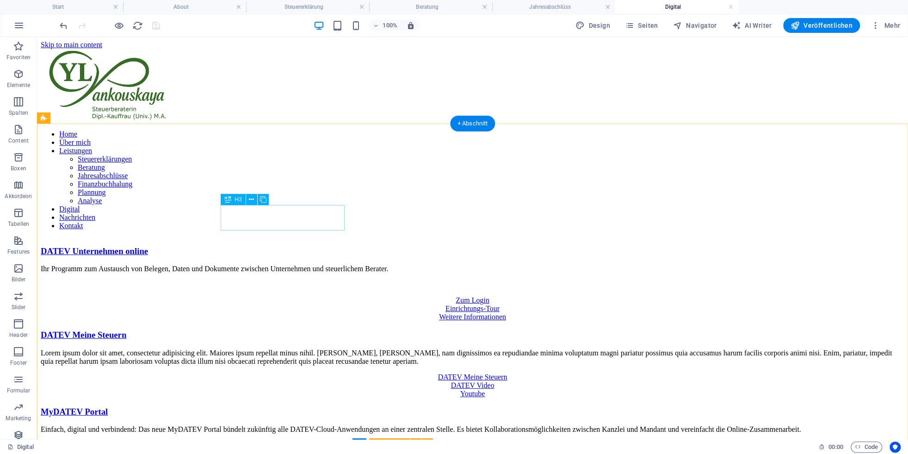
click at [286, 330] on div "DATEV Meine Steuern" at bounding box center [473, 335] width 864 height 10
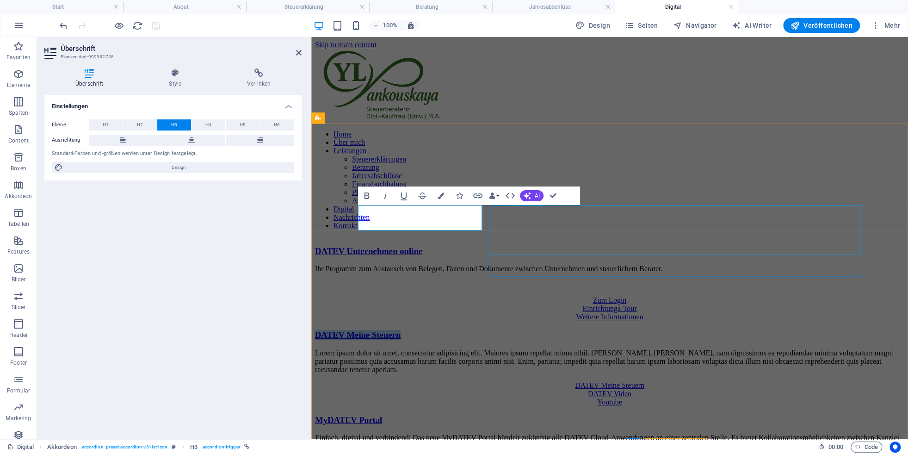
click at [574, 349] on div "Lorem ipsum dolor sit amet, consectetur adipisicing elit. Maiores ipsum repella…" at bounding box center [609, 361] width 589 height 25
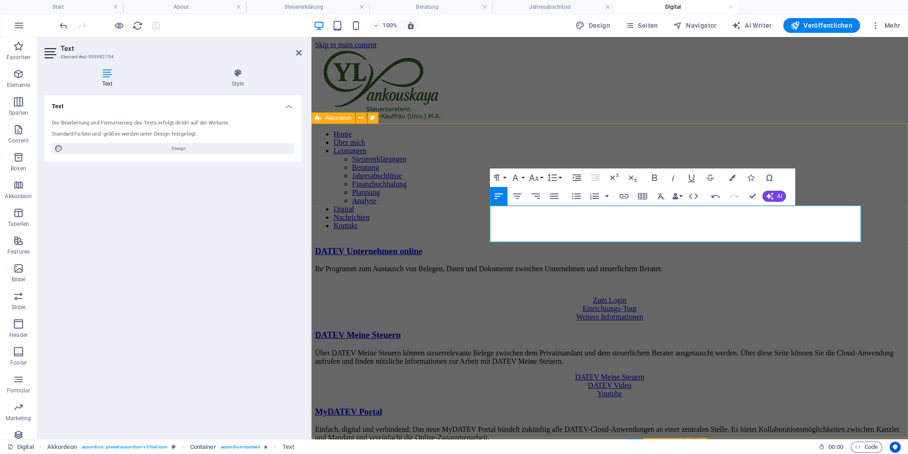
click at [642, 246] on div "DATEV Unternehmen online Ihr Programm zum Austausch von Belegen, Daten und Doku…" at bounding box center [609, 394] width 589 height 296
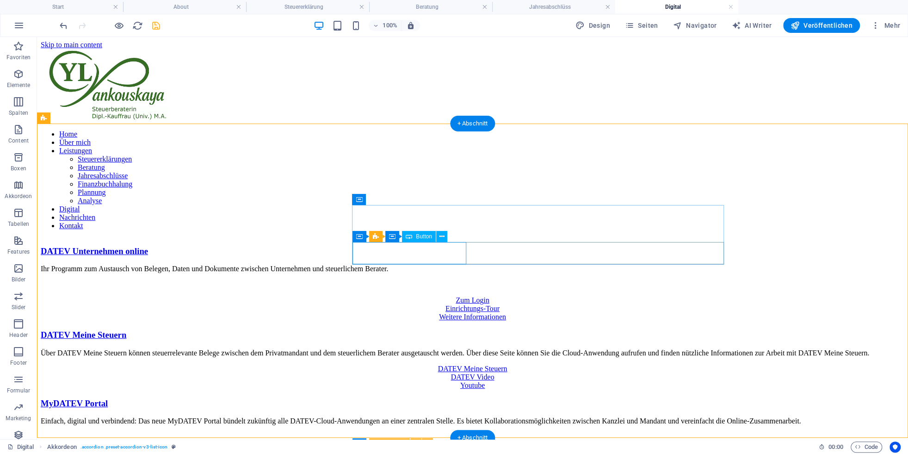
click at [413, 352] on div "DATEV Meine Steuern" at bounding box center [473, 368] width 864 height 8
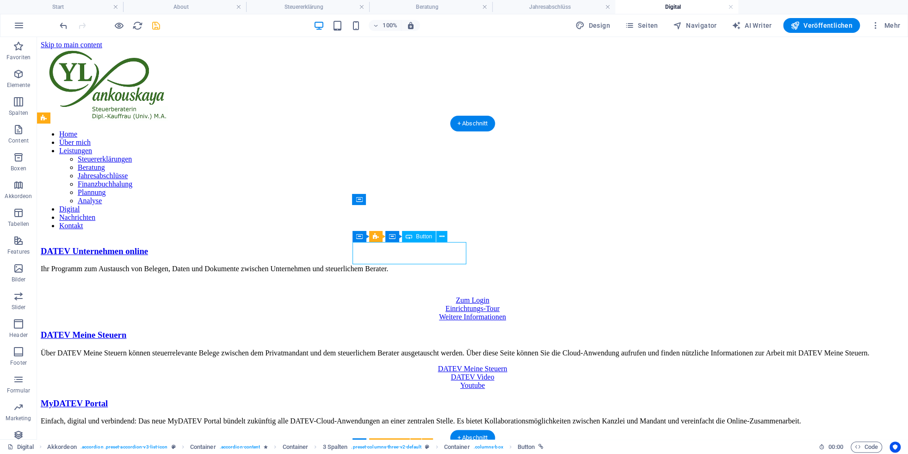
click at [413, 352] on div "DATEV Meine Steuern" at bounding box center [473, 368] width 864 height 8
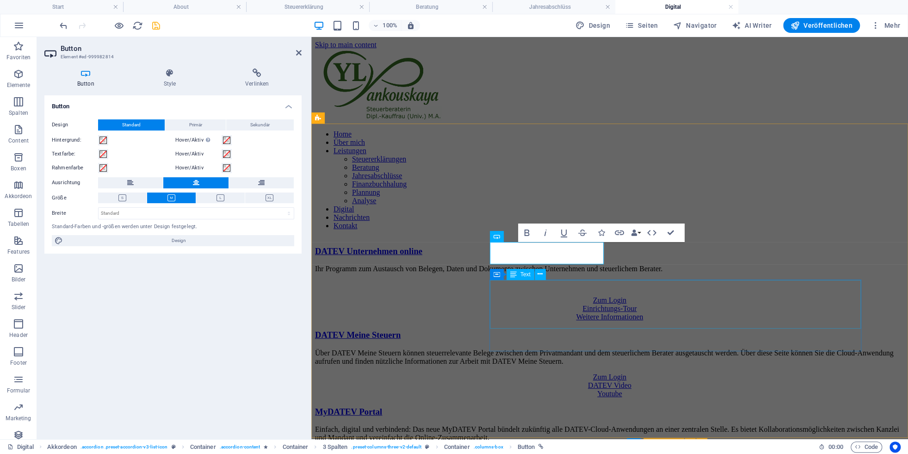
click at [575, 352] on div "Einfach, digital und verbindend: Das neue MyDATEV Portal bündelt zukünftig alle…" at bounding box center [609, 441] width 589 height 32
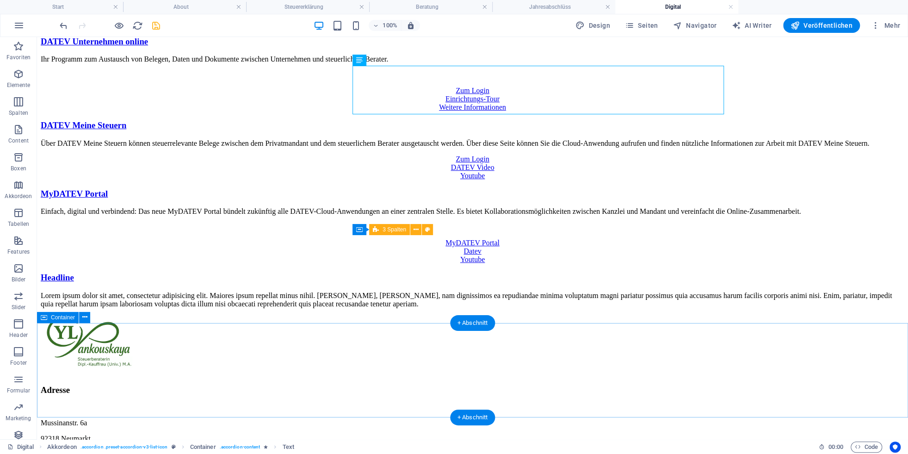
scroll to position [214, 0]
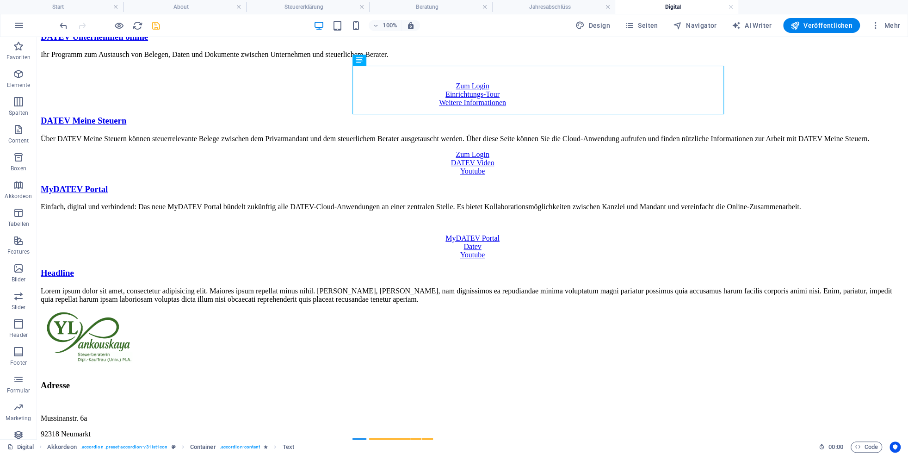
click at [158, 28] on icon "save" at bounding box center [156, 25] width 11 height 11
